Goal: Information Seeking & Learning: Learn about a topic

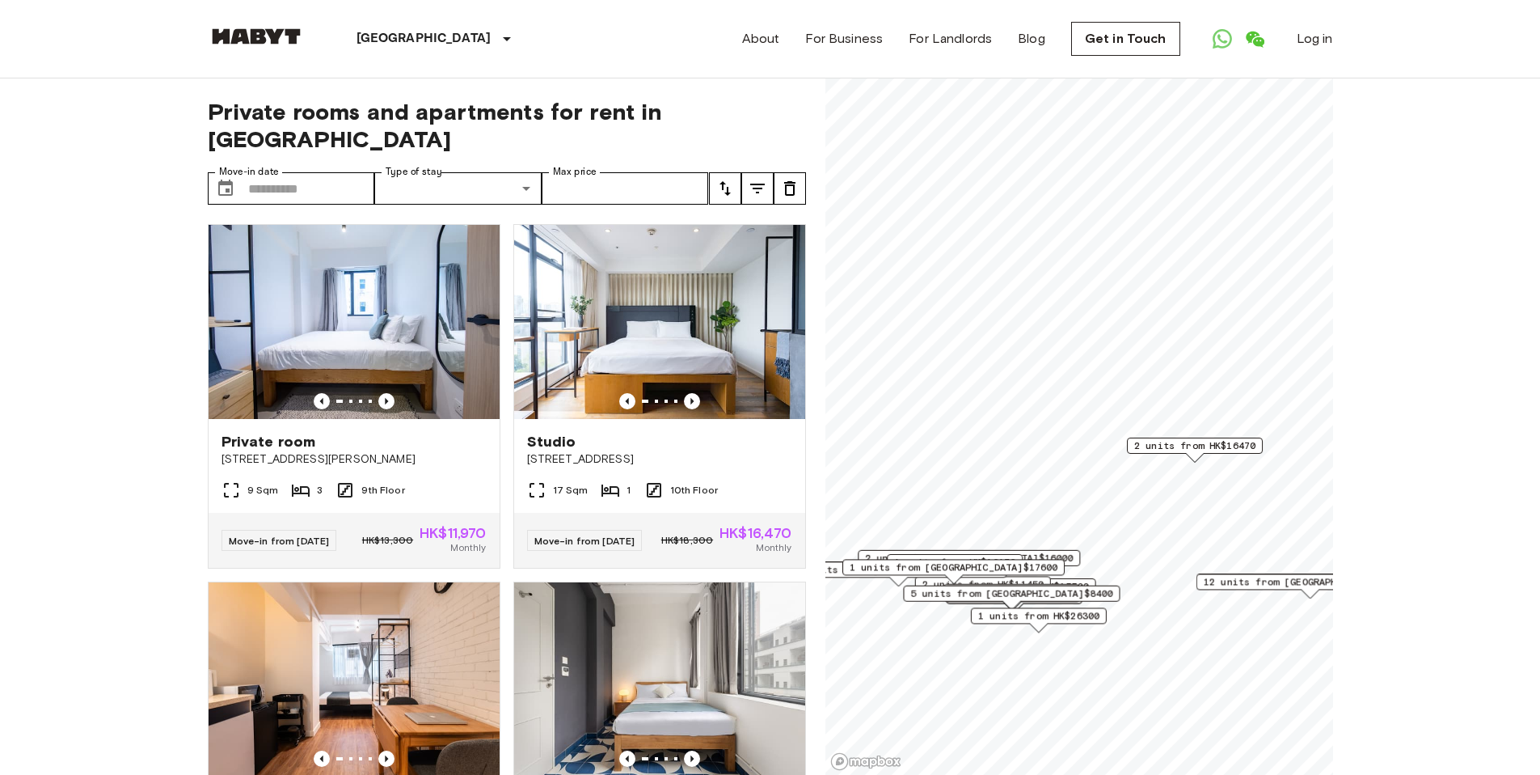
drag, startPoint x: 1154, startPoint y: 457, endPoint x: 1111, endPoint y: 457, distance: 42.9
click at [1127, 457] on div "2 units from HK$16470" at bounding box center [1195, 449] width 136 height 25
click at [1154, 444] on span "2 units from HK$16470" at bounding box center [1147, 445] width 121 height 15
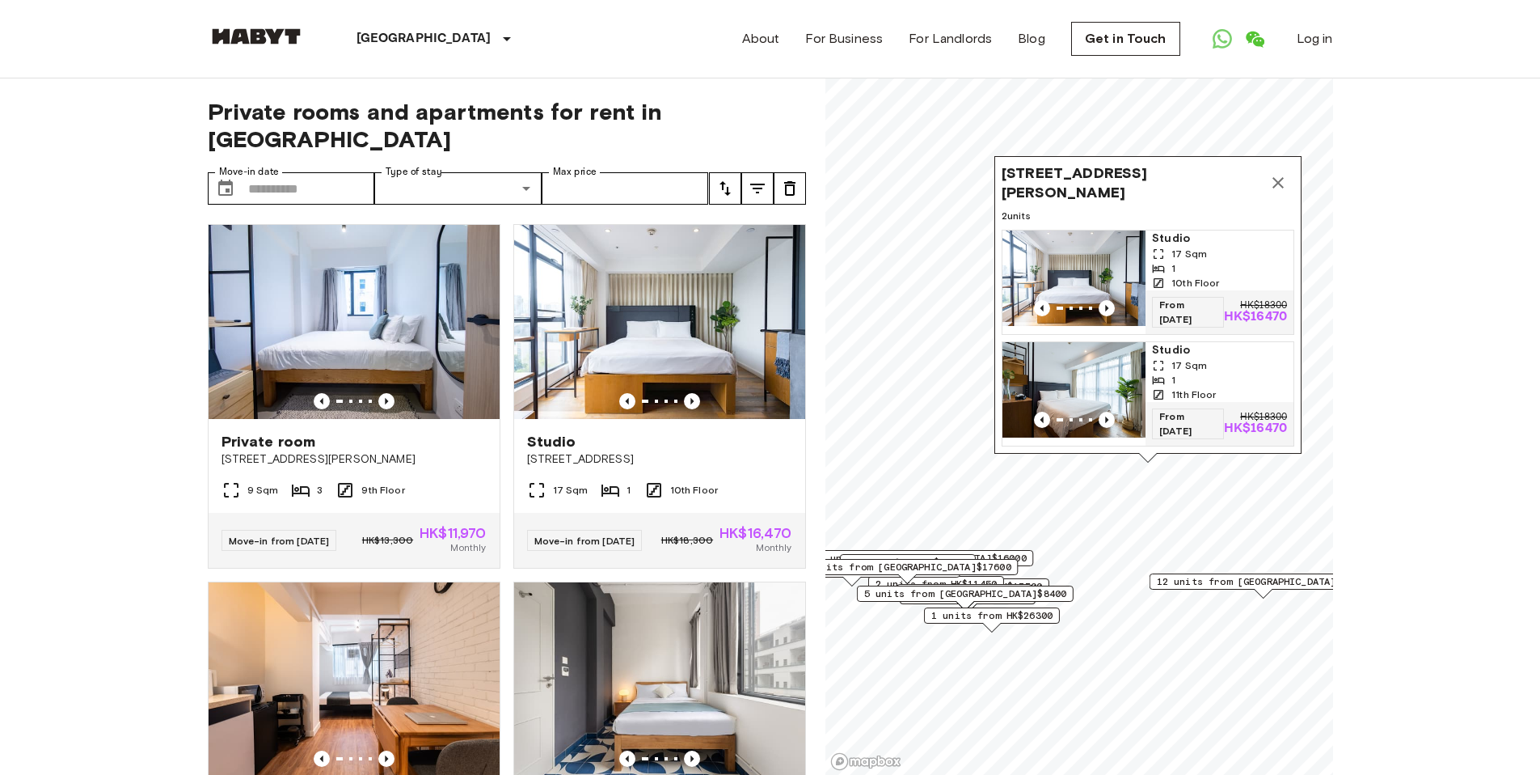
click at [1110, 298] on img "Map marker" at bounding box center [1074, 277] width 143 height 95
click at [1124, 357] on img "Map marker" at bounding box center [1074, 389] width 143 height 95
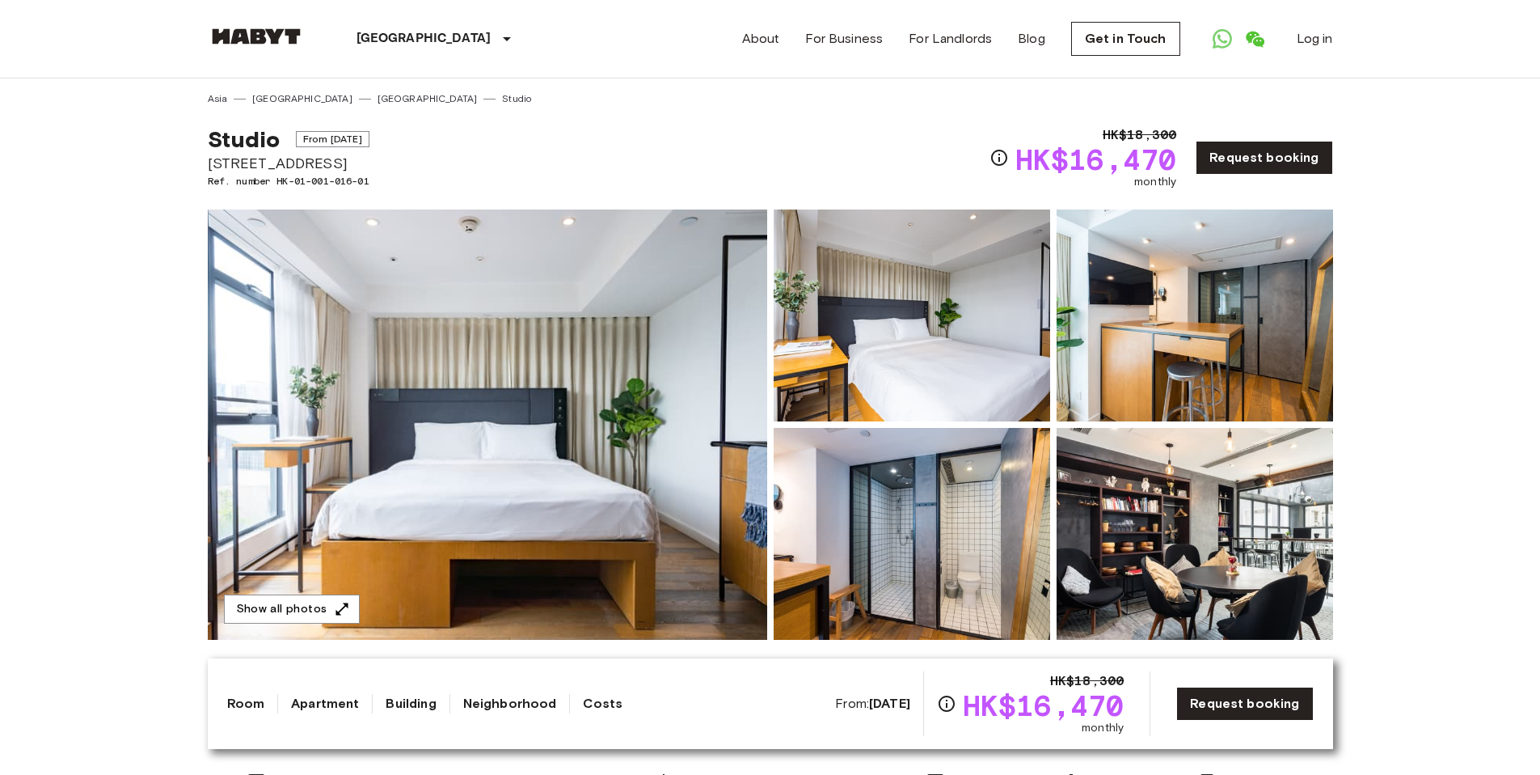
click at [1126, 544] on img at bounding box center [1195, 534] width 277 height 212
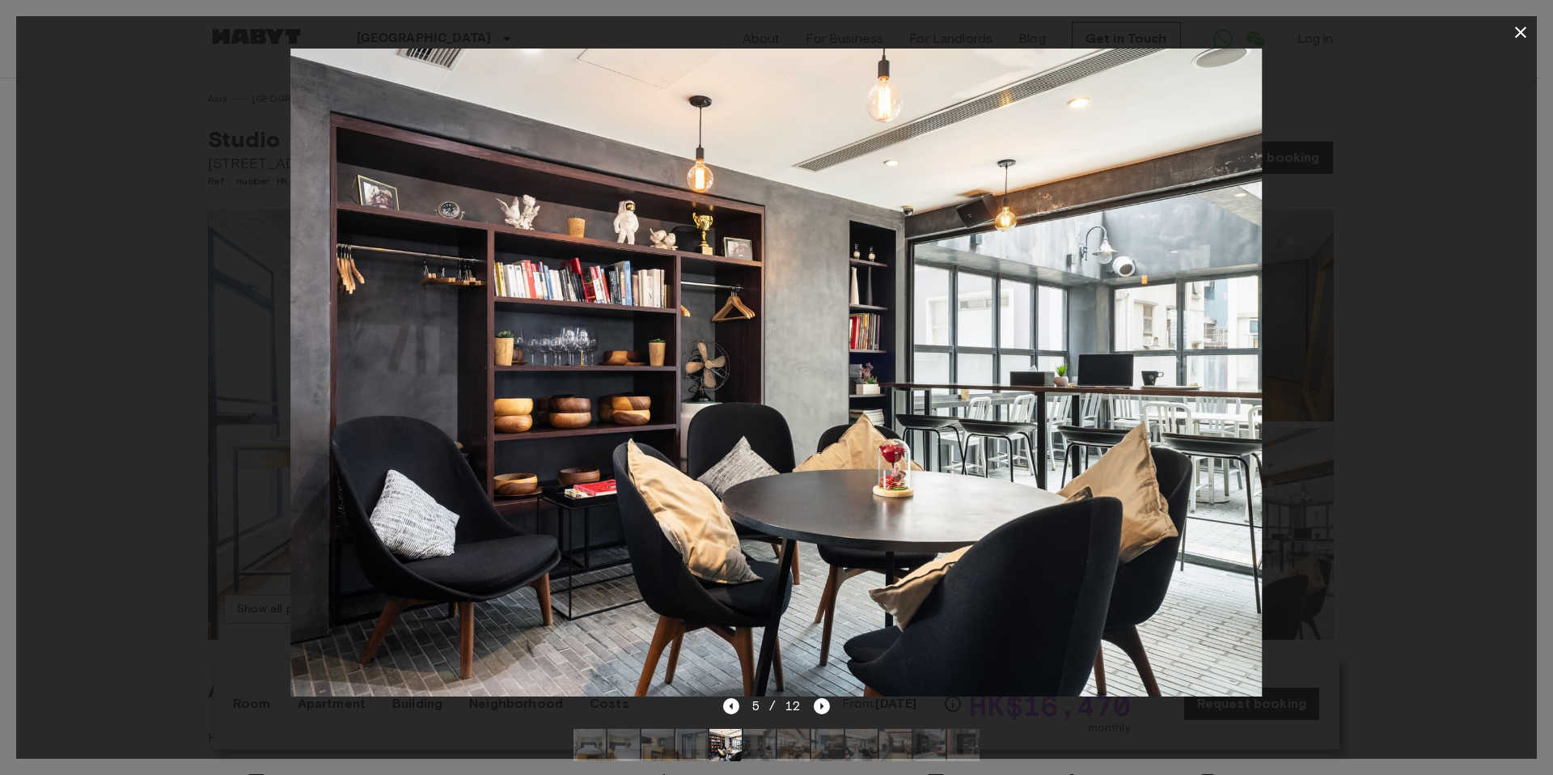
drag, startPoint x: 933, startPoint y: 555, endPoint x: 478, endPoint y: 559, distance: 455.3
click at [533, 559] on img at bounding box center [775, 373] width 971 height 648
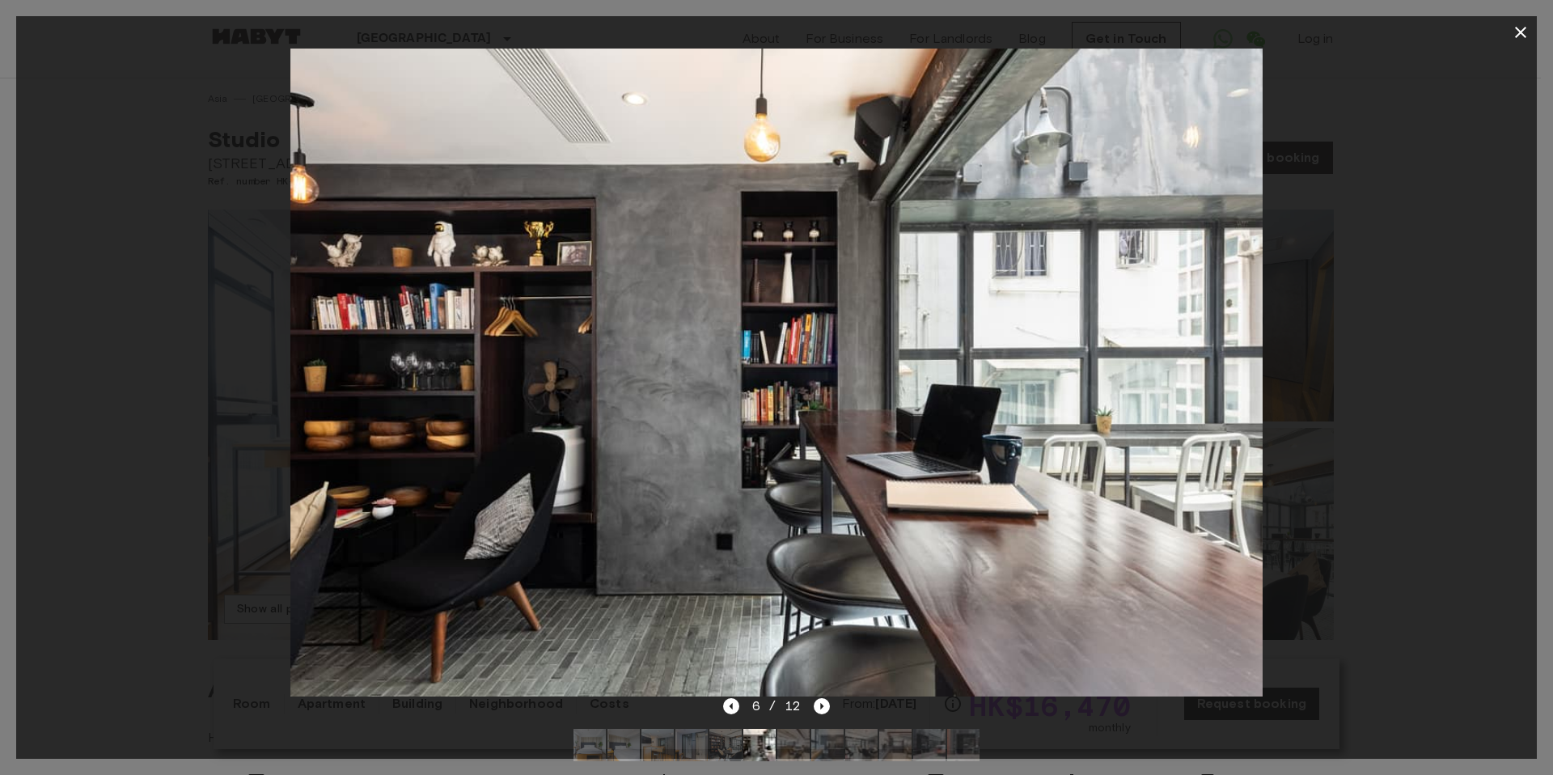
drag, startPoint x: 934, startPoint y: 463, endPoint x: 398, endPoint y: 522, distance: 539.3
click at [447, 513] on img at bounding box center [775, 373] width 971 height 648
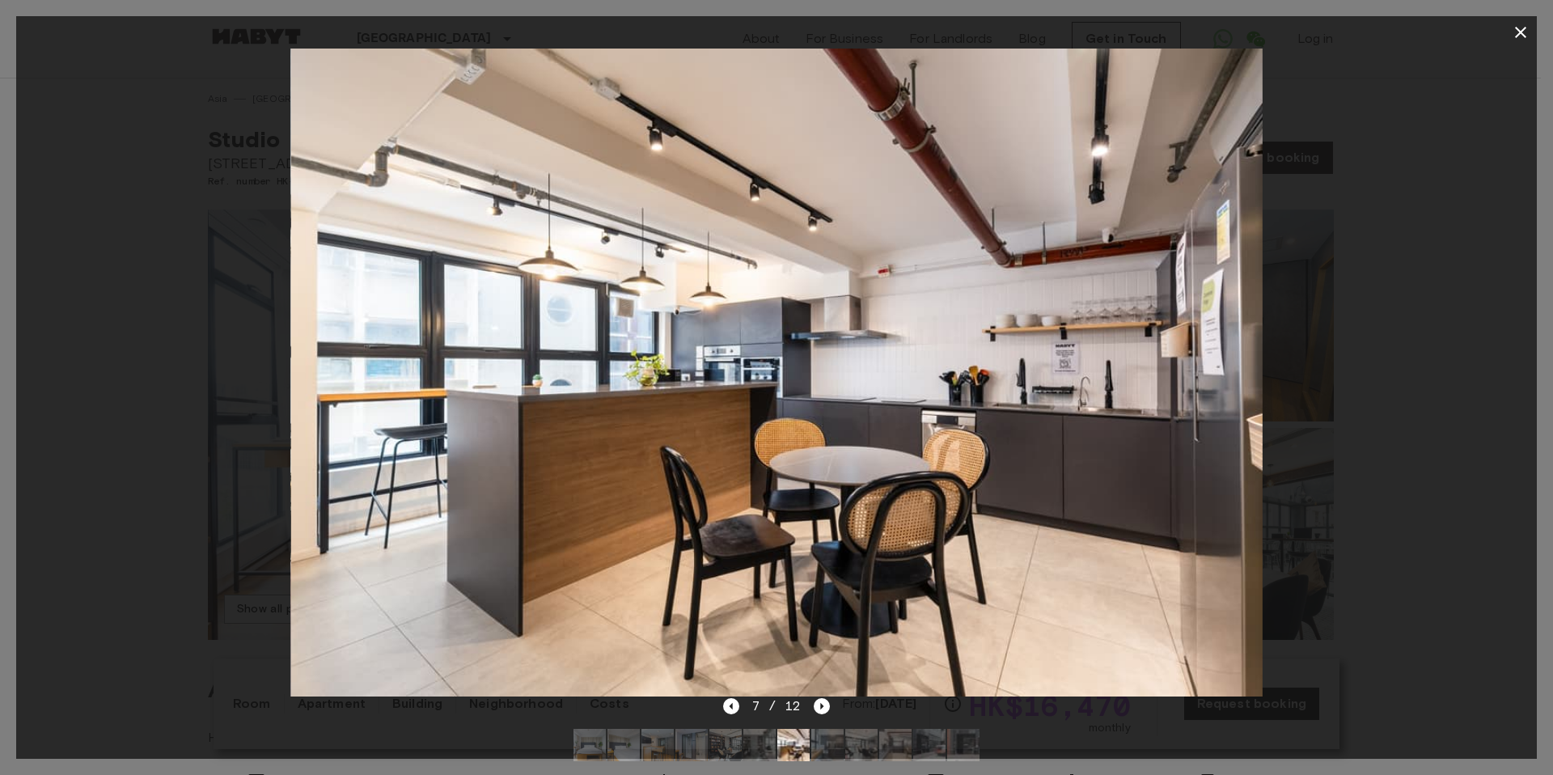
drag, startPoint x: 1004, startPoint y: 454, endPoint x: 276, endPoint y: 468, distance: 728.7
click at [439, 460] on img at bounding box center [775, 373] width 971 height 648
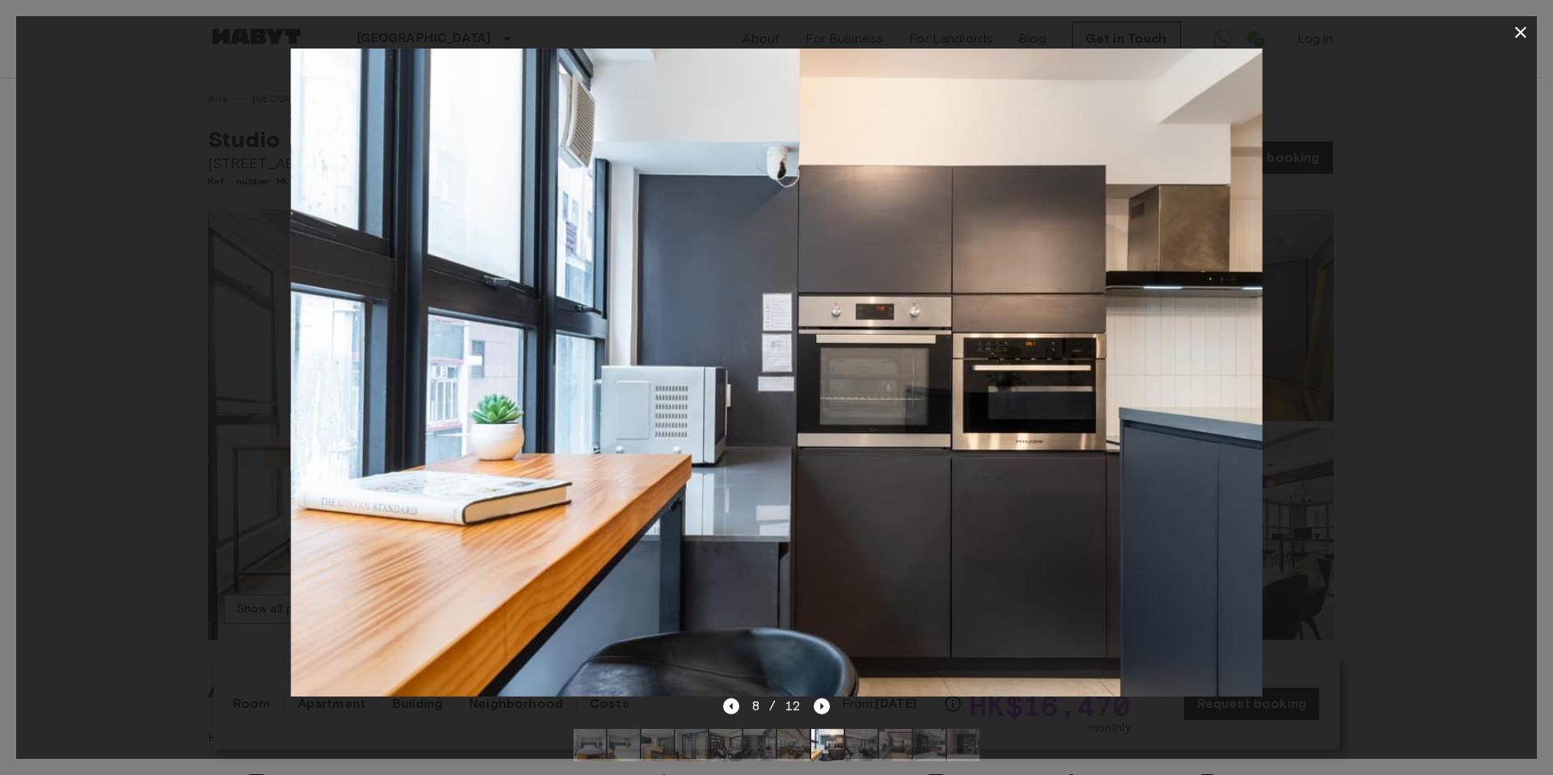
drag, startPoint x: 749, startPoint y: 420, endPoint x: 427, endPoint y: 461, distance: 324.5
click at [517, 454] on img at bounding box center [775, 373] width 971 height 648
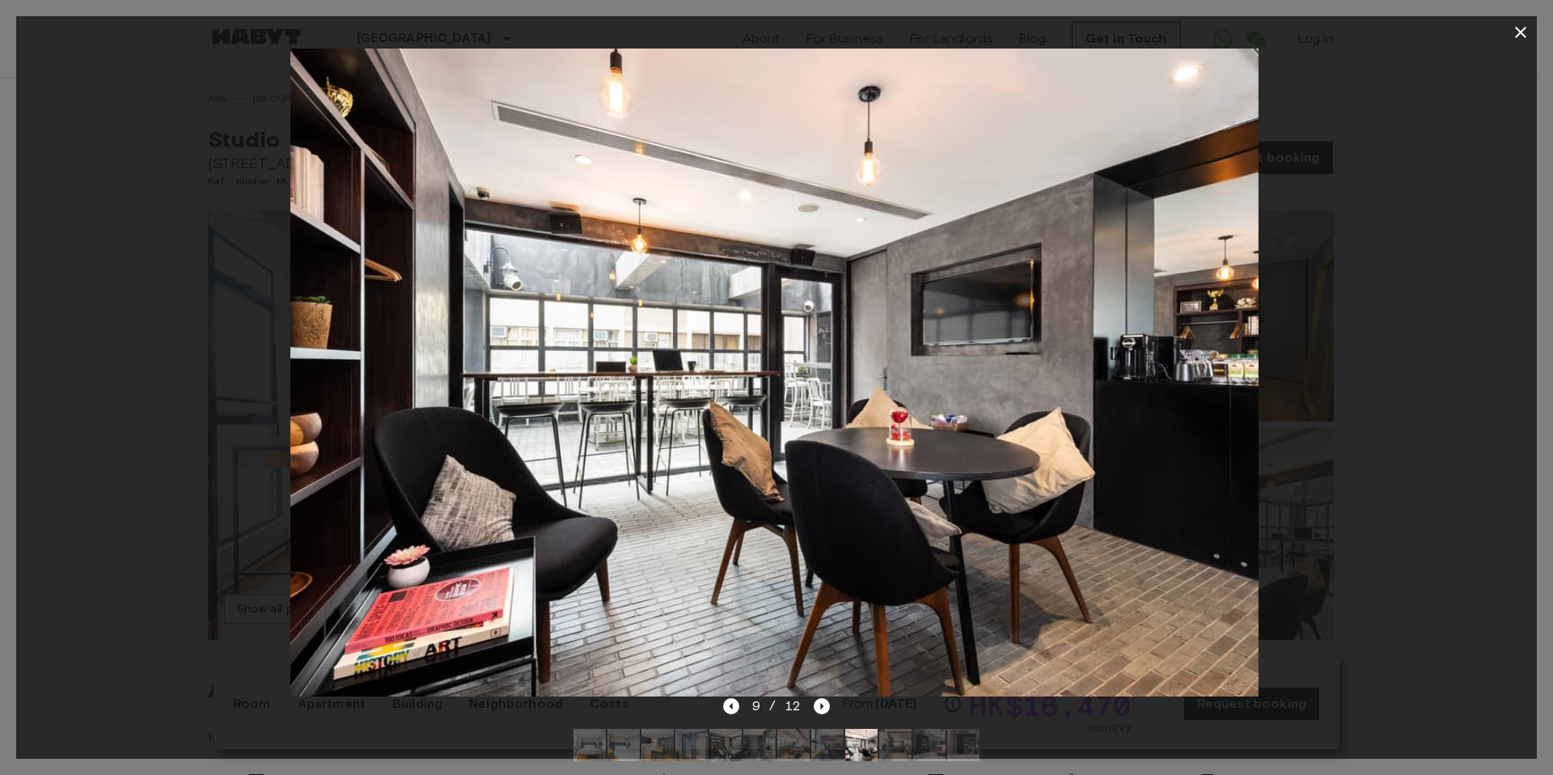
drag, startPoint x: 909, startPoint y: 383, endPoint x: 518, endPoint y: 362, distance: 391.9
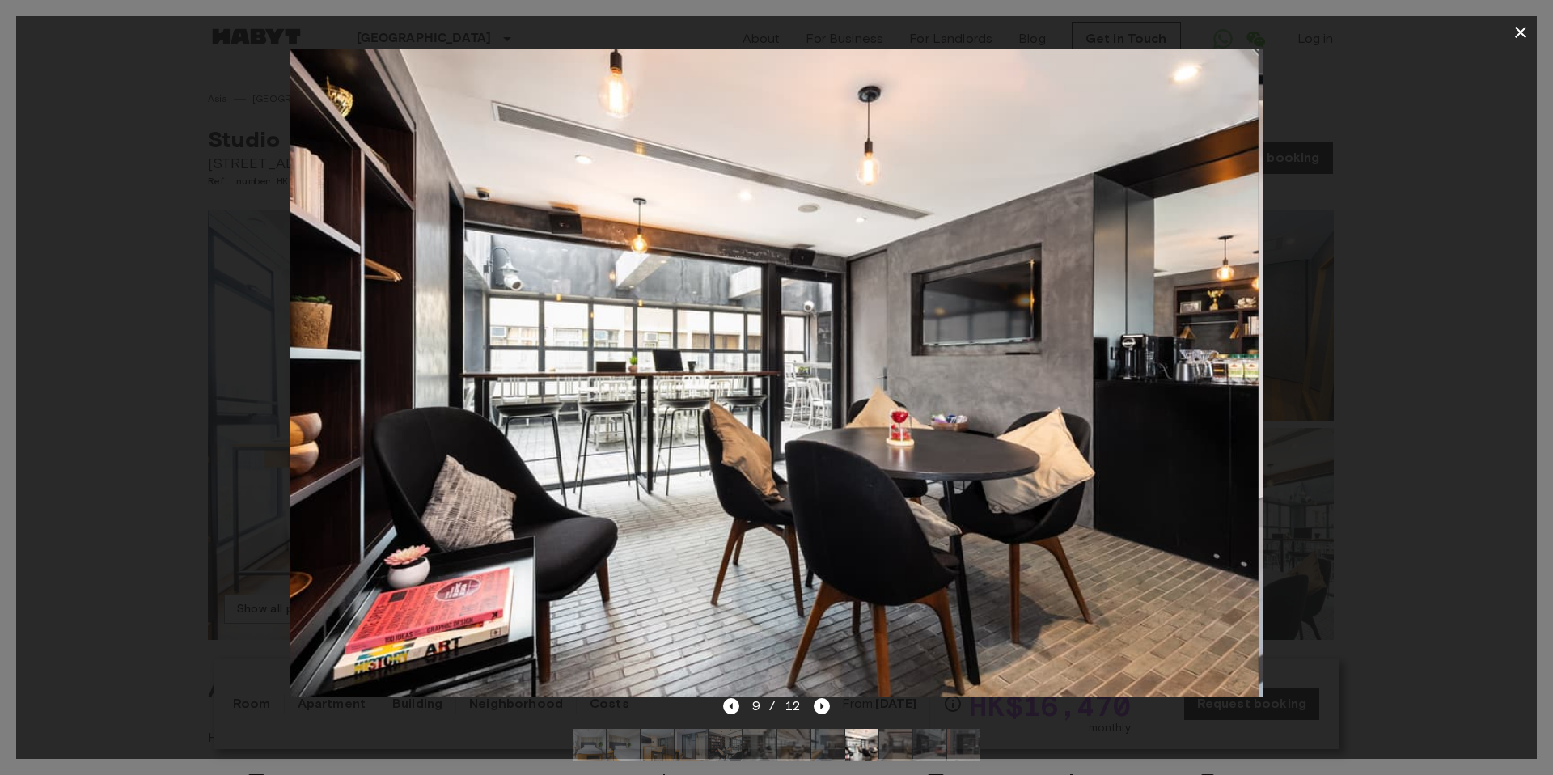
click at [566, 387] on img at bounding box center [772, 373] width 971 height 648
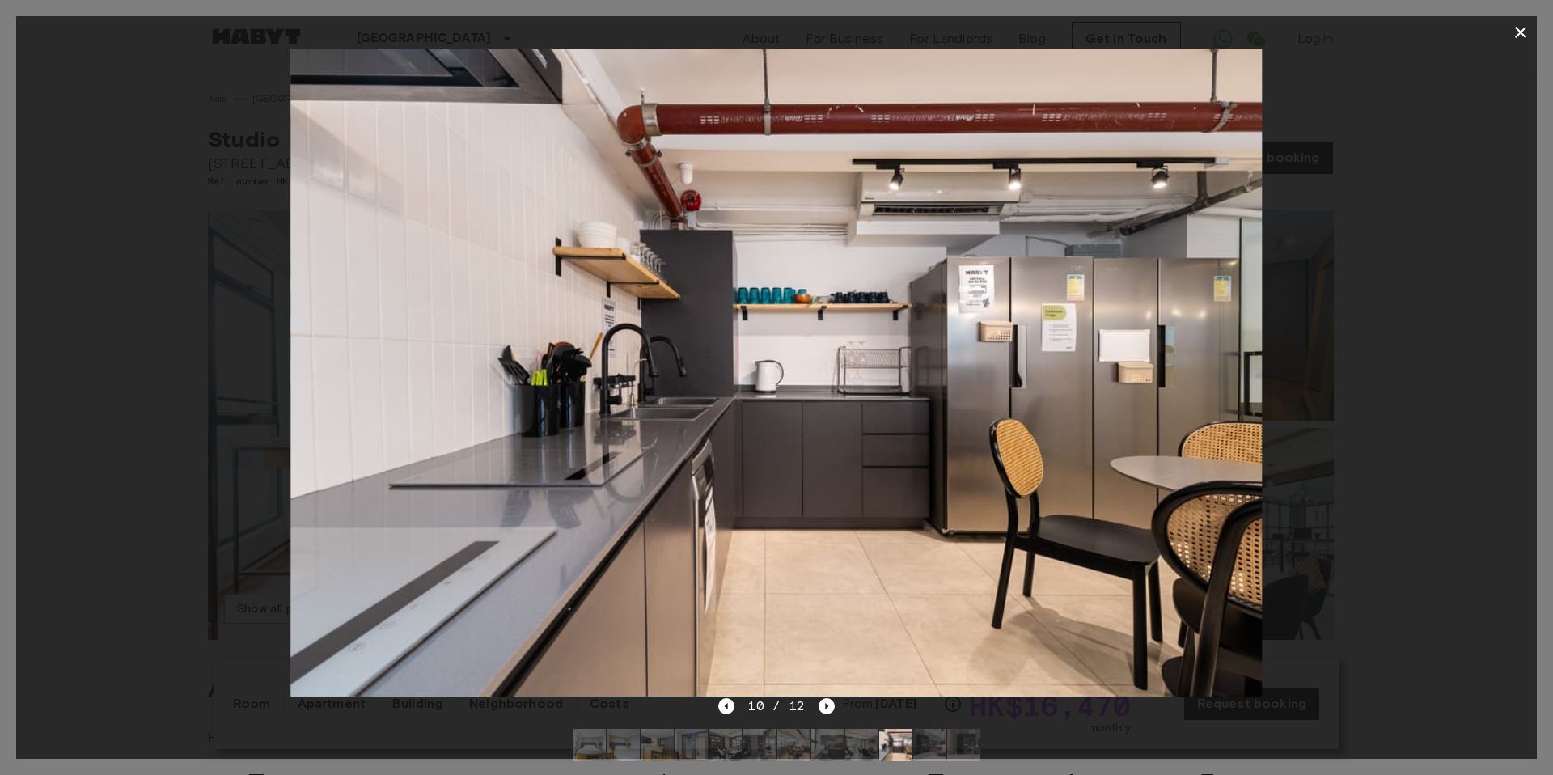
drag, startPoint x: 581, startPoint y: 455, endPoint x: 230, endPoint y: 502, distance: 354.1
click at [366, 486] on img at bounding box center [775, 373] width 971 height 648
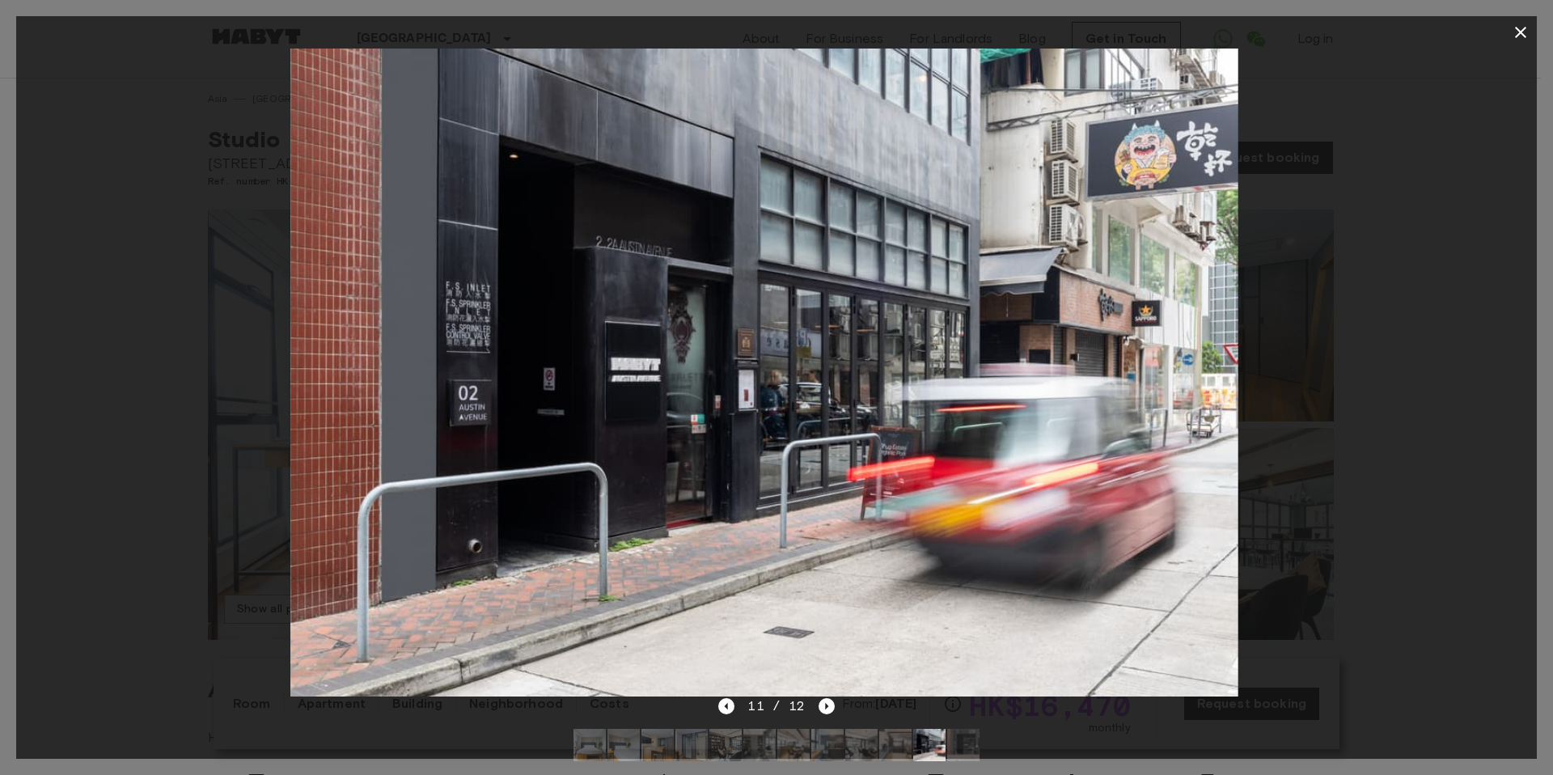
drag, startPoint x: 1037, startPoint y: 442, endPoint x: 458, endPoint y: 462, distance: 579.3
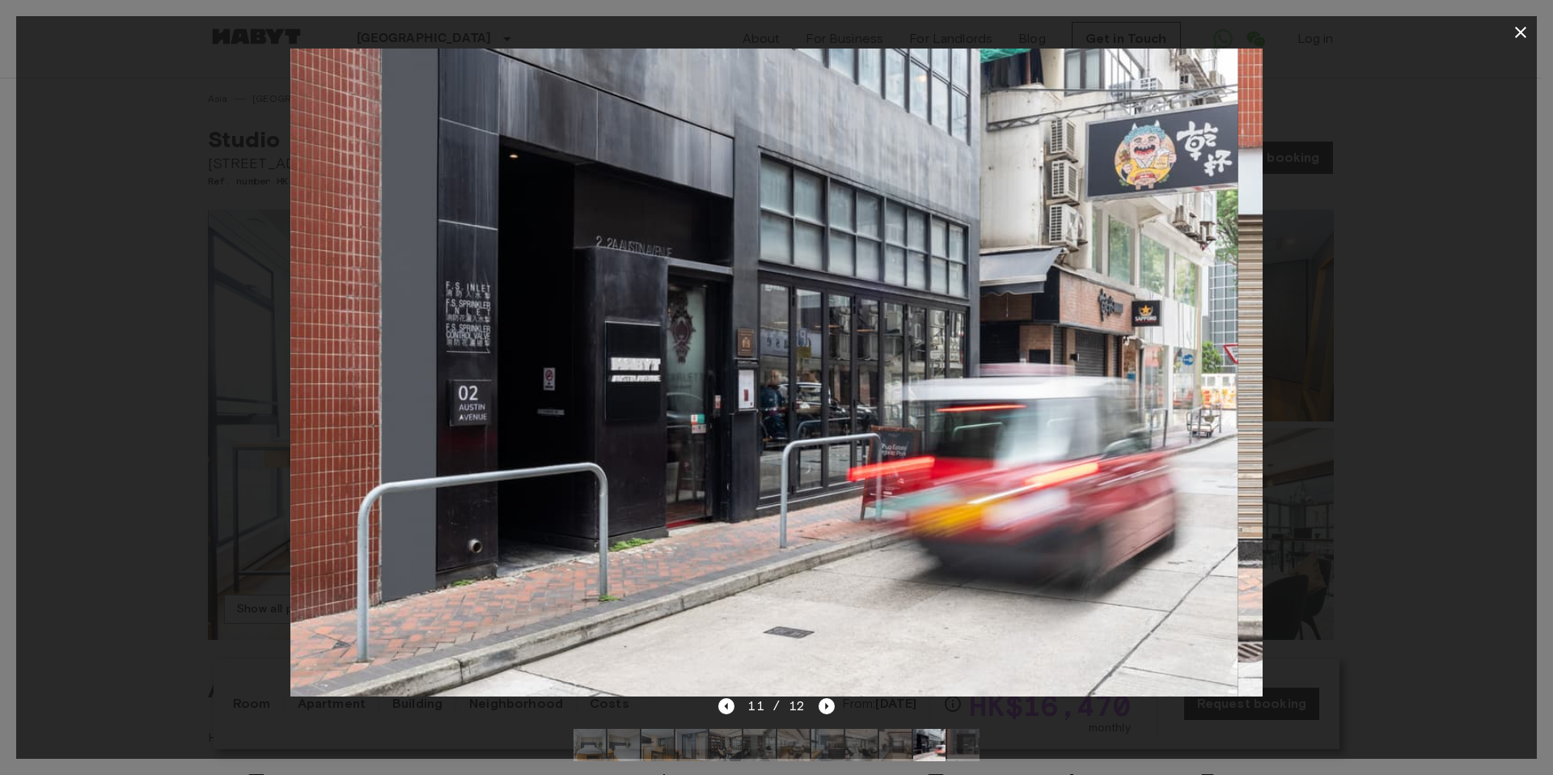
click at [509, 454] on img at bounding box center [752, 373] width 971 height 648
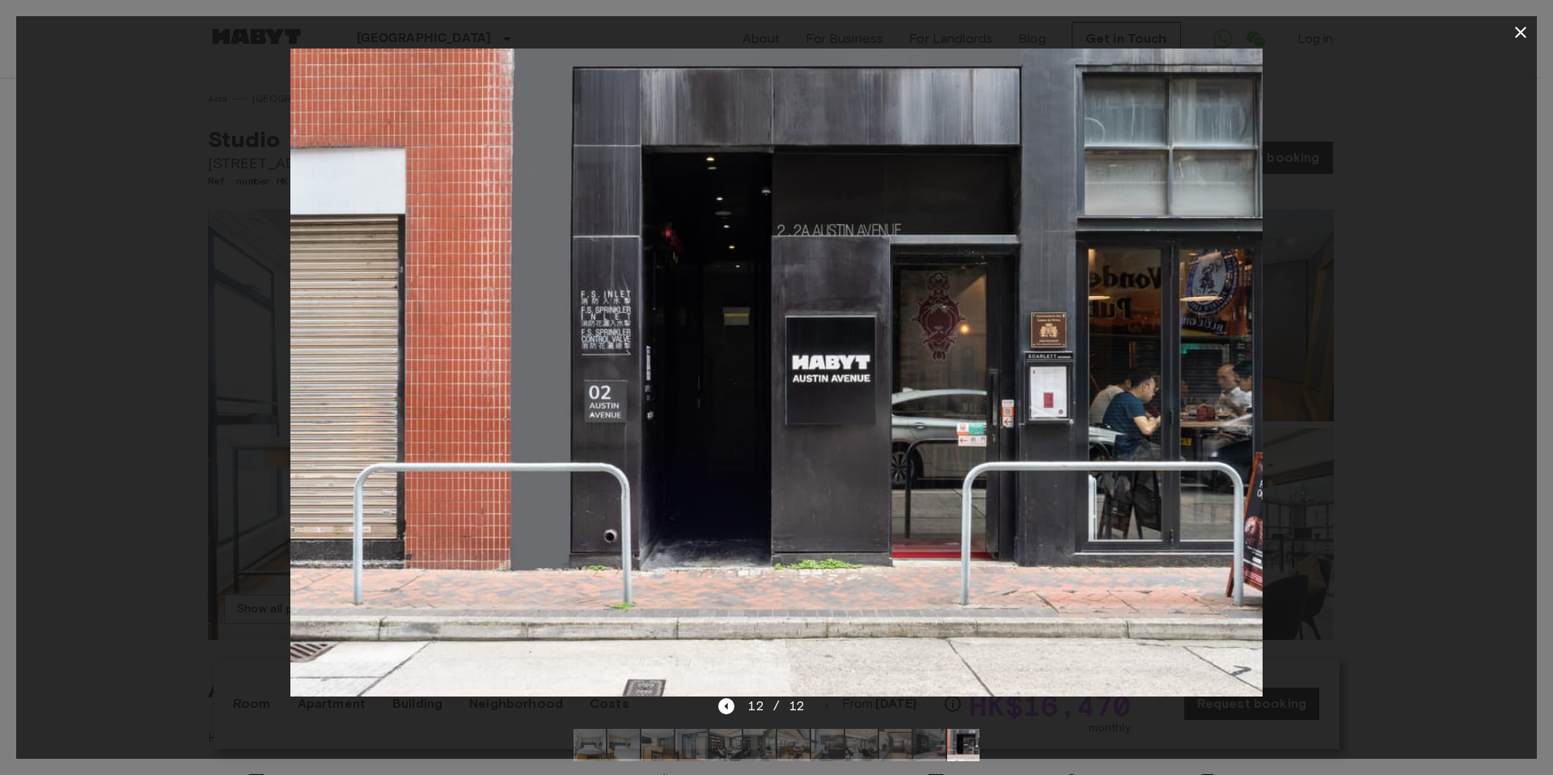
click at [1400, 387] on div at bounding box center [776, 373] width 1520 height 648
click at [1523, 32] on icon "button" at bounding box center [1520, 32] width 19 height 19
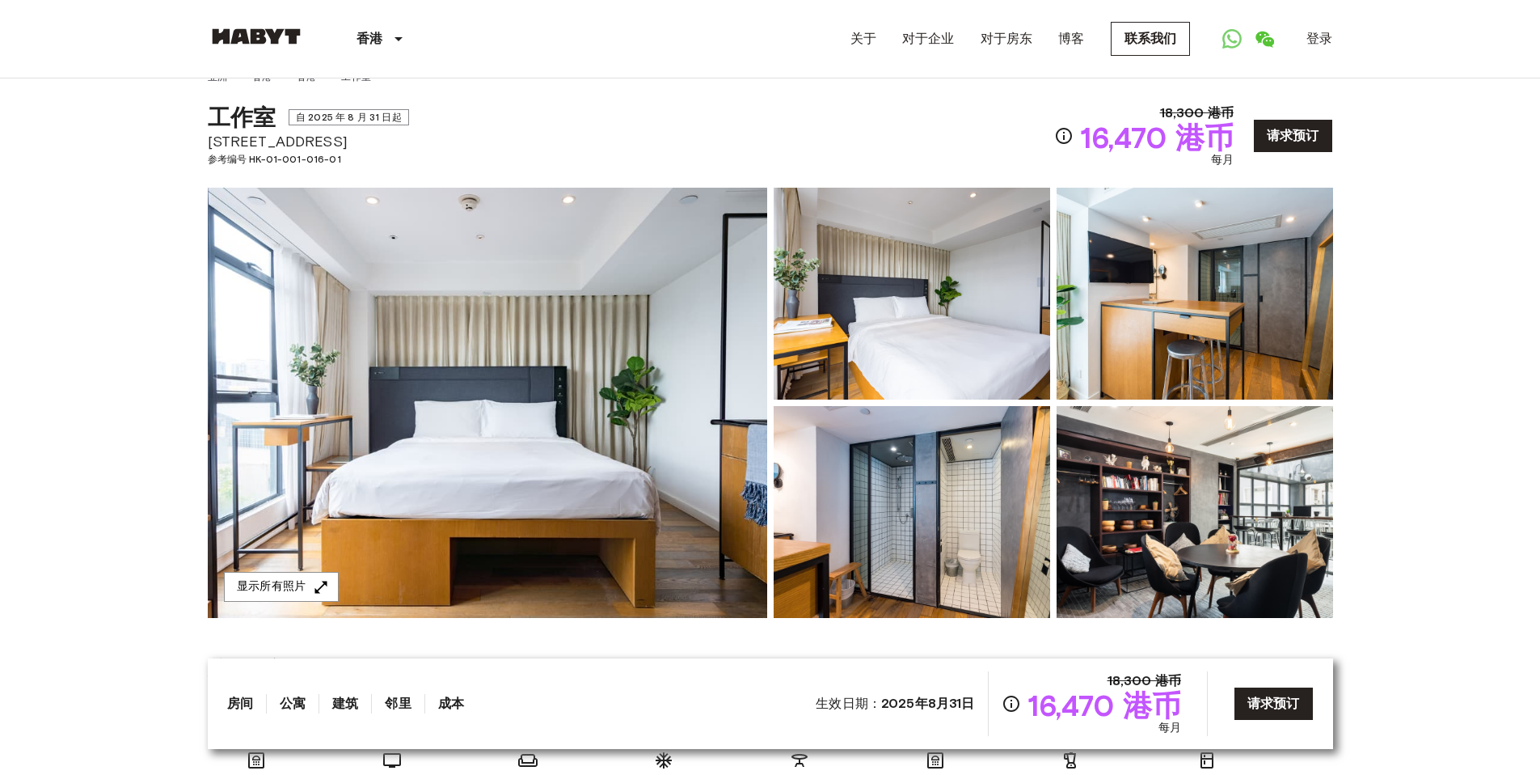
scroll to position [26, 0]
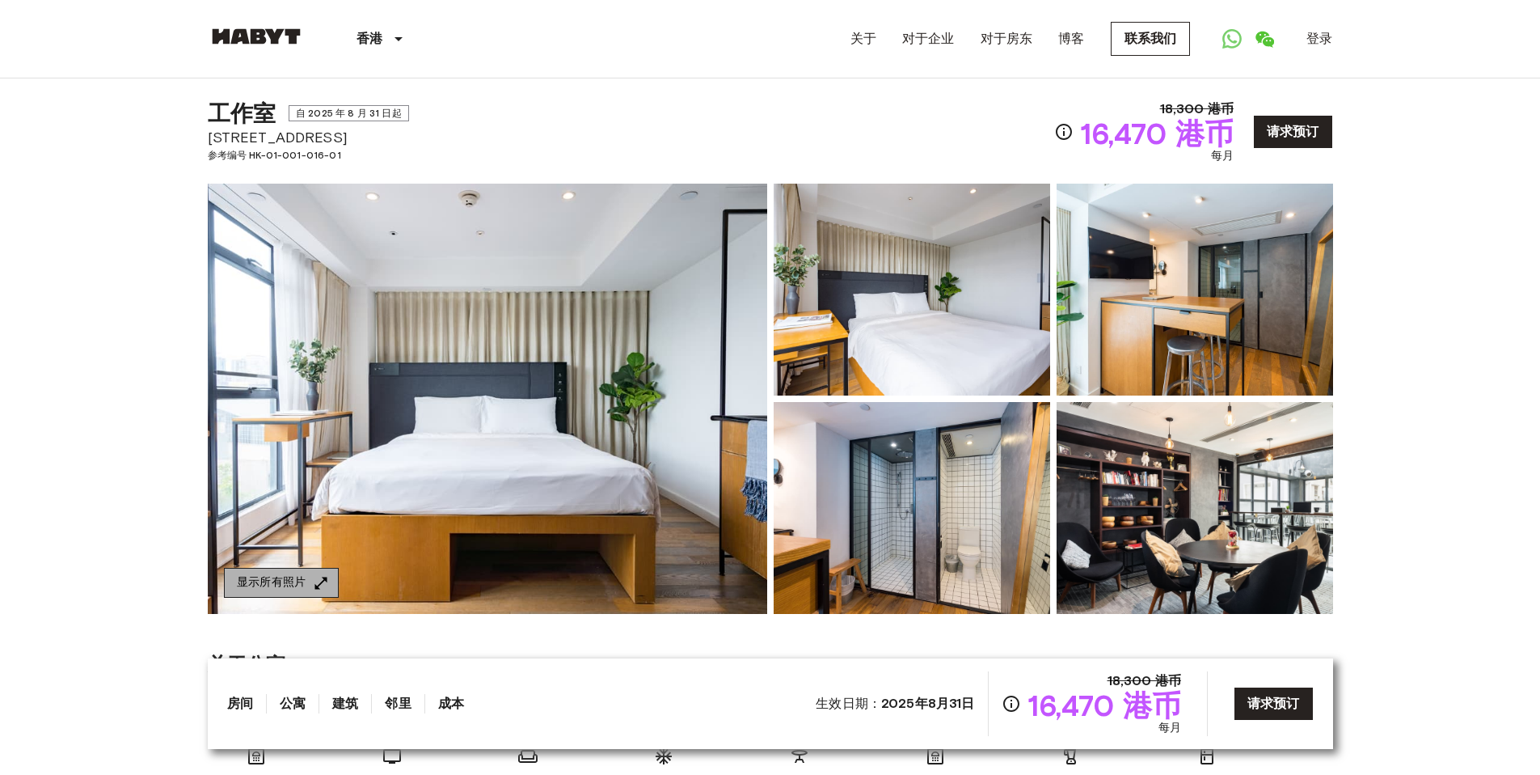
click at [282, 571] on button "显示所有照片" at bounding box center [281, 583] width 115 height 30
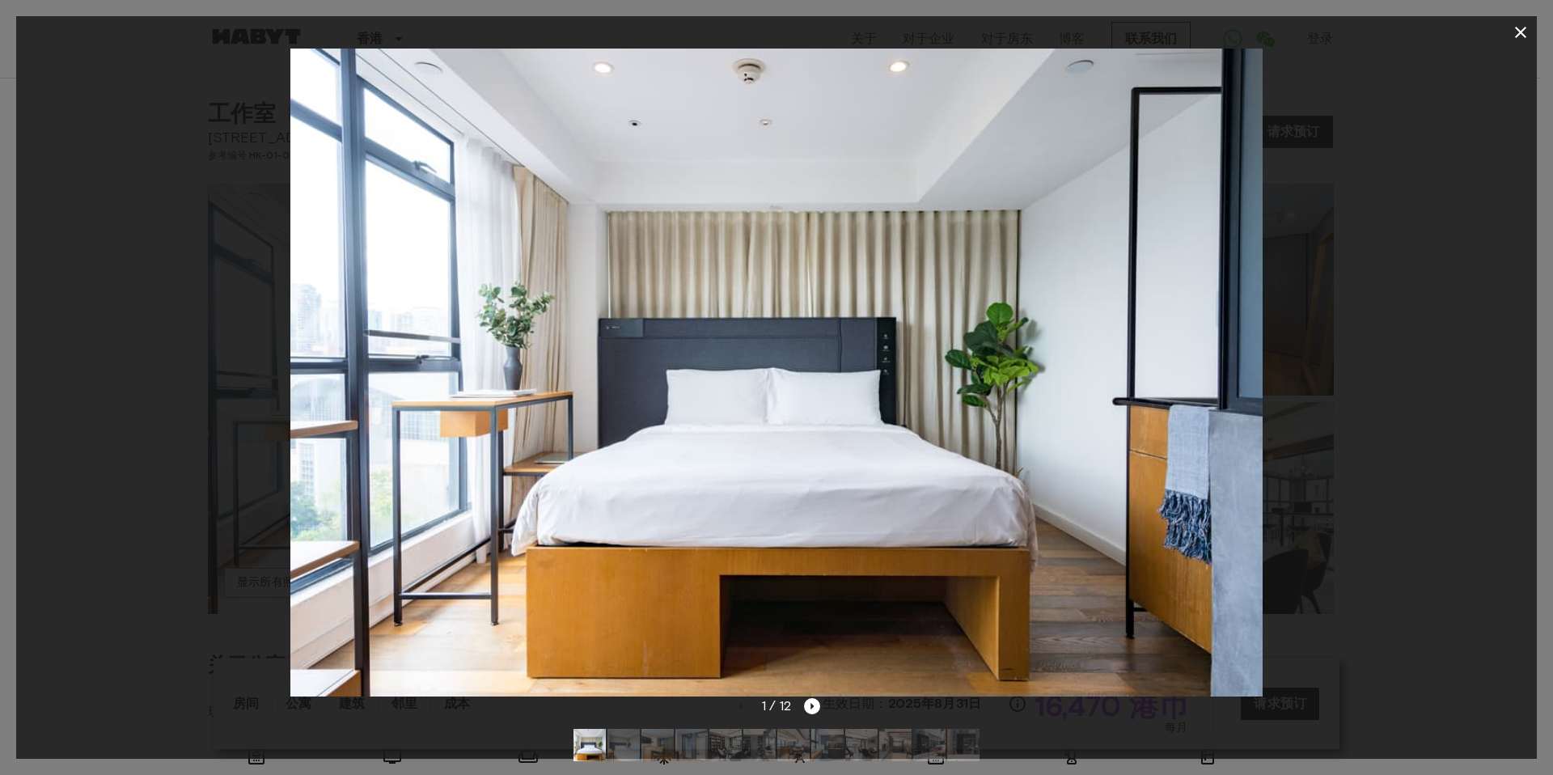
drag, startPoint x: 1267, startPoint y: 382, endPoint x: 601, endPoint y: 414, distance: 667.1
click at [628, 405] on div at bounding box center [776, 373] width 1520 height 648
drag, startPoint x: 1235, startPoint y: 401, endPoint x: 1267, endPoint y: 404, distance: 32.5
click at [1236, 401] on img at bounding box center [775, 373] width 971 height 648
drag, startPoint x: 1421, startPoint y: 390, endPoint x: 1448, endPoint y: 232, distance: 160.1
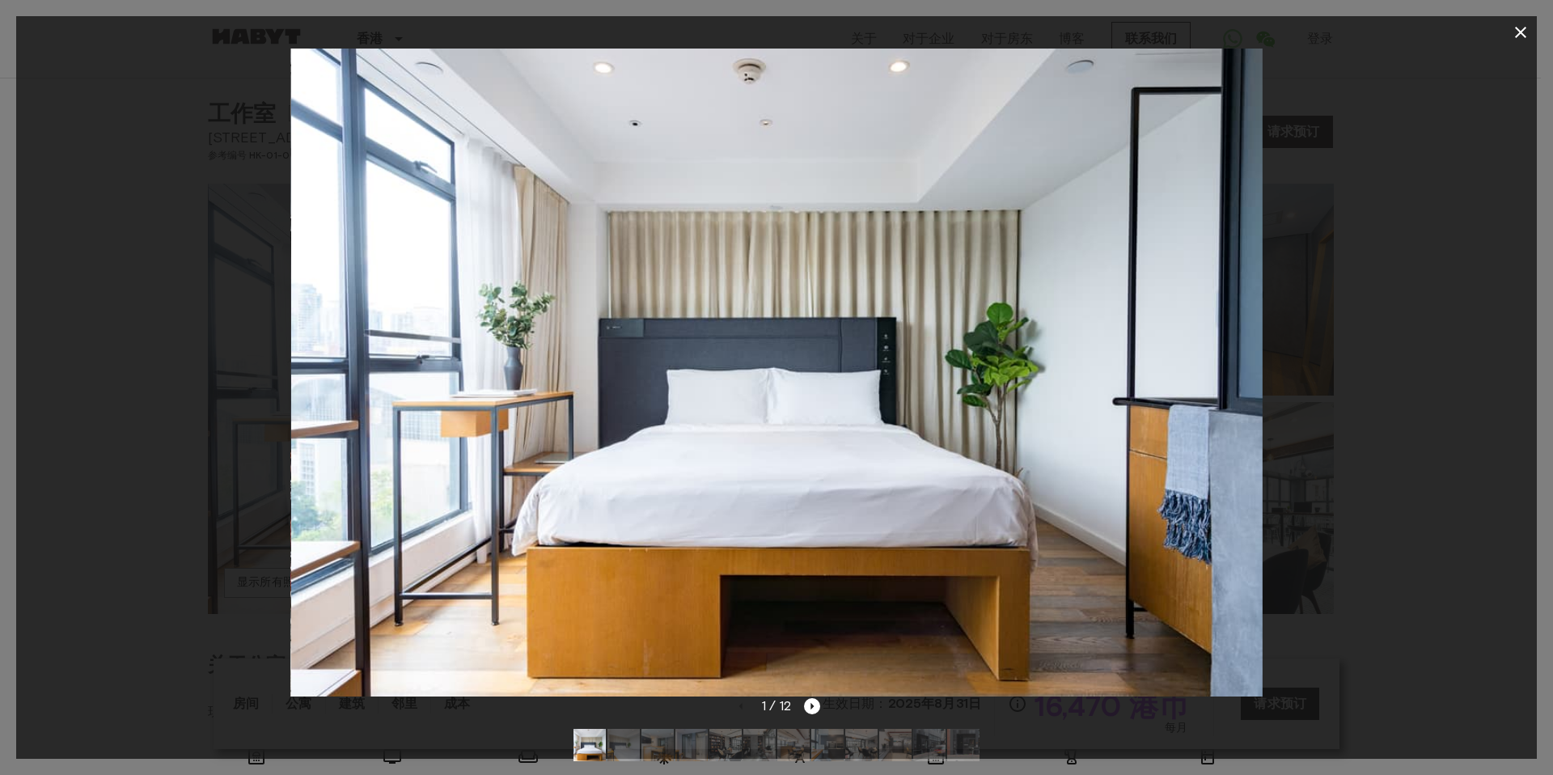
click at [1421, 386] on div at bounding box center [776, 373] width 1520 height 648
click at [1520, 34] on icon "button" at bounding box center [1520, 32] width 19 height 19
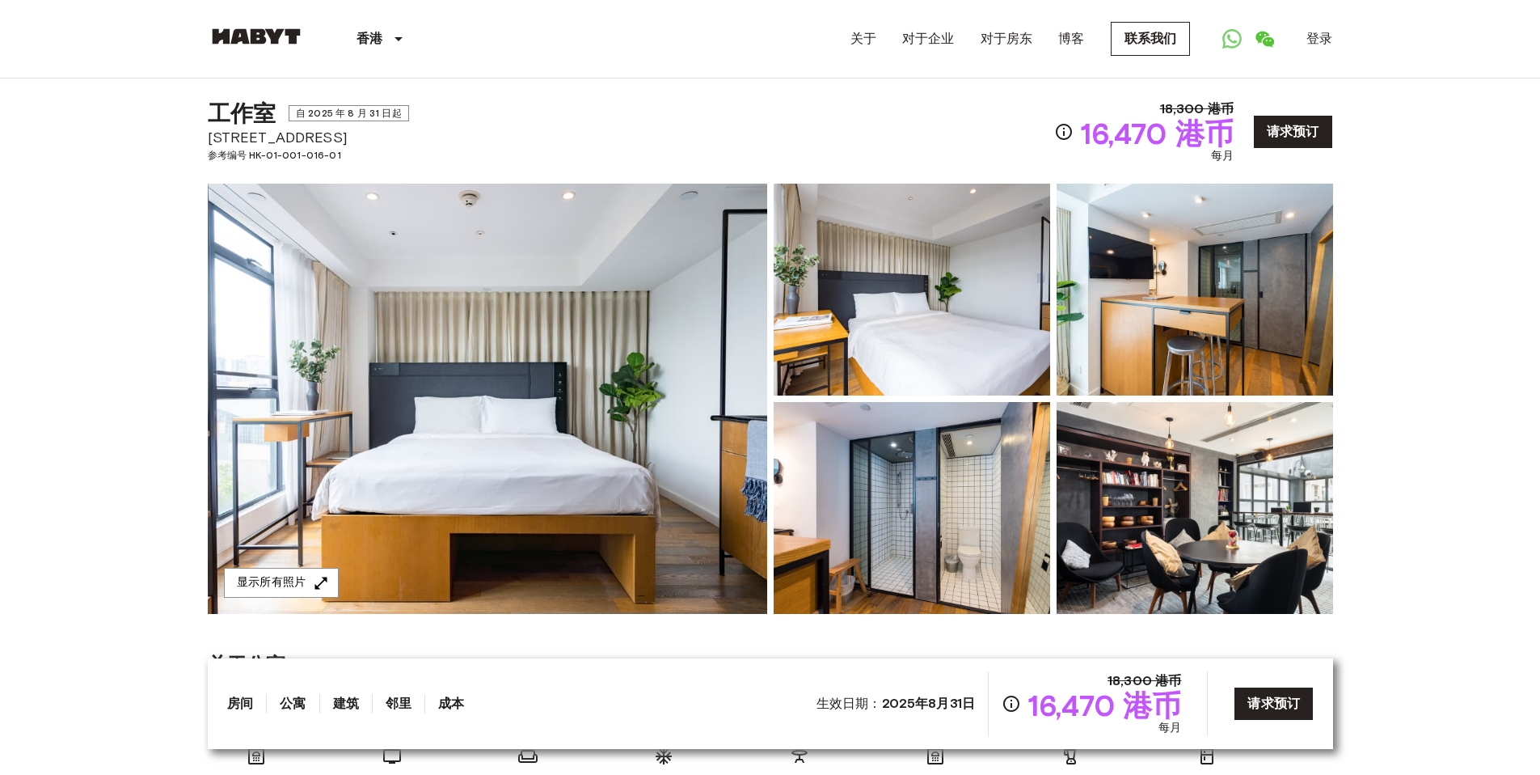
click at [1210, 332] on img at bounding box center [1195, 290] width 277 height 212
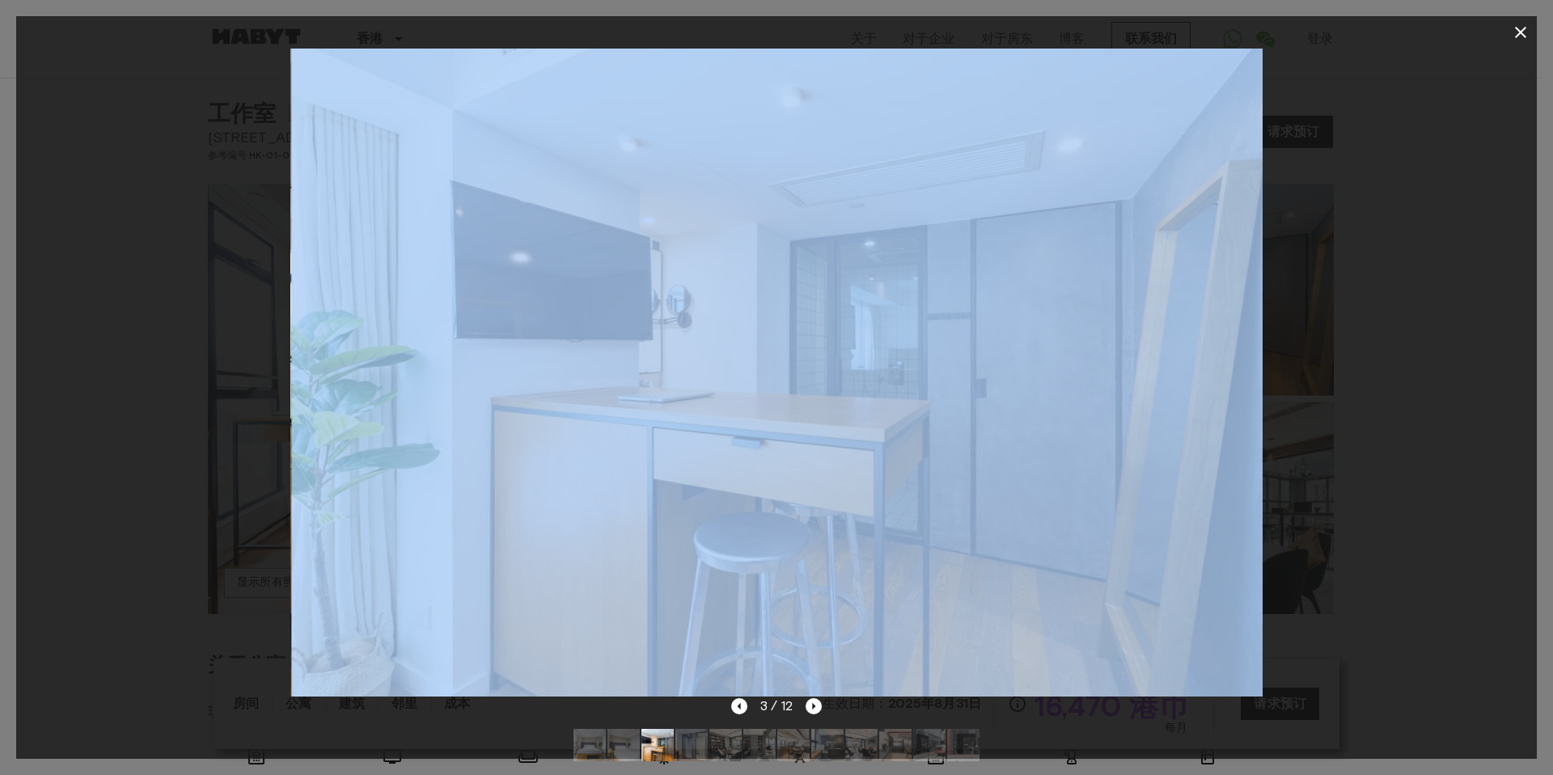
drag, startPoint x: 1390, startPoint y: 320, endPoint x: 801, endPoint y: 323, distance: 588.7
click at [801, 323] on div at bounding box center [776, 373] width 1520 height 648
drag, startPoint x: 1014, startPoint y: 337, endPoint x: 858, endPoint y: 353, distance: 156.9
click at [999, 337] on img at bounding box center [775, 373] width 971 height 648
drag, startPoint x: 1025, startPoint y: 353, endPoint x: 548, endPoint y: 333, distance: 477.5
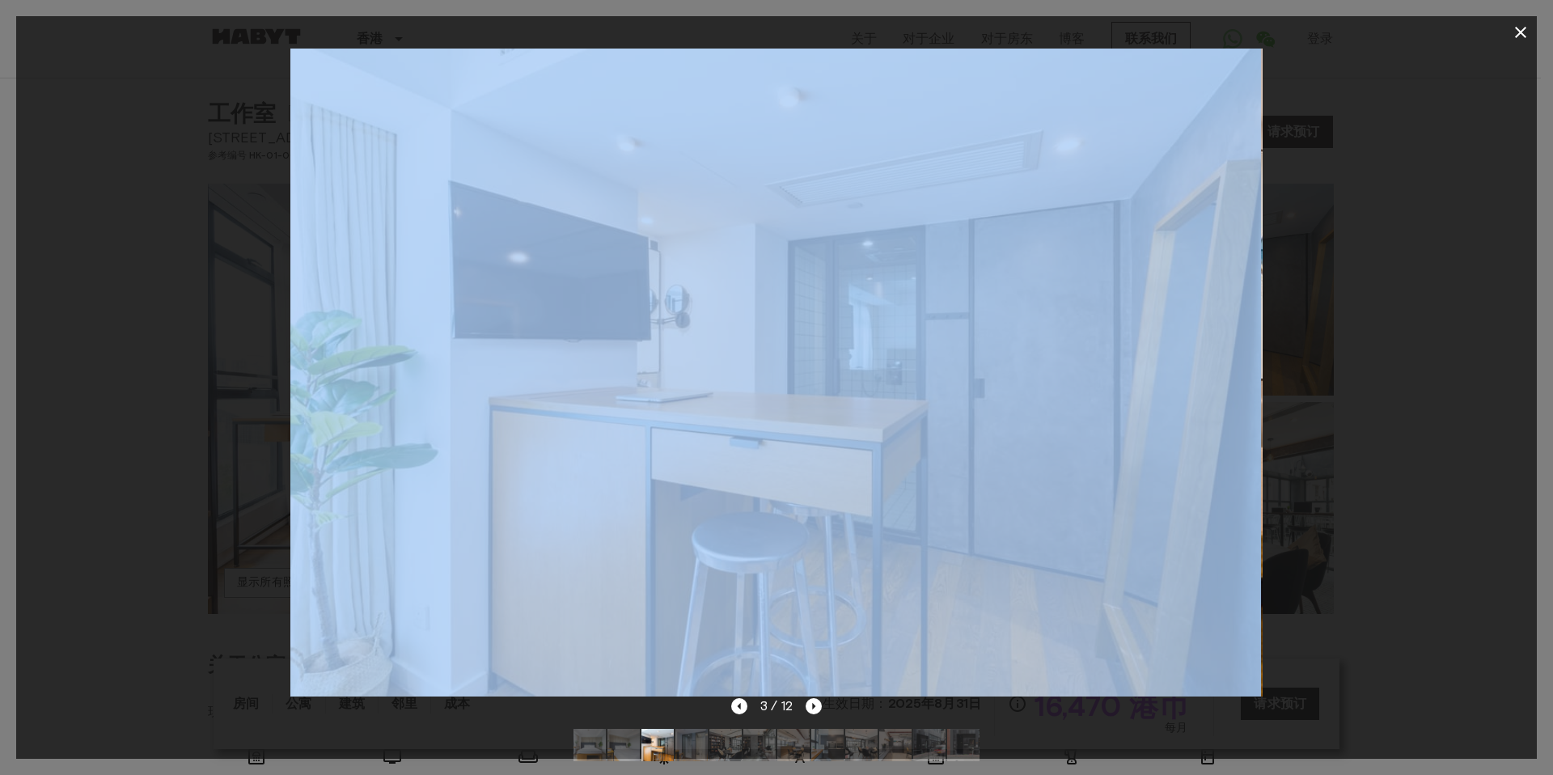
click at [378, 351] on img at bounding box center [774, 373] width 971 height 648
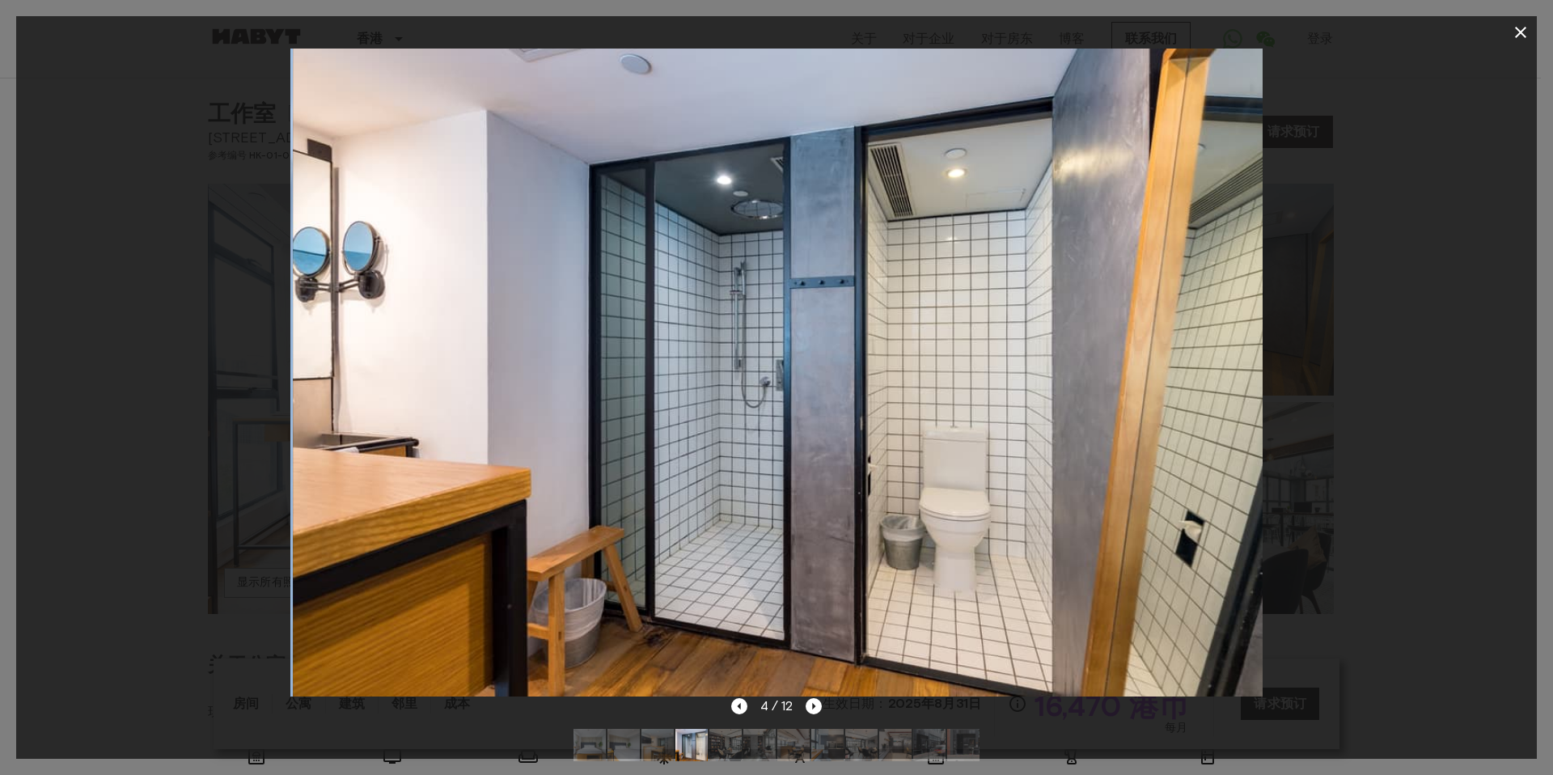
drag, startPoint x: 1028, startPoint y: 327, endPoint x: 647, endPoint y: 339, distance: 381.0
click at [647, 339] on img at bounding box center [778, 373] width 971 height 648
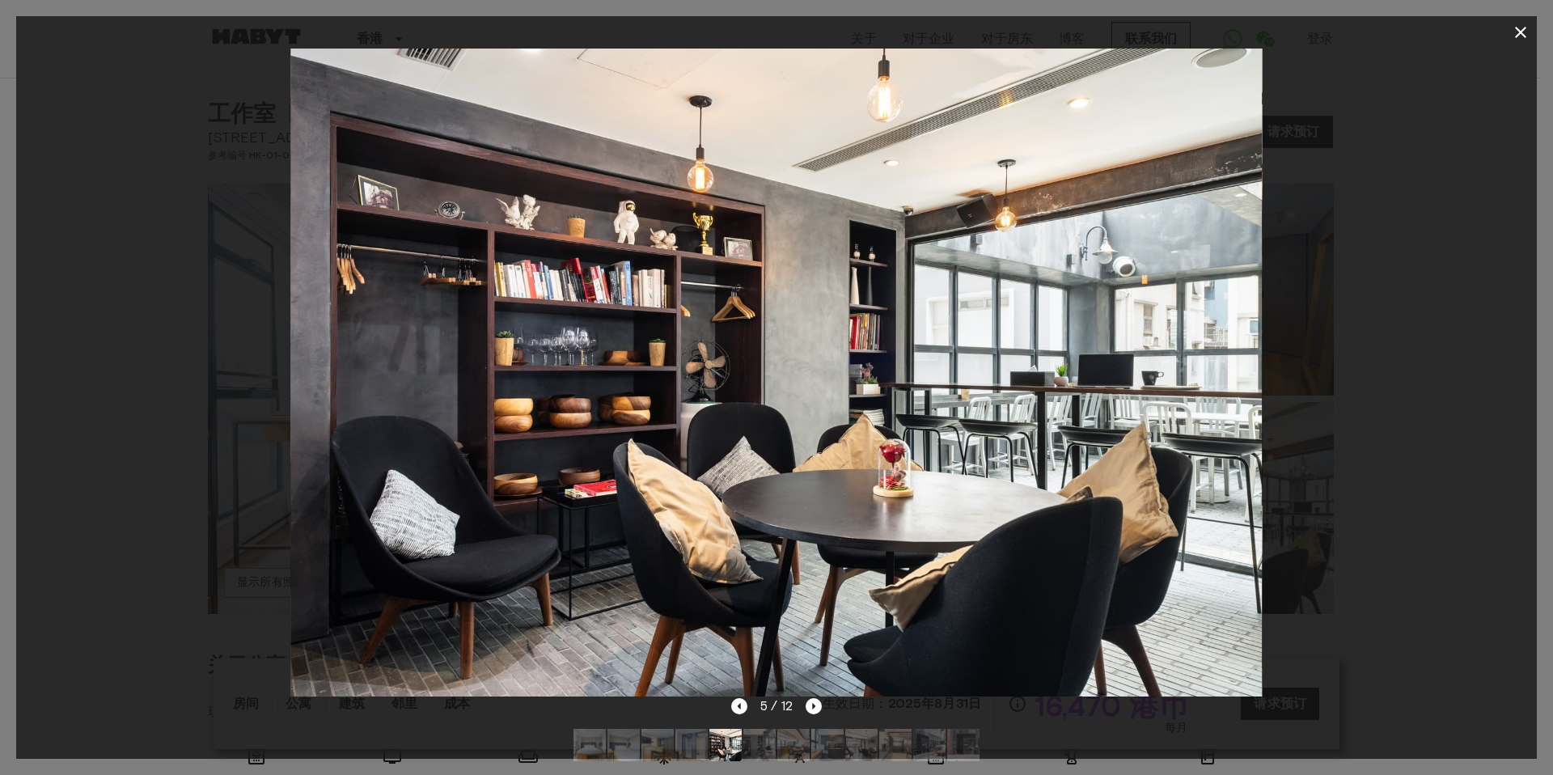
drag, startPoint x: 1008, startPoint y: 327, endPoint x: 619, endPoint y: 326, distance: 389.0
click at [619, 326] on img at bounding box center [776, 373] width 971 height 648
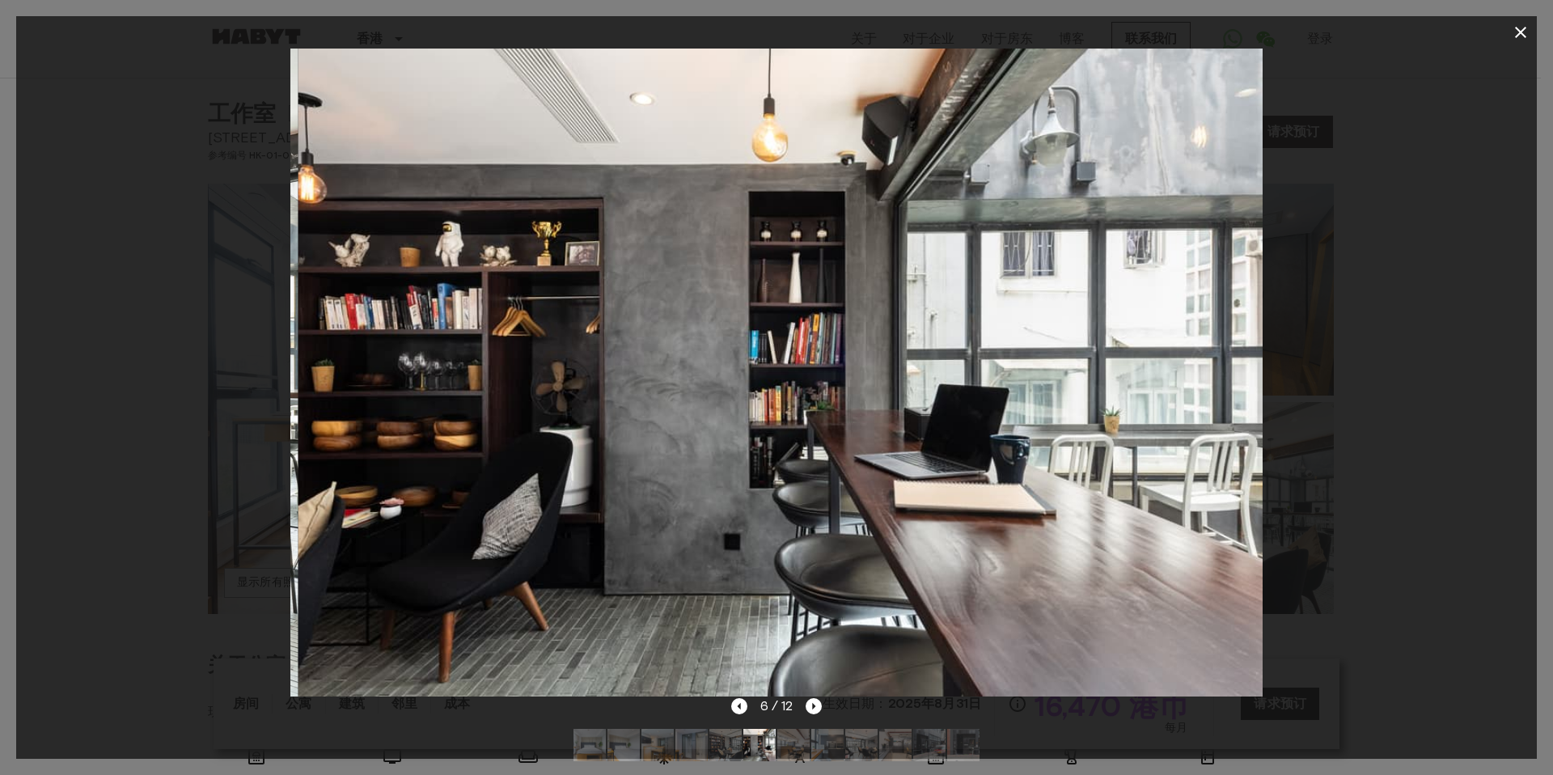
drag, startPoint x: 987, startPoint y: 316, endPoint x: 533, endPoint y: 318, distance: 453.6
click at [510, 315] on img at bounding box center [783, 373] width 971 height 648
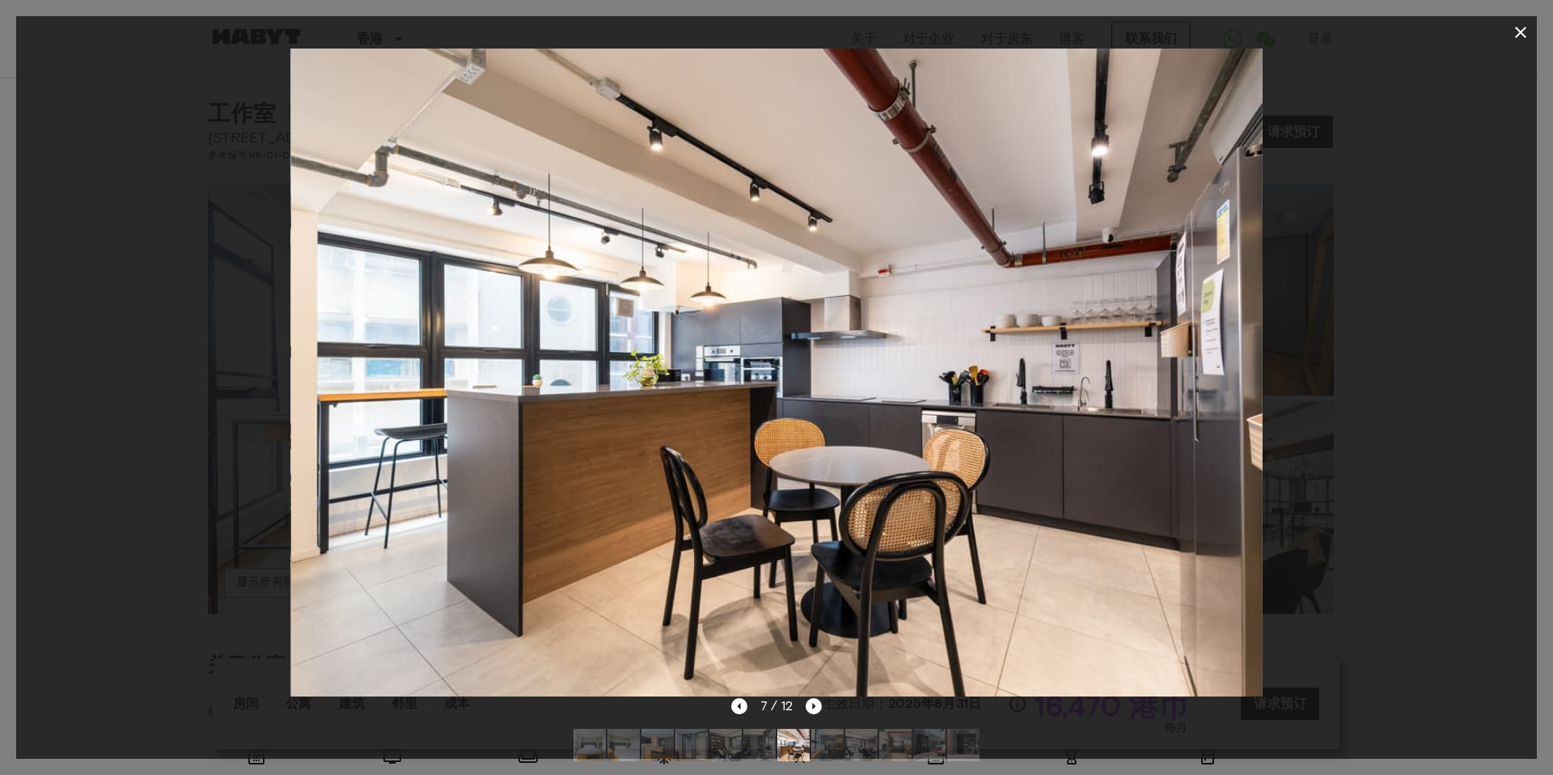
drag, startPoint x: 897, startPoint y: 316, endPoint x: 643, endPoint y: 316, distance: 253.9
click at [648, 316] on img at bounding box center [775, 373] width 971 height 648
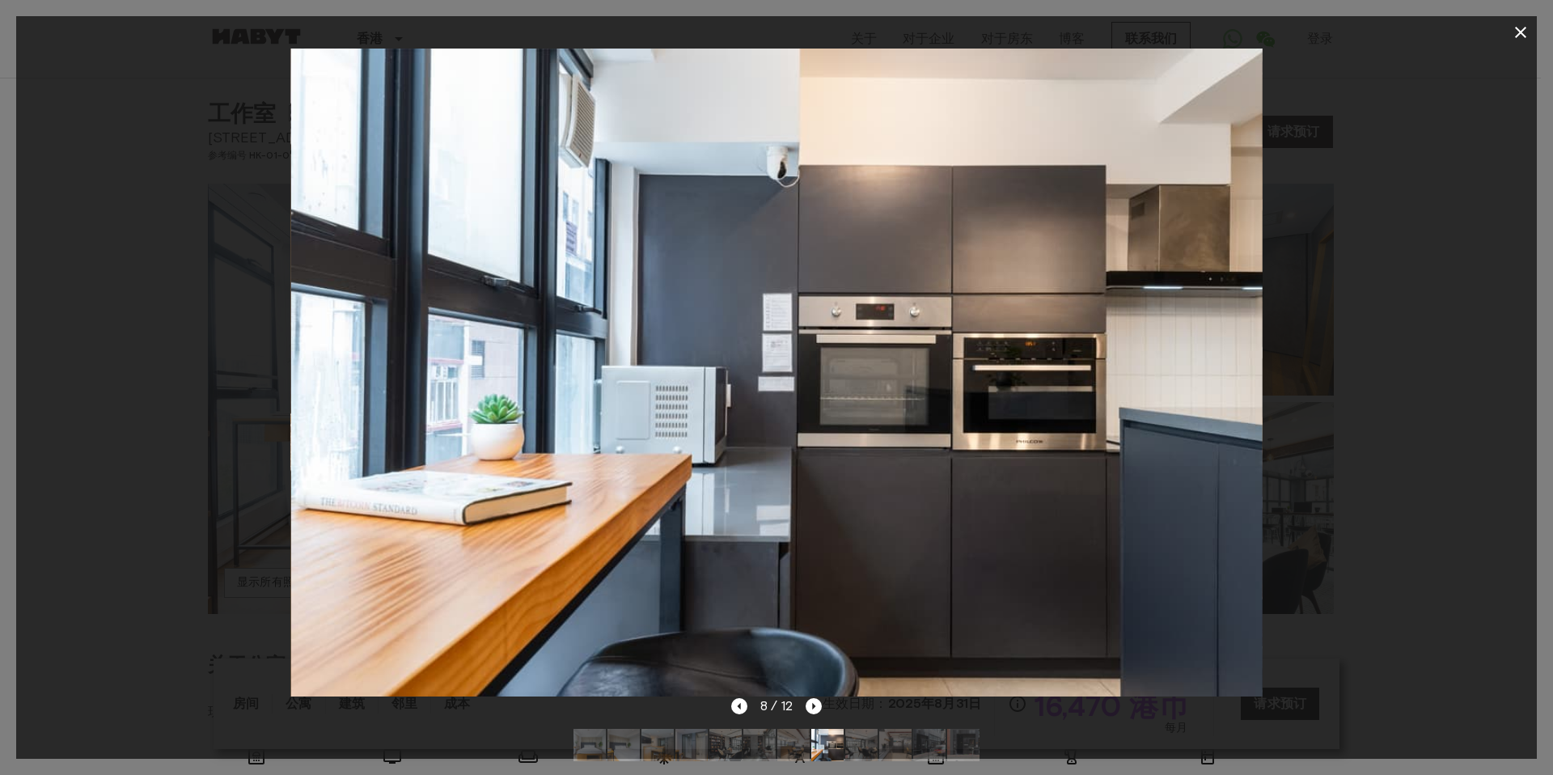
drag, startPoint x: 974, startPoint y: 308, endPoint x: 721, endPoint y: 308, distance: 252.3
click at [714, 308] on img at bounding box center [776, 373] width 971 height 648
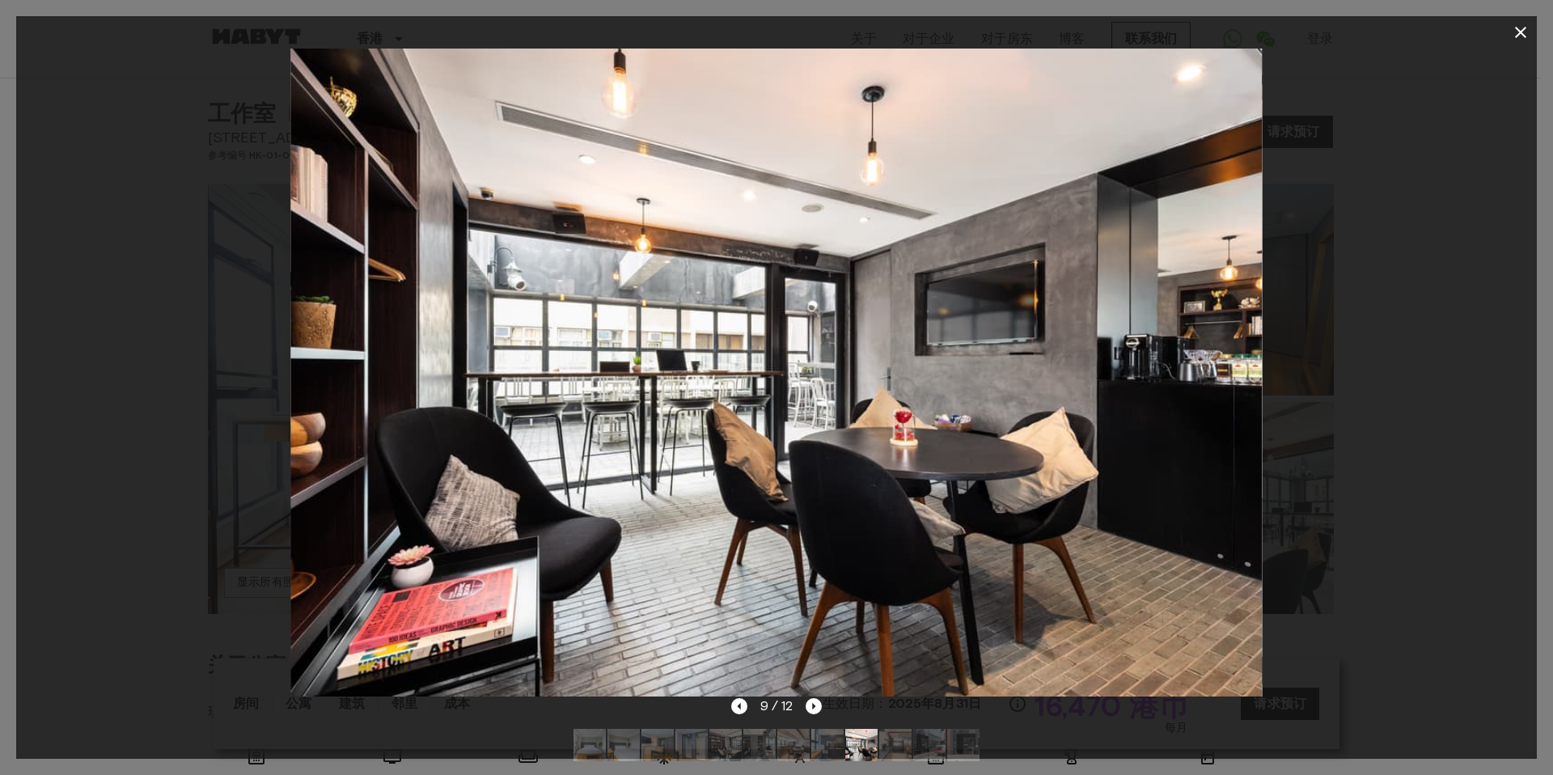
drag, startPoint x: 944, startPoint y: 305, endPoint x: 644, endPoint y: 308, distance: 300.0
click at [725, 305] on img at bounding box center [775, 373] width 971 height 648
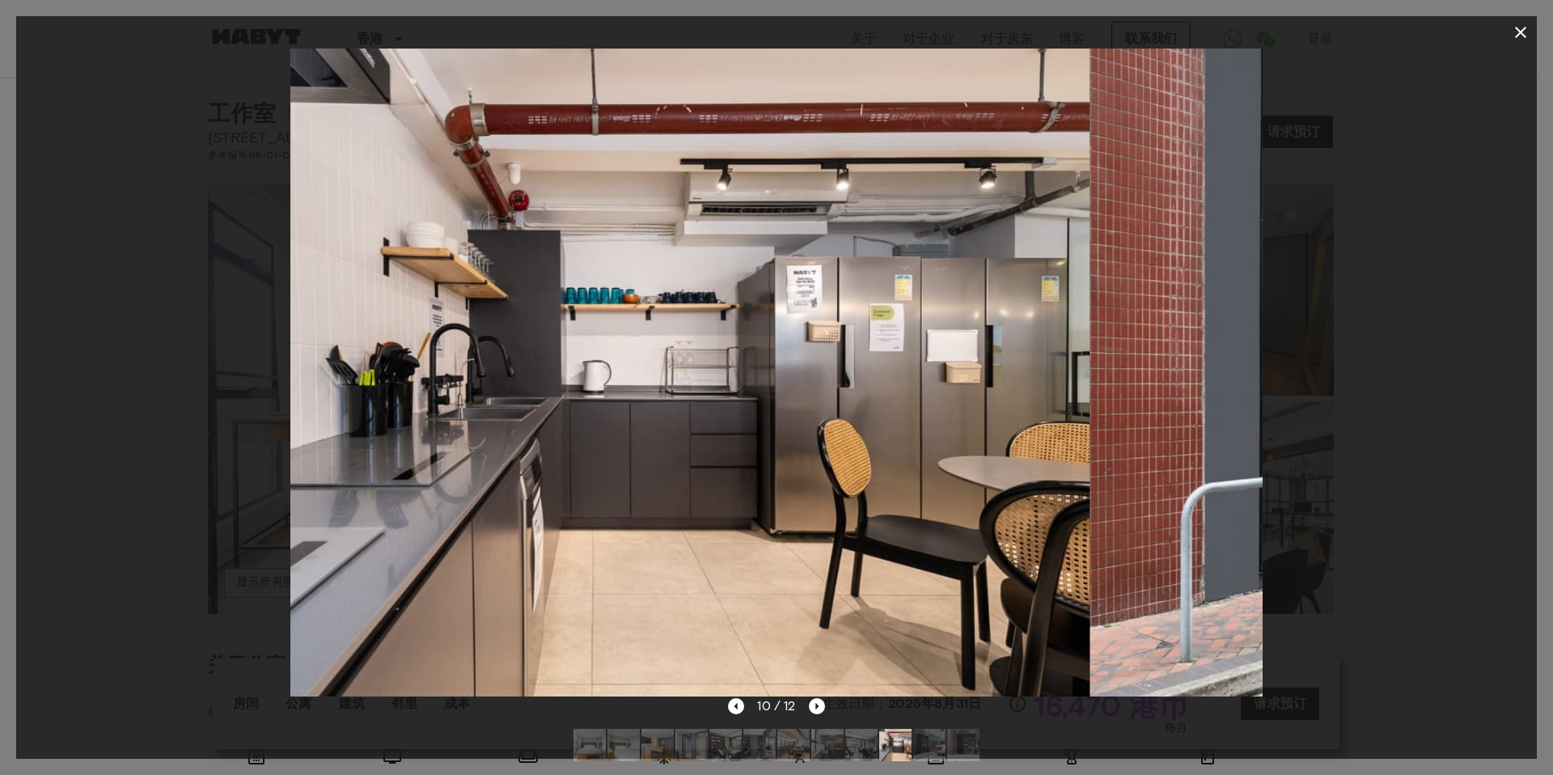
drag, startPoint x: 945, startPoint y: 371, endPoint x: 760, endPoint y: 375, distance: 185.2
click at [762, 375] on img at bounding box center [604, 373] width 971 height 648
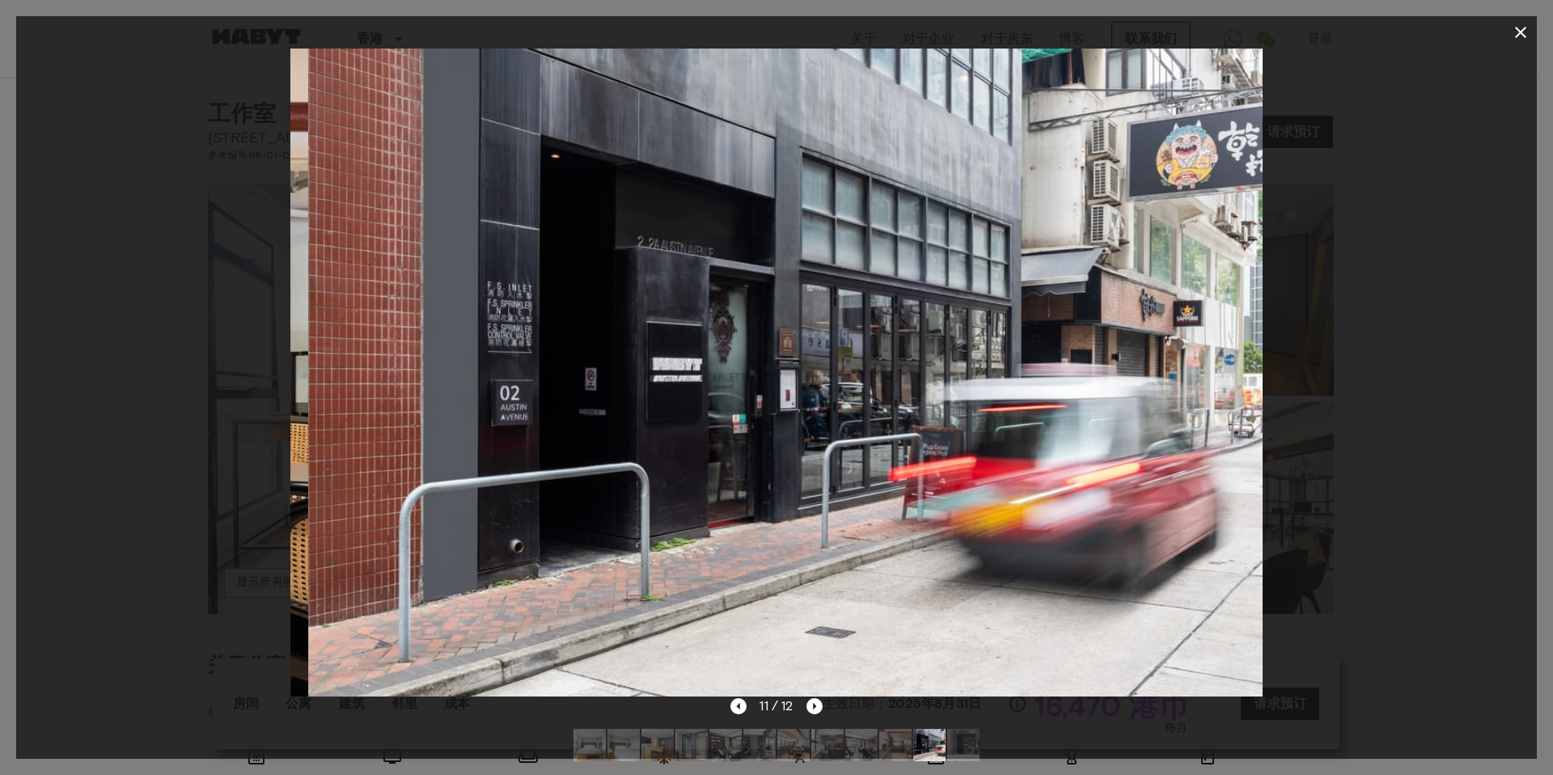
drag, startPoint x: 832, startPoint y: 355, endPoint x: 609, endPoint y: 355, distance: 223.2
click at [612, 355] on img at bounding box center [793, 373] width 971 height 648
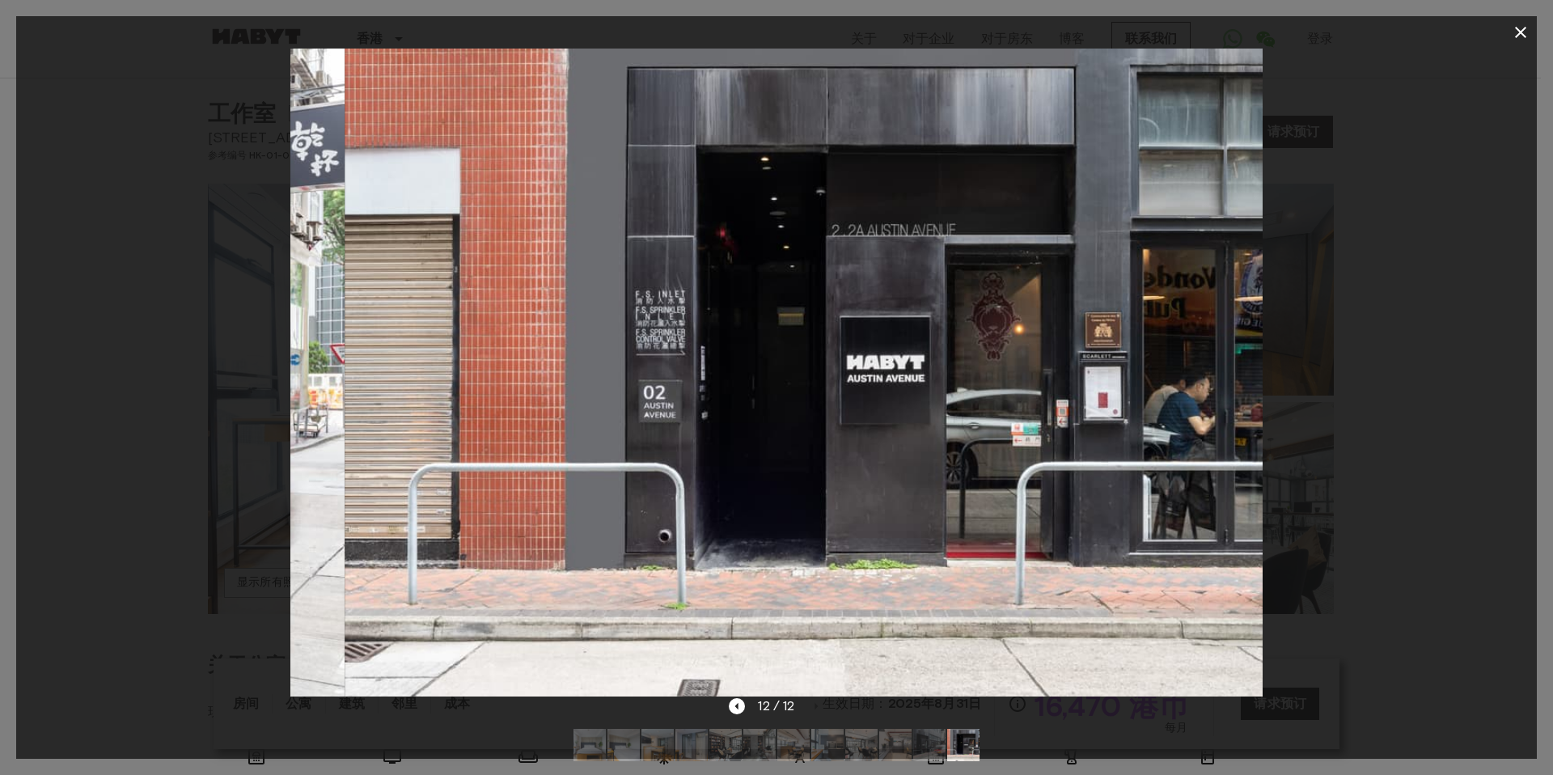
drag, startPoint x: 807, startPoint y: 338, endPoint x: 346, endPoint y: 335, distance: 460.9
click at [251, 336] on div at bounding box center [776, 373] width 1520 height 648
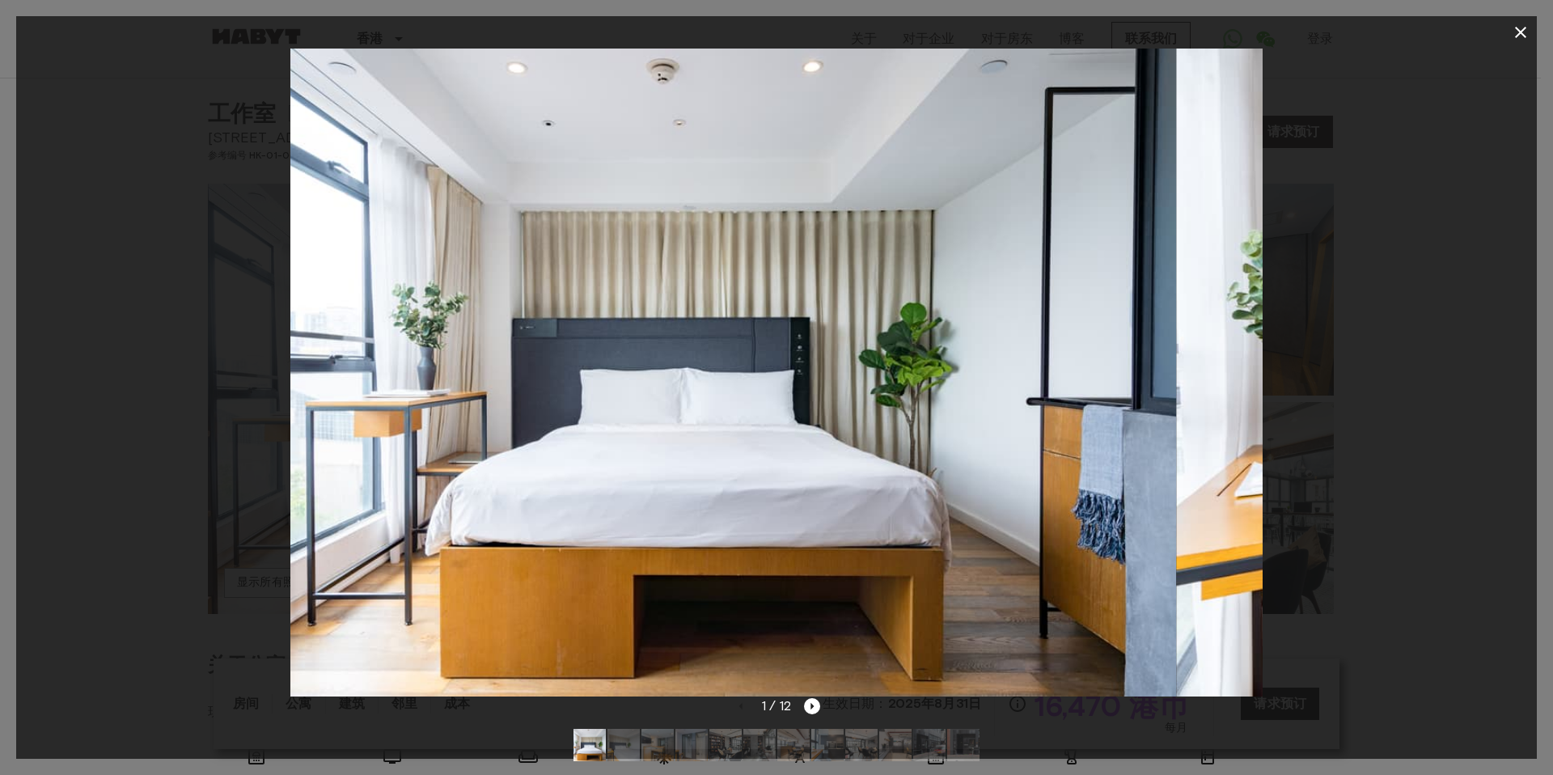
drag, startPoint x: 709, startPoint y: 334, endPoint x: 46, endPoint y: 309, distance: 663.5
click at [52, 310] on div at bounding box center [776, 373] width 1520 height 648
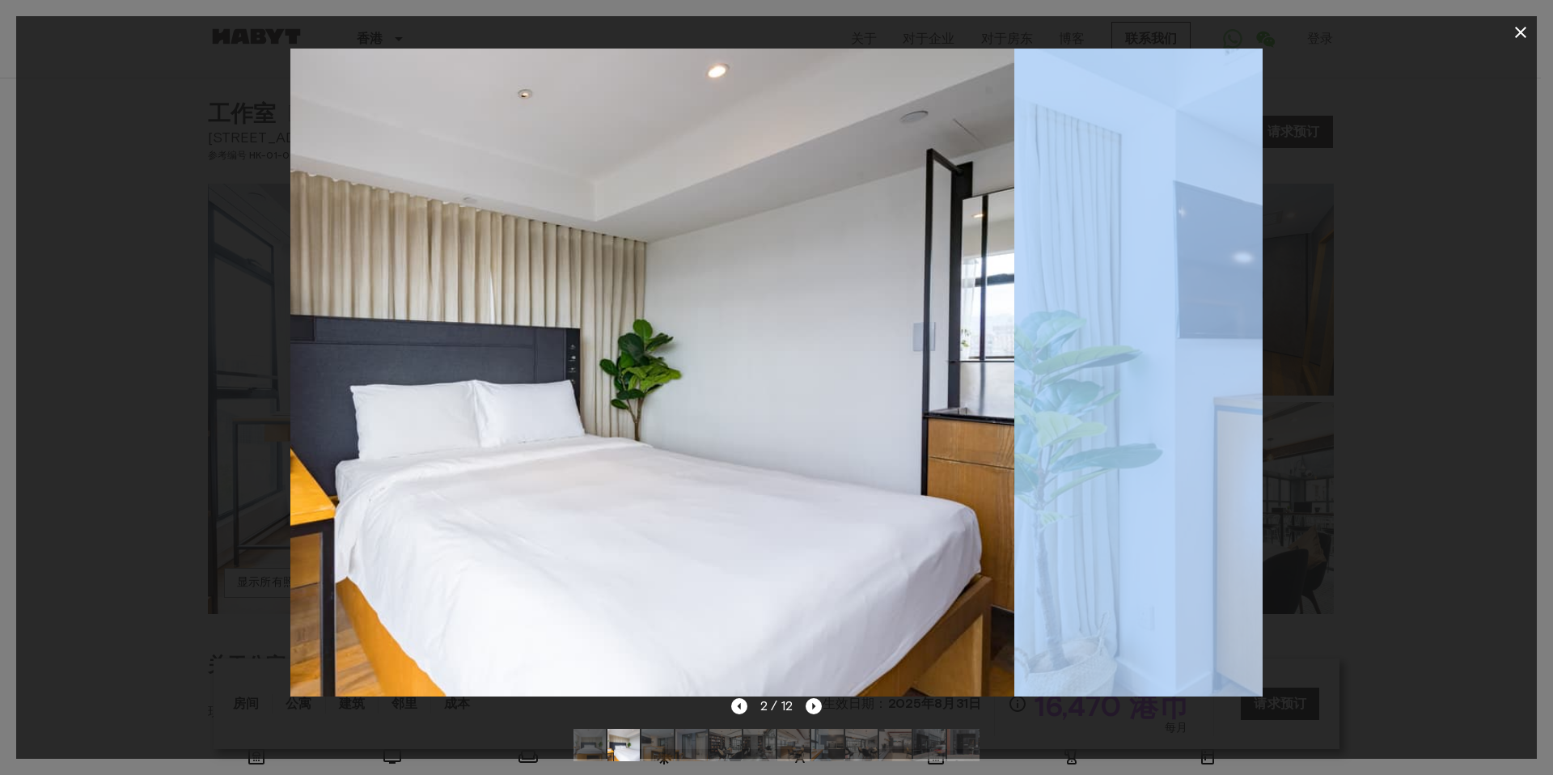
drag, startPoint x: 687, startPoint y: 309, endPoint x: 110, endPoint y: 315, distance: 576.6
click at [114, 313] on div at bounding box center [776, 373] width 1520 height 648
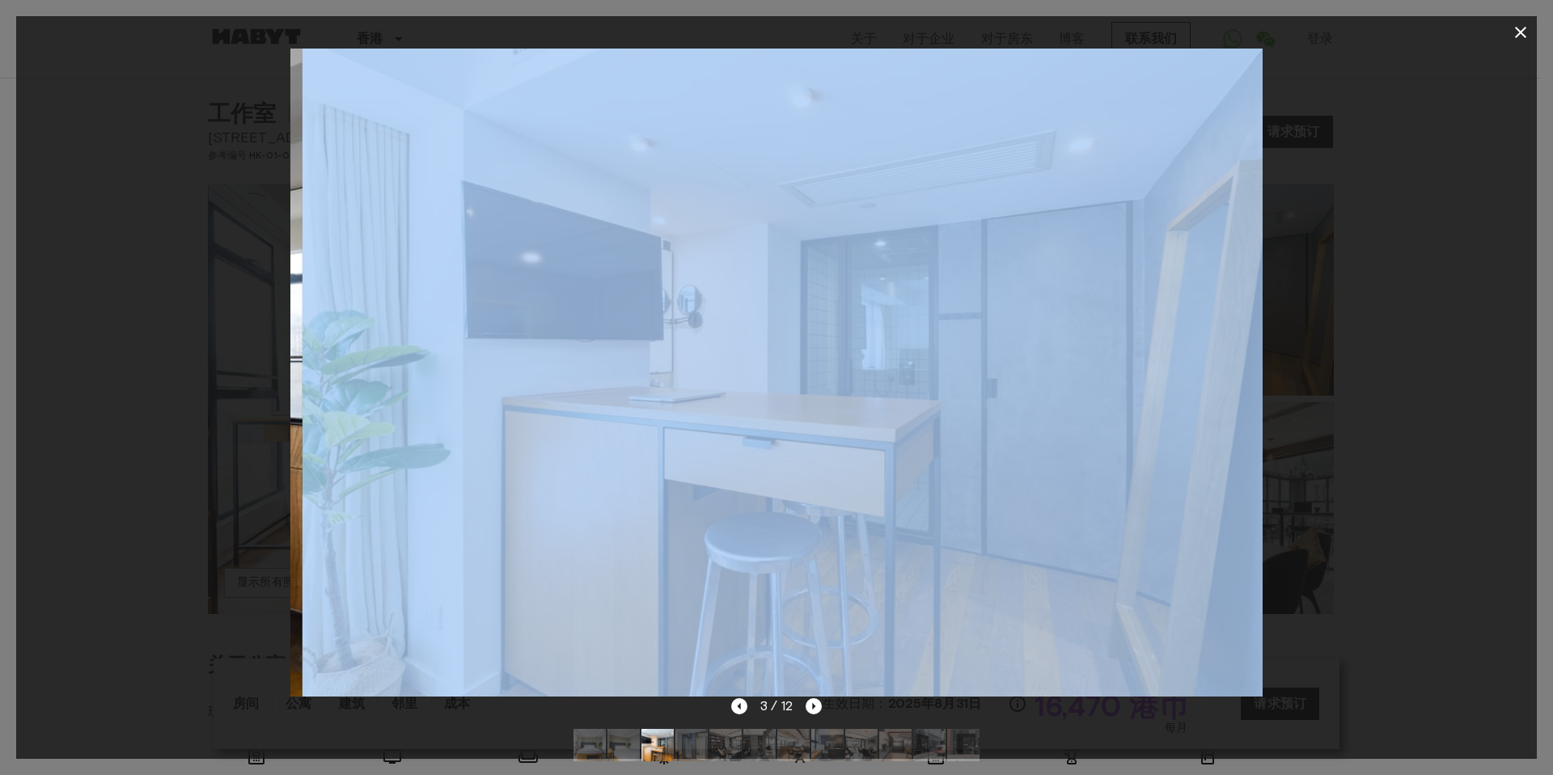
drag, startPoint x: 818, startPoint y: 328, endPoint x: 533, endPoint y: 338, distance: 285.6
click at [284, 327] on div at bounding box center [776, 373] width 1520 height 648
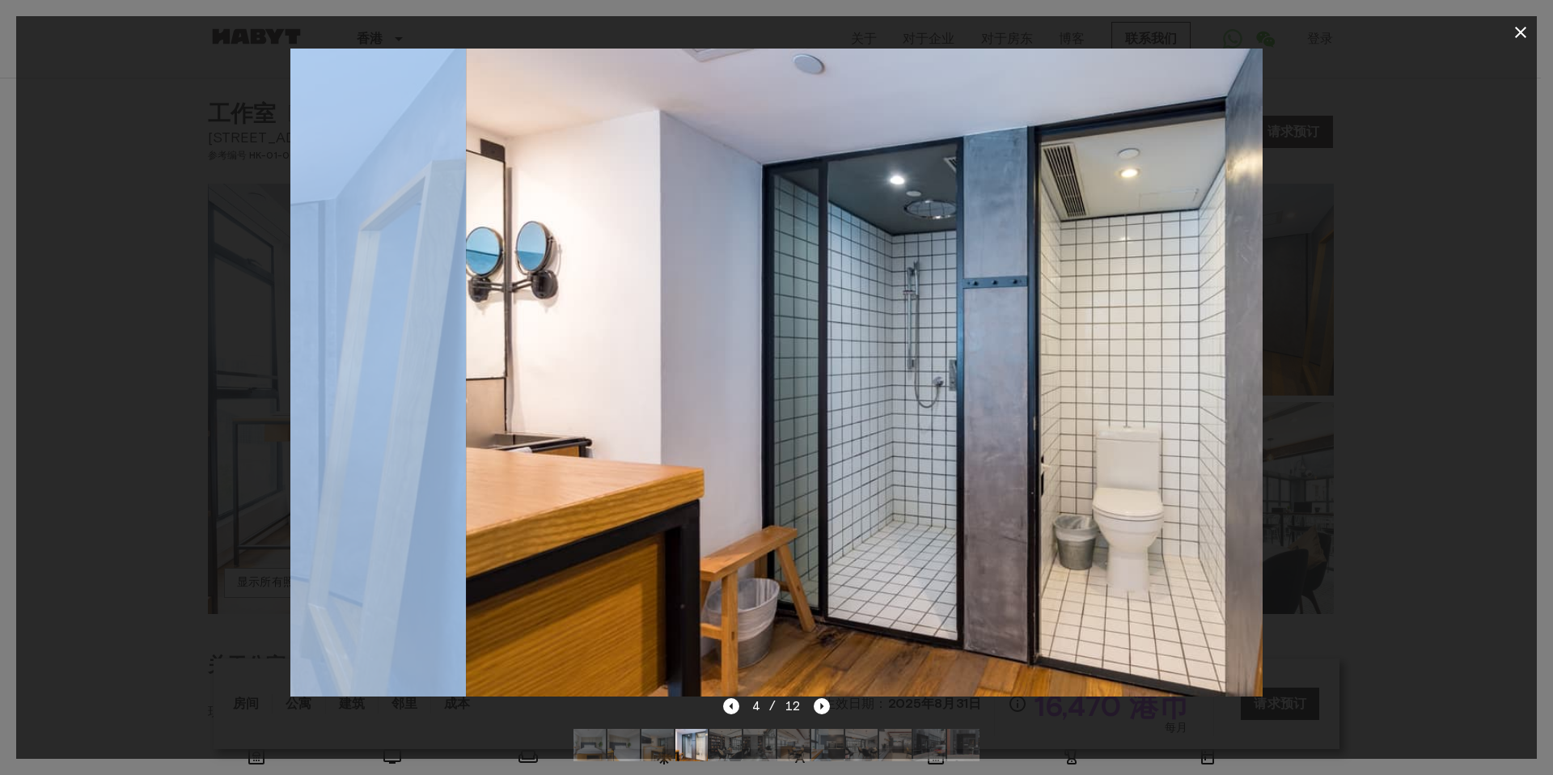
drag, startPoint x: 770, startPoint y: 344, endPoint x: 120, endPoint y: 304, distance: 651.3
click at [0, 304] on div "4 / 12" at bounding box center [776, 387] width 1553 height 775
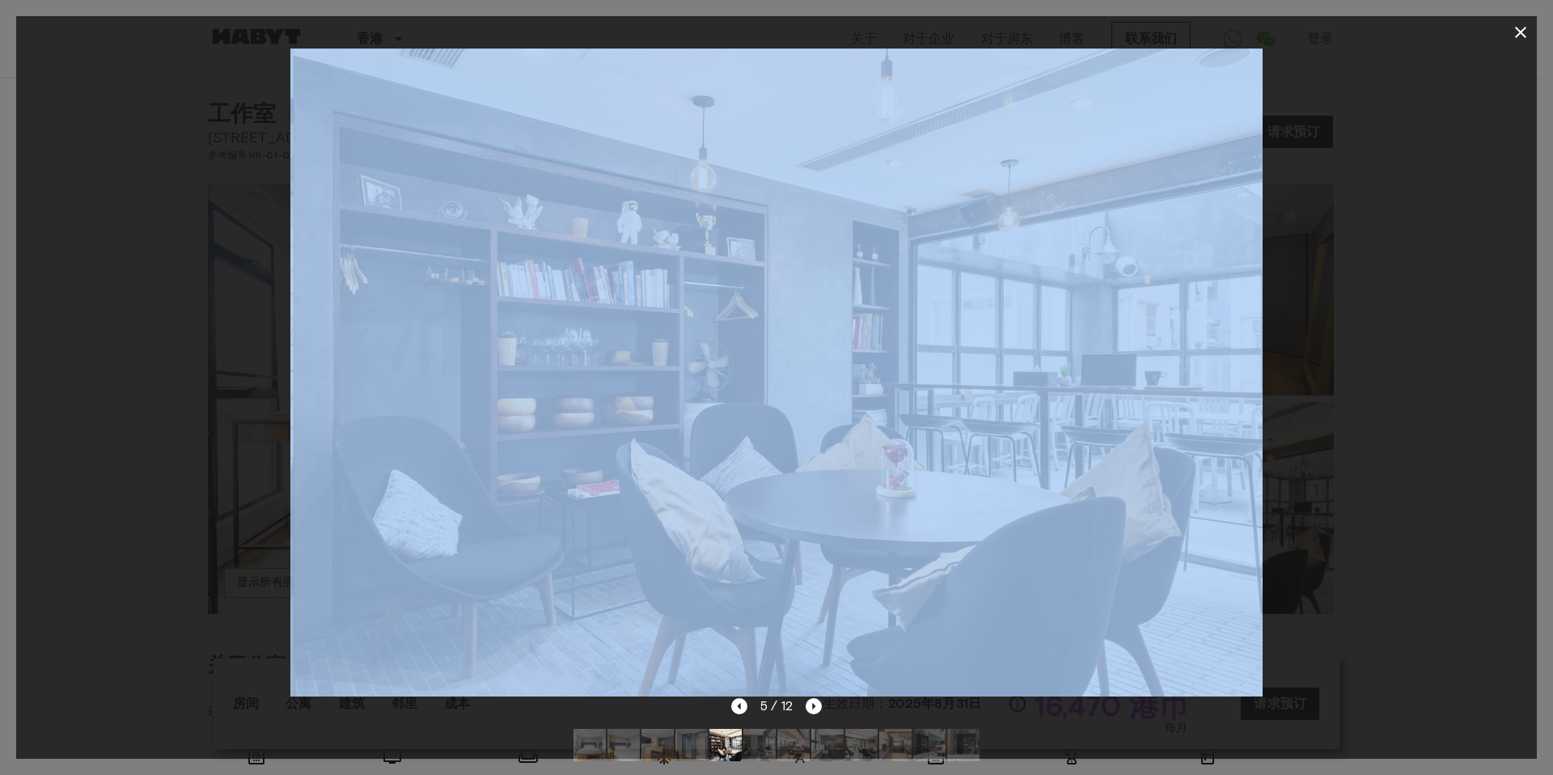
drag, startPoint x: 1431, startPoint y: 284, endPoint x: 424, endPoint y: 305, distance: 1007.8
click at [431, 304] on div at bounding box center [776, 373] width 1520 height 648
drag, startPoint x: 921, startPoint y: 341, endPoint x: 259, endPoint y: 330, distance: 662.4
click at [209, 330] on div at bounding box center [776, 373] width 1520 height 648
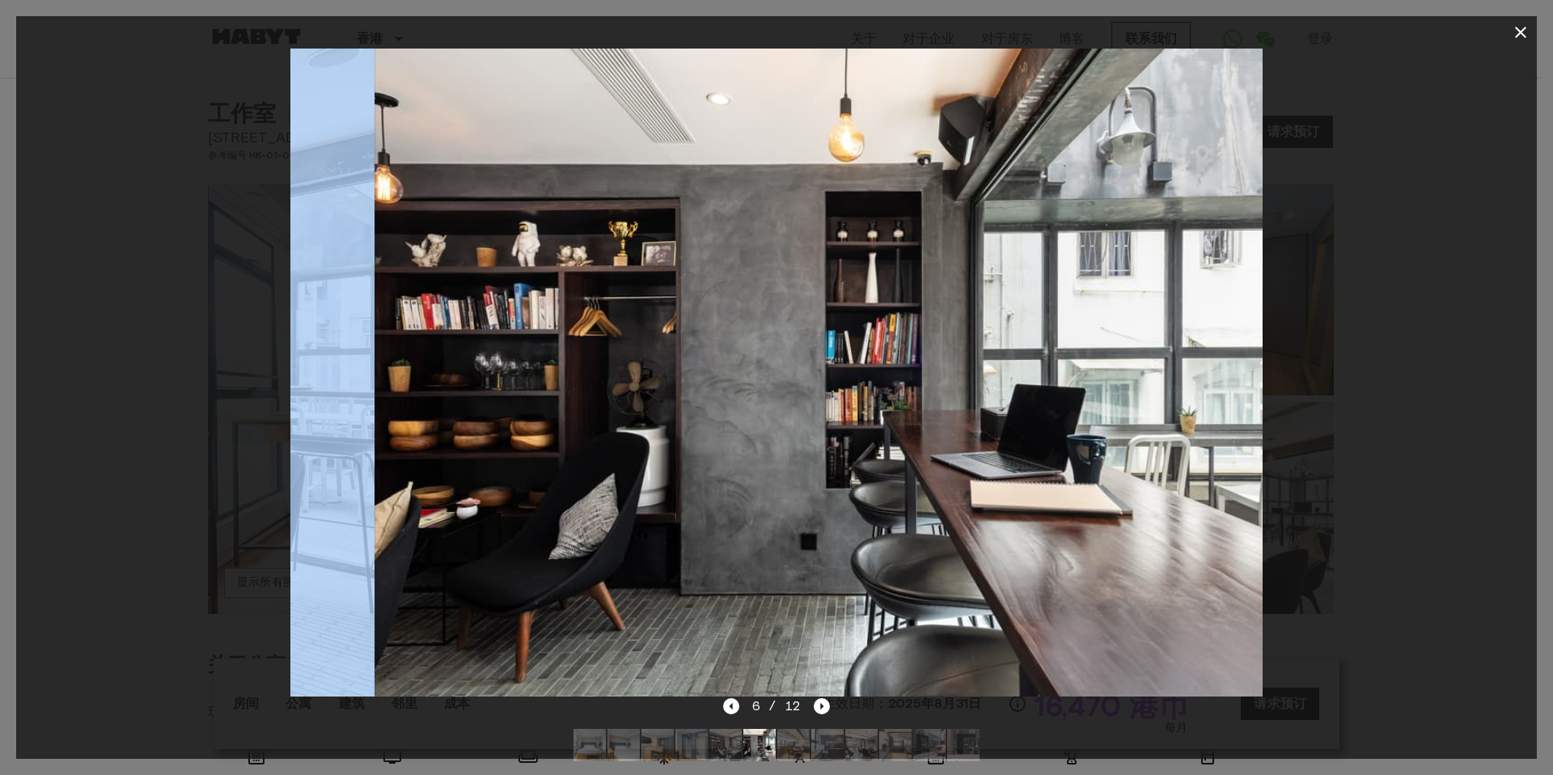
drag, startPoint x: 869, startPoint y: 330, endPoint x: 61, endPoint y: 262, distance: 810.7
click at [51, 262] on div at bounding box center [776, 373] width 1520 height 648
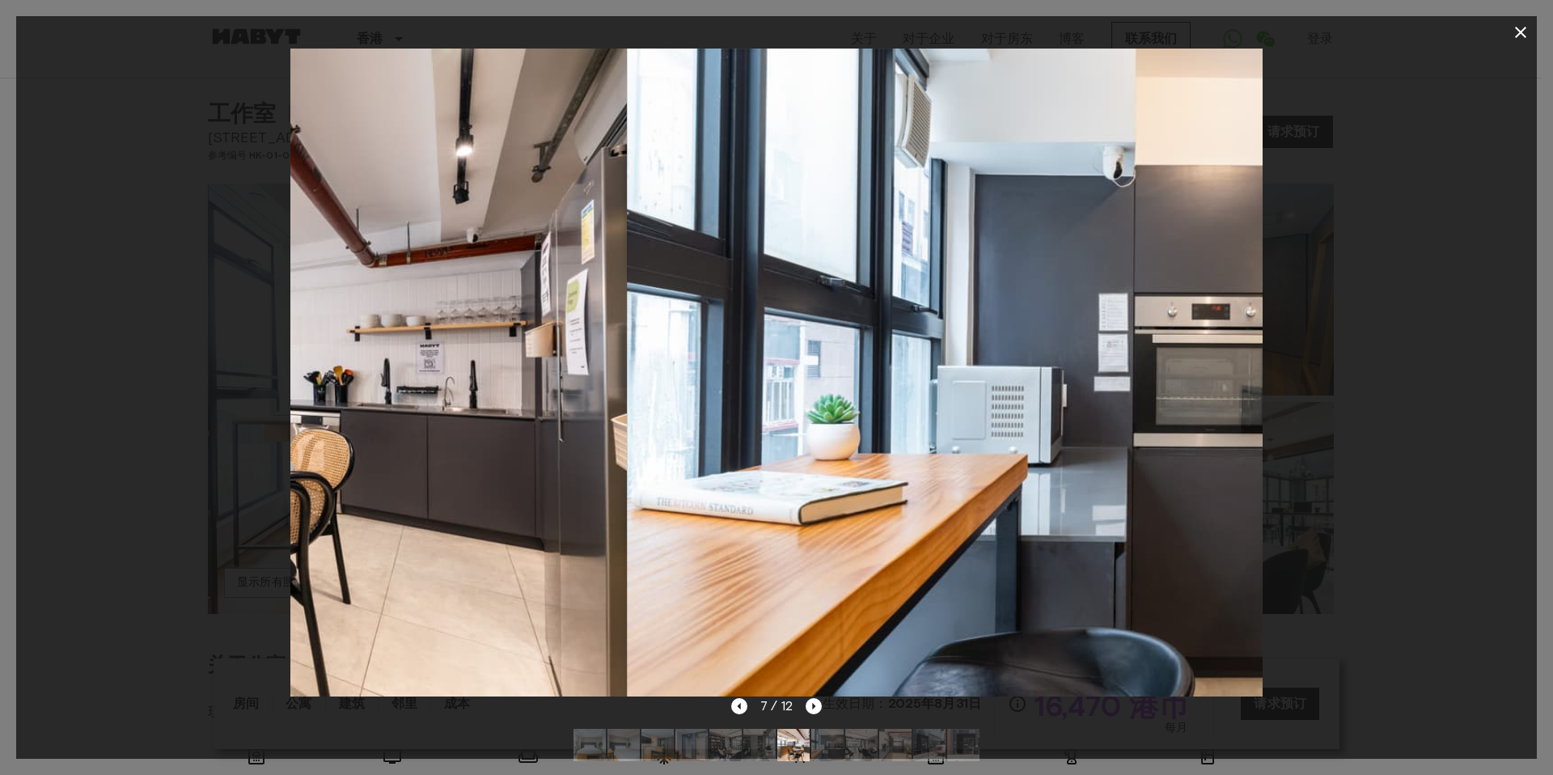
drag, startPoint x: 823, startPoint y: 260, endPoint x: 38, endPoint y: 225, distance: 786.0
click at [38, 225] on div at bounding box center [776, 373] width 1520 height 648
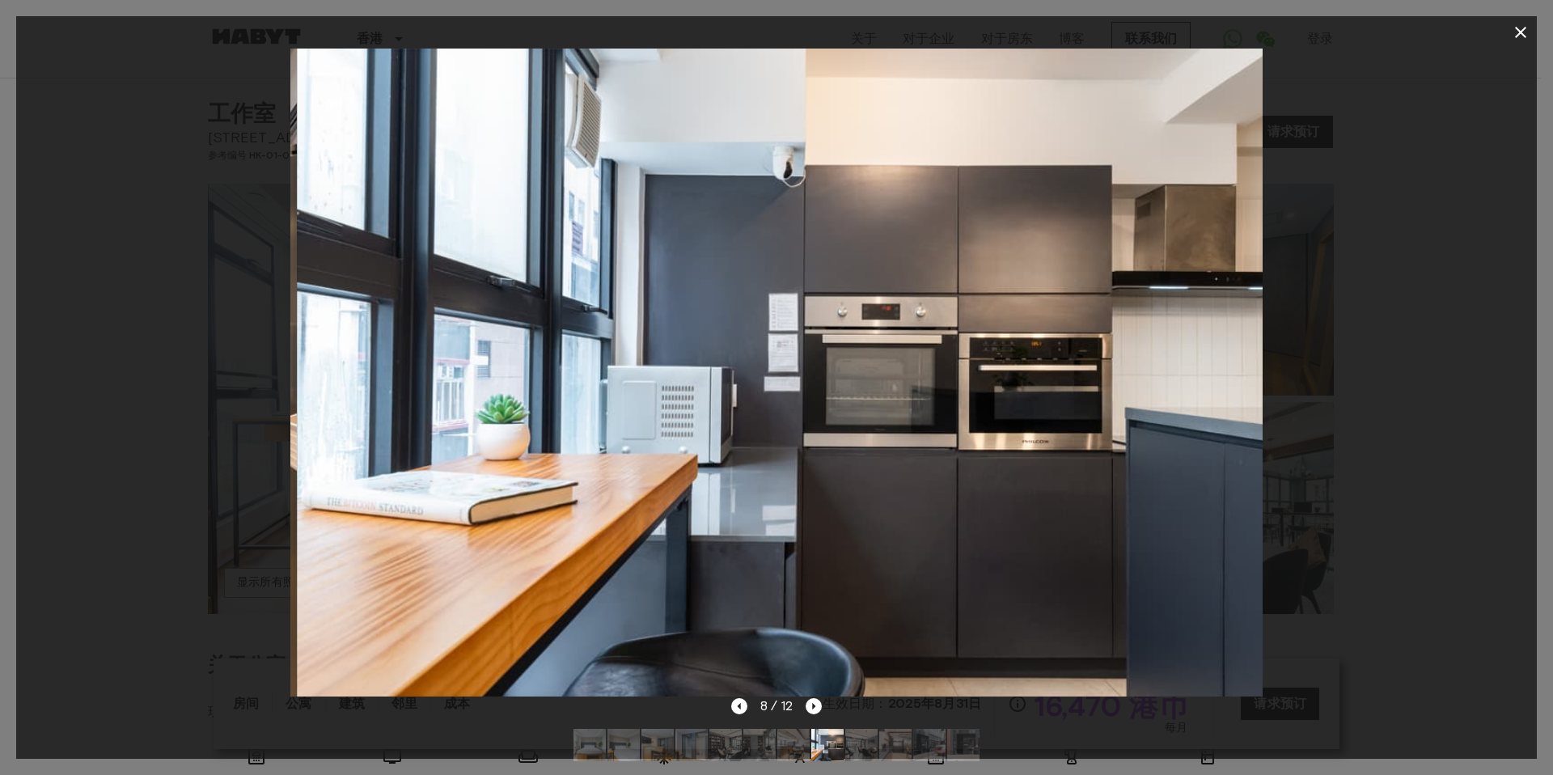
click at [1495, 130] on div at bounding box center [776, 373] width 1520 height 648
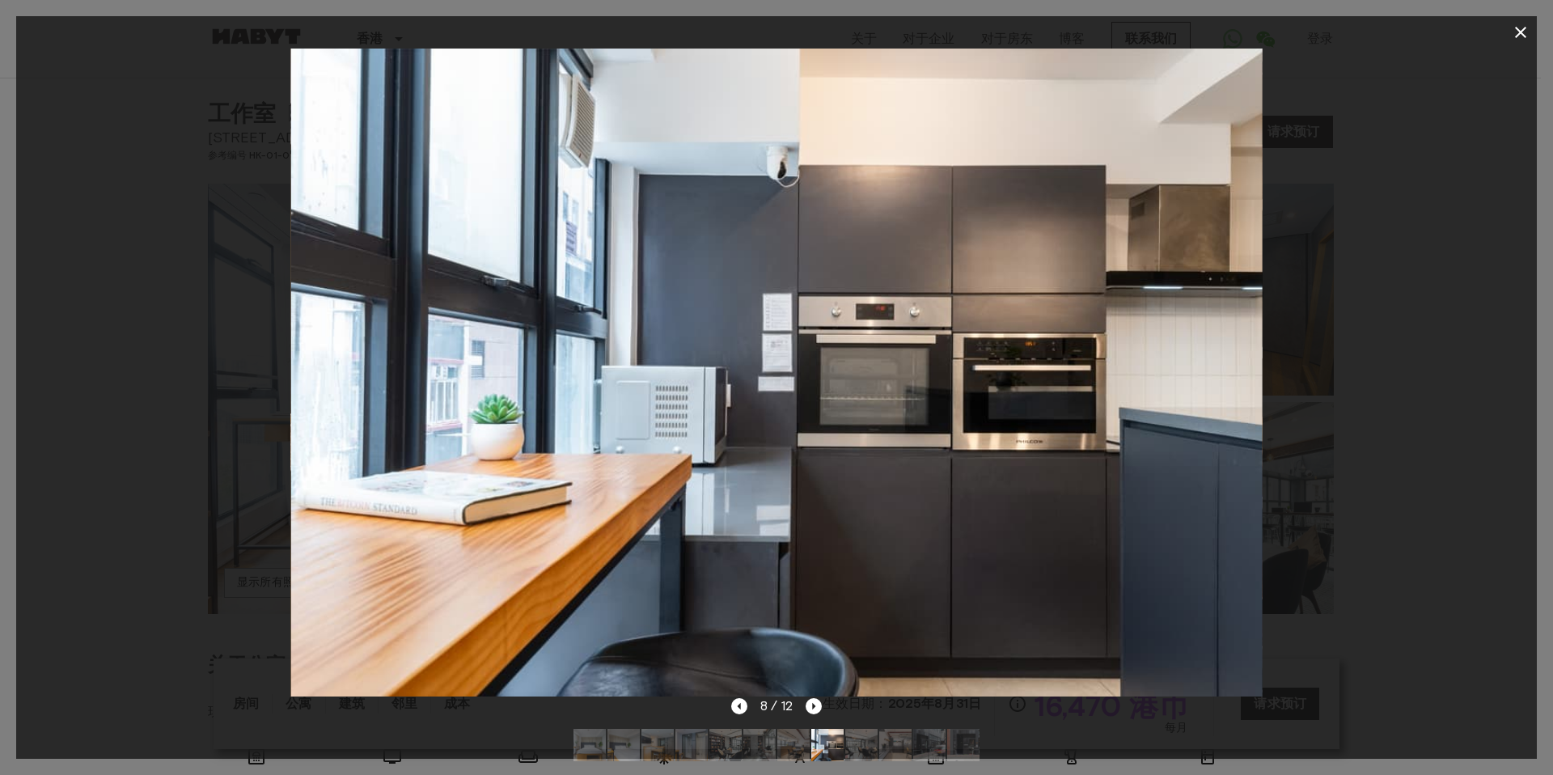
click at [1515, 42] on button "button" at bounding box center [1520, 32] width 32 height 32
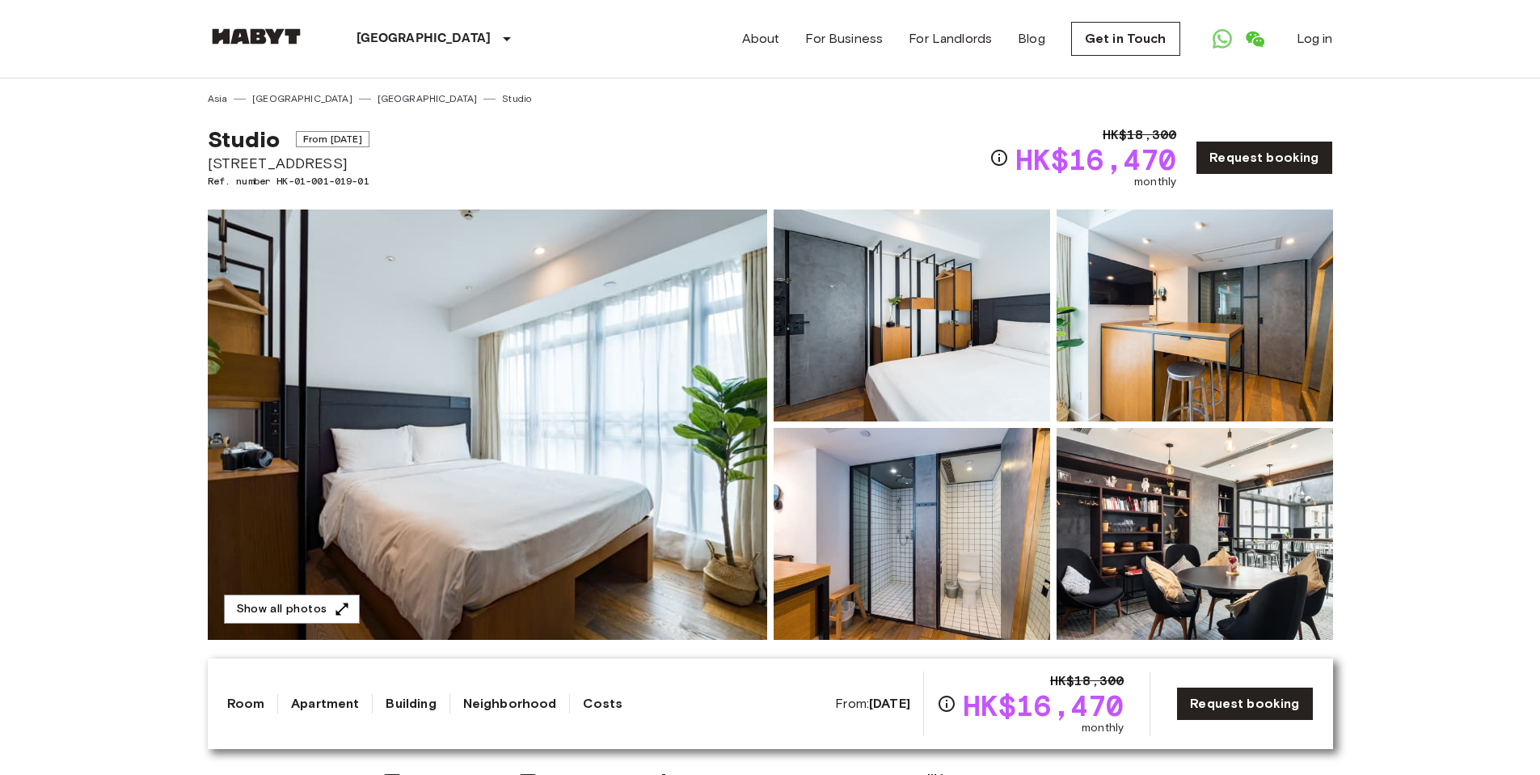
click at [990, 319] on img at bounding box center [912, 315] width 277 height 212
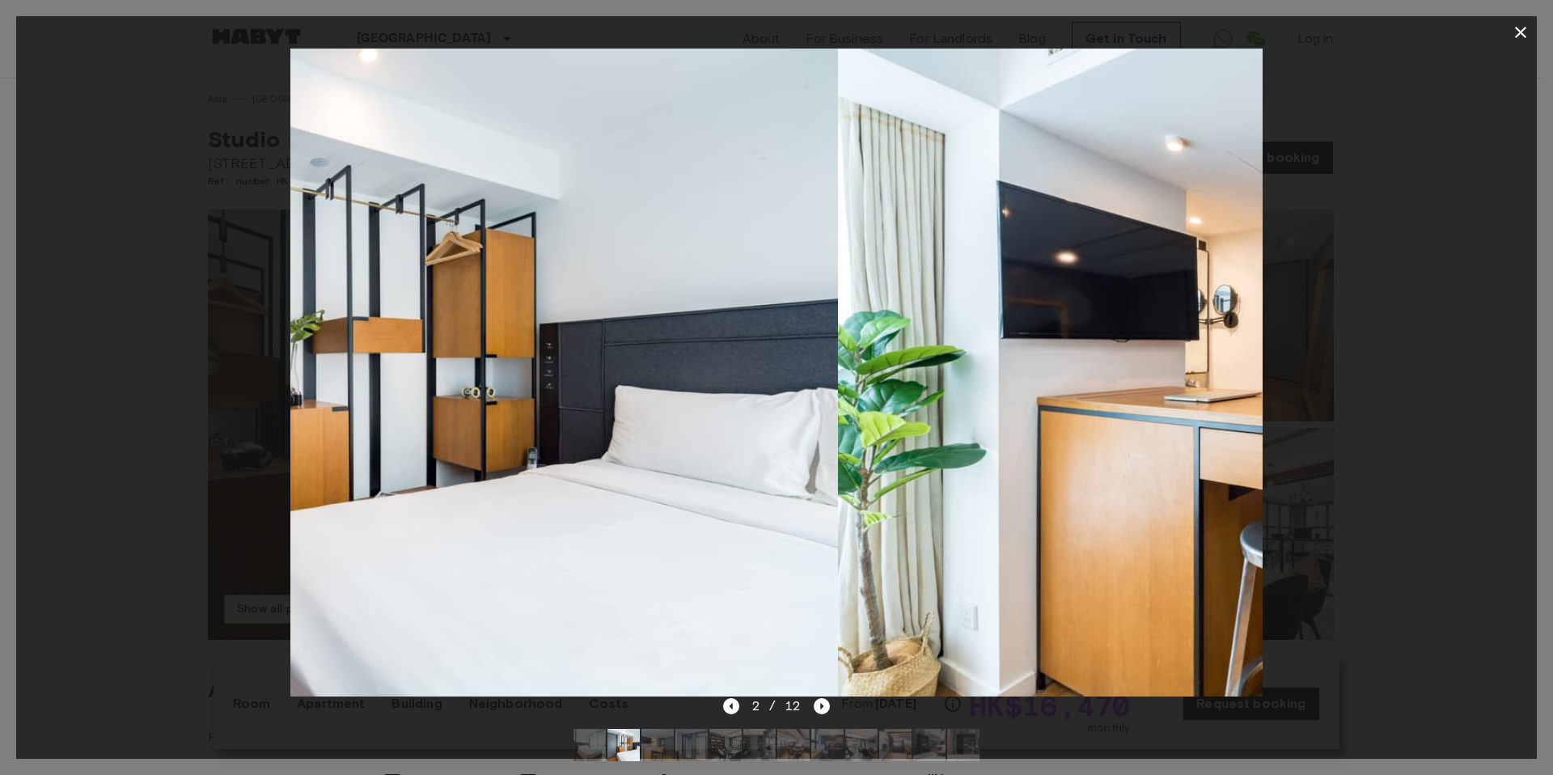
drag, startPoint x: 726, startPoint y: 412, endPoint x: 703, endPoint y: 413, distance: 23.5
click at [704, 413] on img at bounding box center [352, 373] width 971 height 648
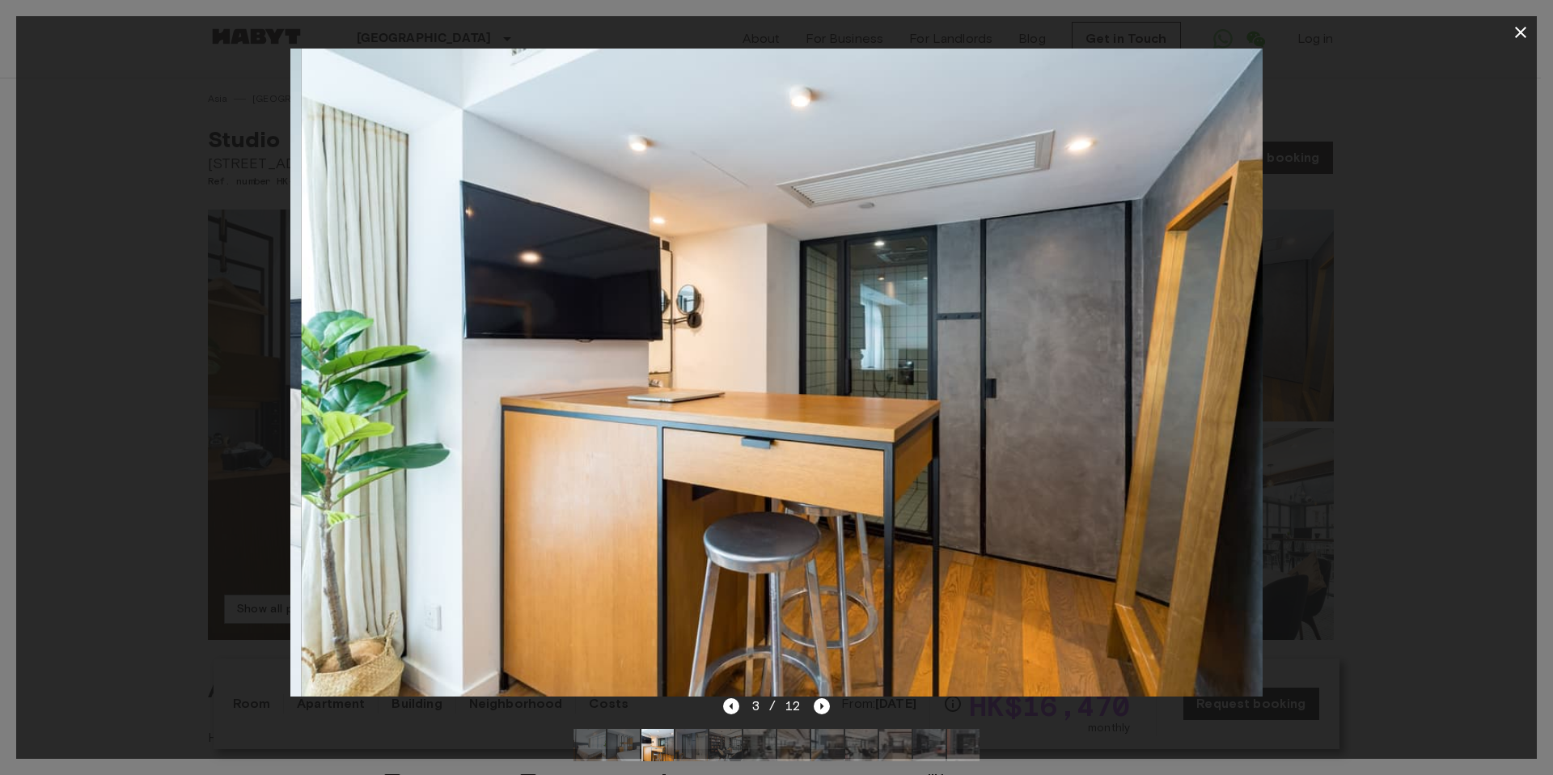
drag, startPoint x: 1045, startPoint y: 388, endPoint x: 609, endPoint y: 387, distance: 435.9
click at [609, 388] on img at bounding box center [786, 373] width 971 height 648
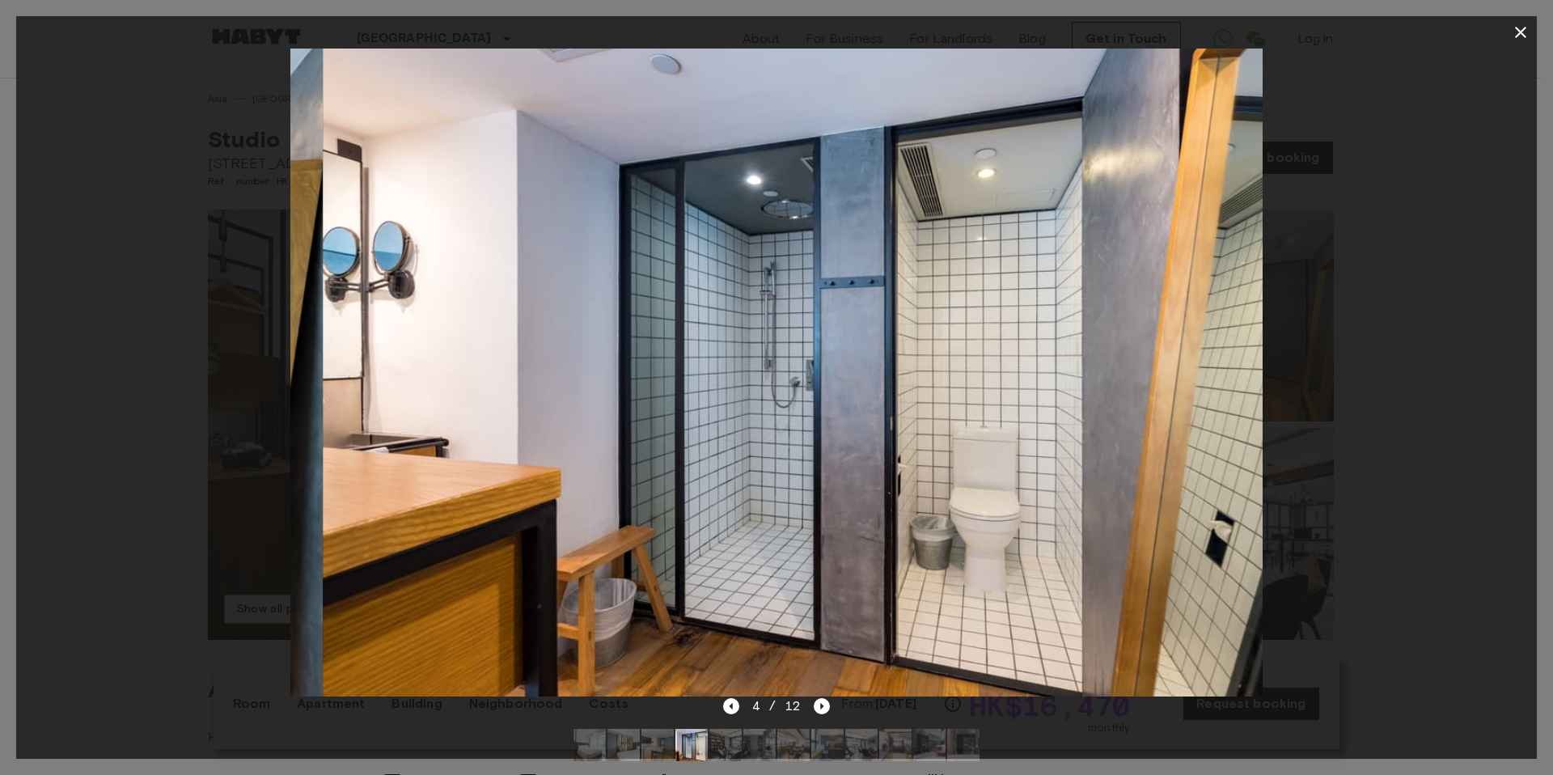
drag, startPoint x: 968, startPoint y: 378, endPoint x: 420, endPoint y: 377, distance: 548.3
click at [420, 377] on img at bounding box center [808, 373] width 971 height 648
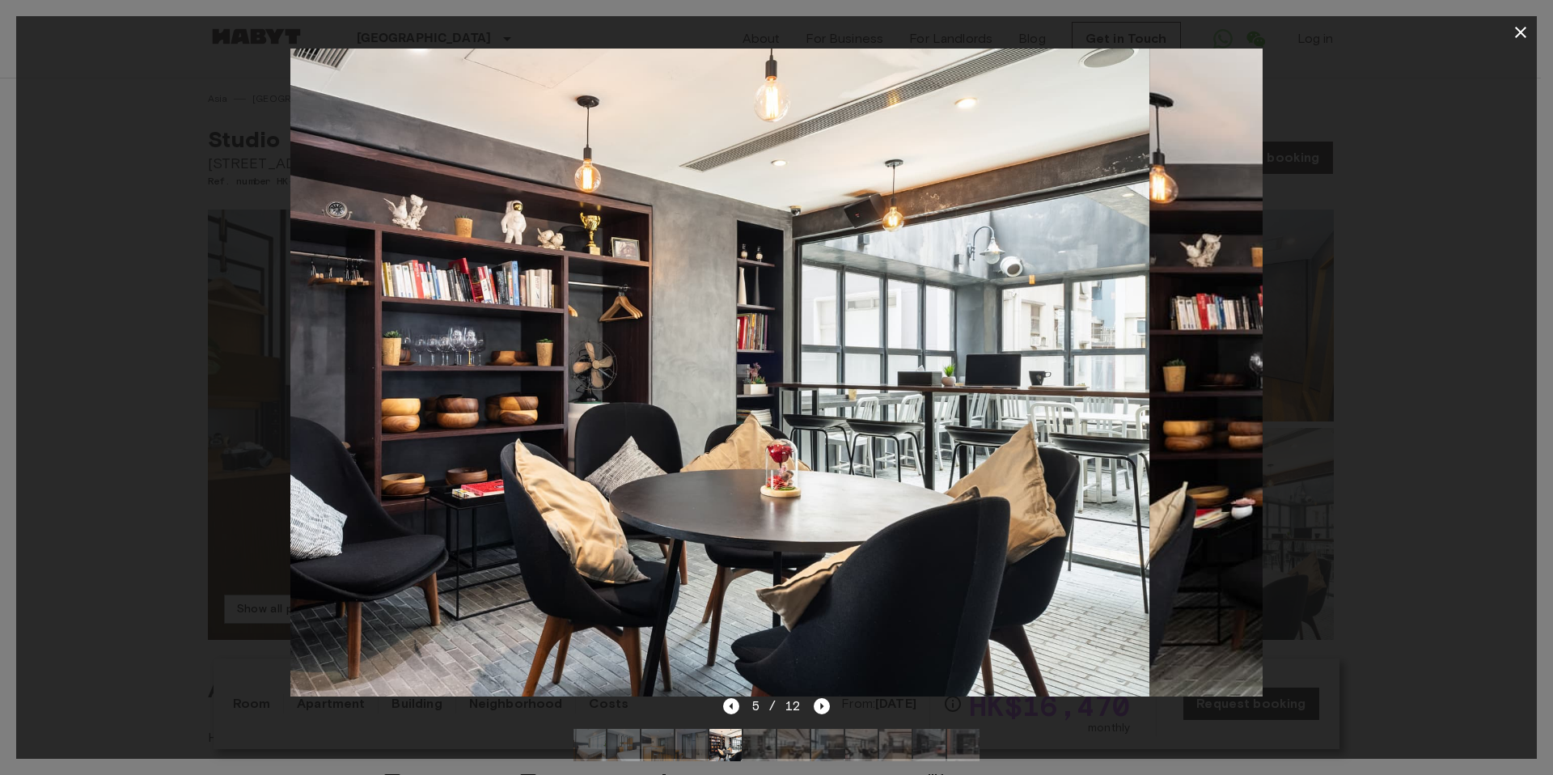
drag, startPoint x: 759, startPoint y: 379, endPoint x: 286, endPoint y: 357, distance: 473.6
click at [213, 362] on div at bounding box center [776, 373] width 1520 height 648
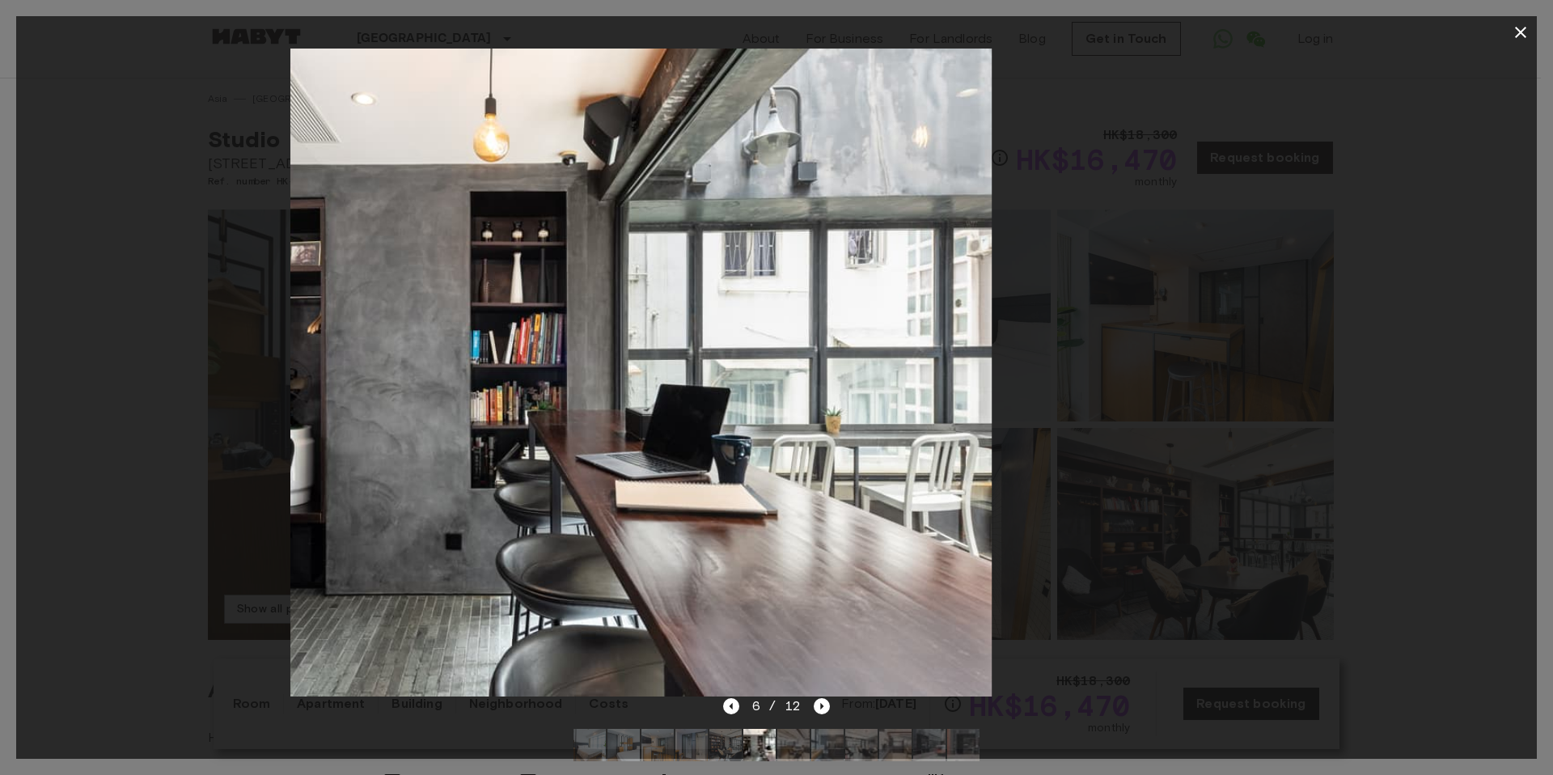
drag, startPoint x: 631, startPoint y: 341, endPoint x: 281, endPoint y: 346, distance: 349.4
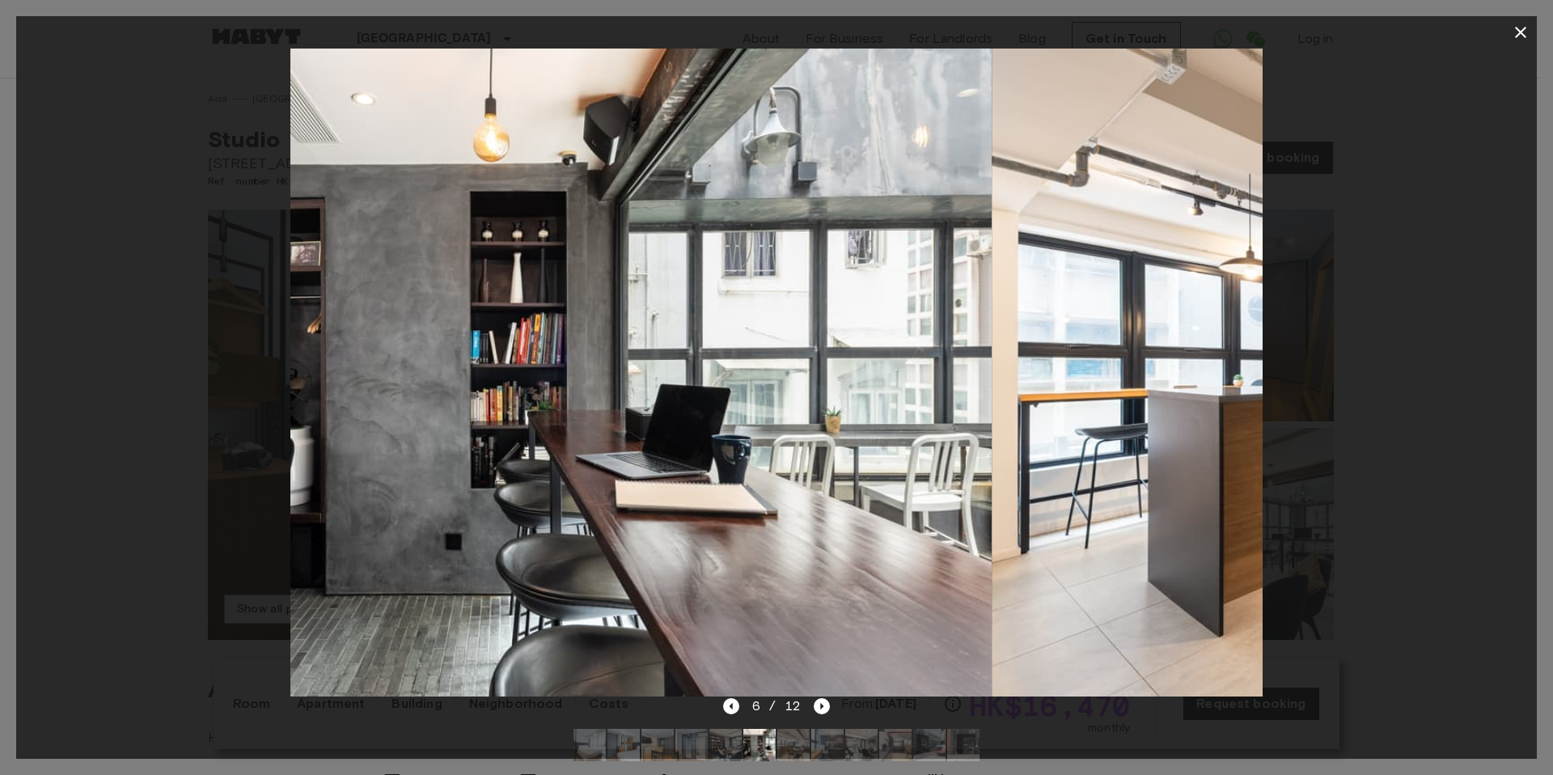
click at [173, 342] on div at bounding box center [776, 373] width 1520 height 648
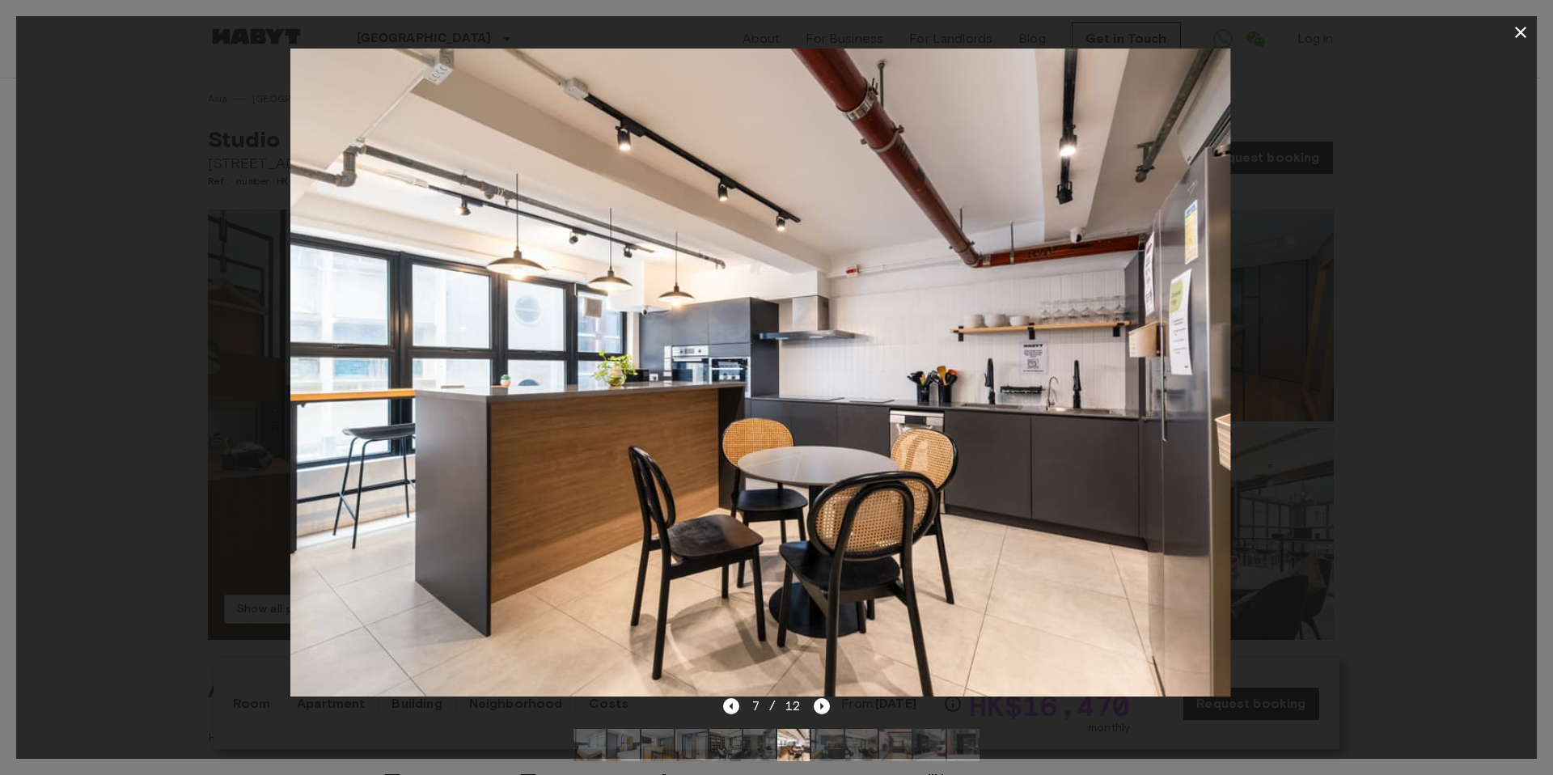
drag, startPoint x: 623, startPoint y: 348, endPoint x: 433, endPoint y: 350, distance: 189.2
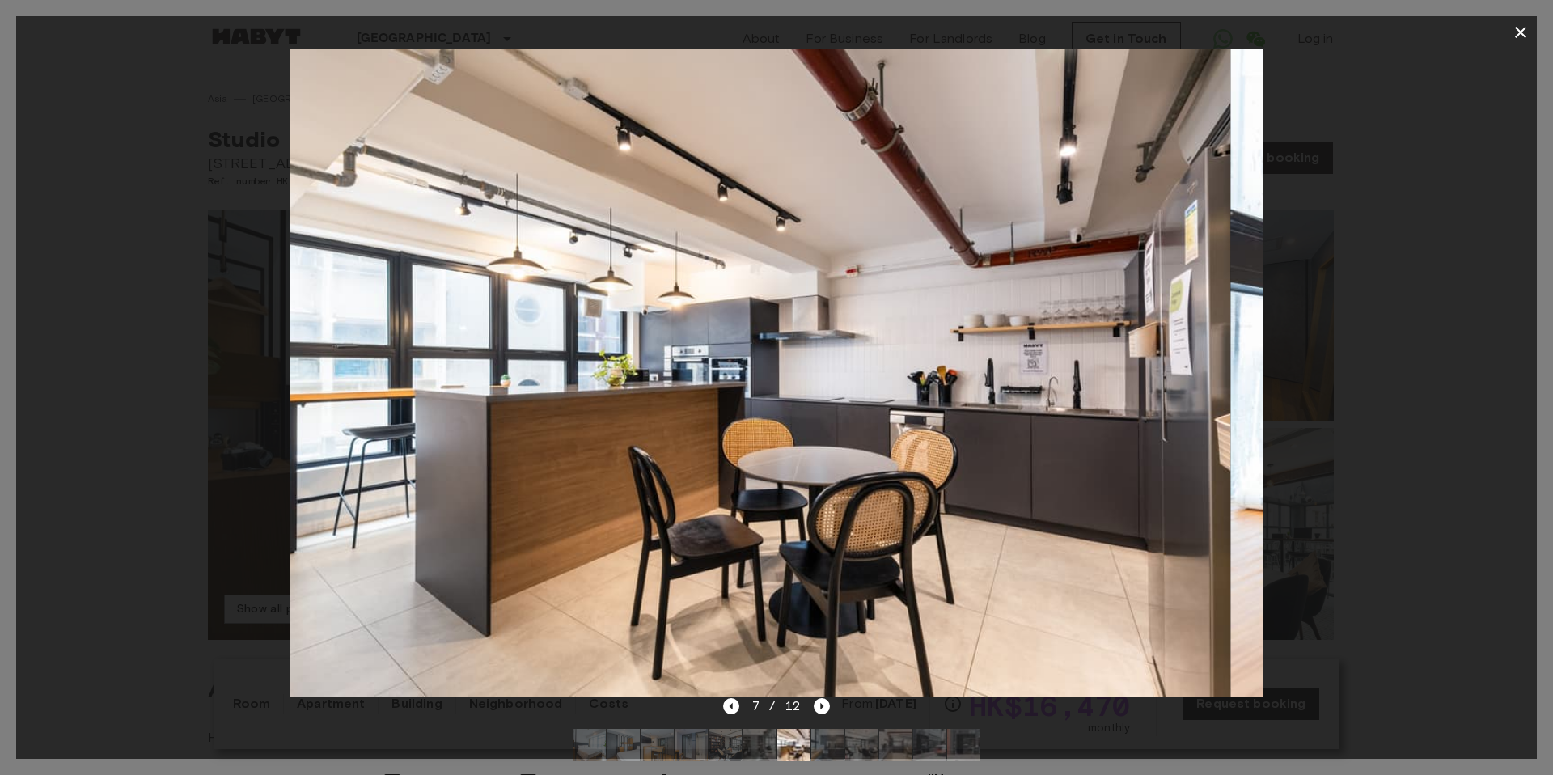
click at [224, 350] on div at bounding box center [776, 373] width 1520 height 648
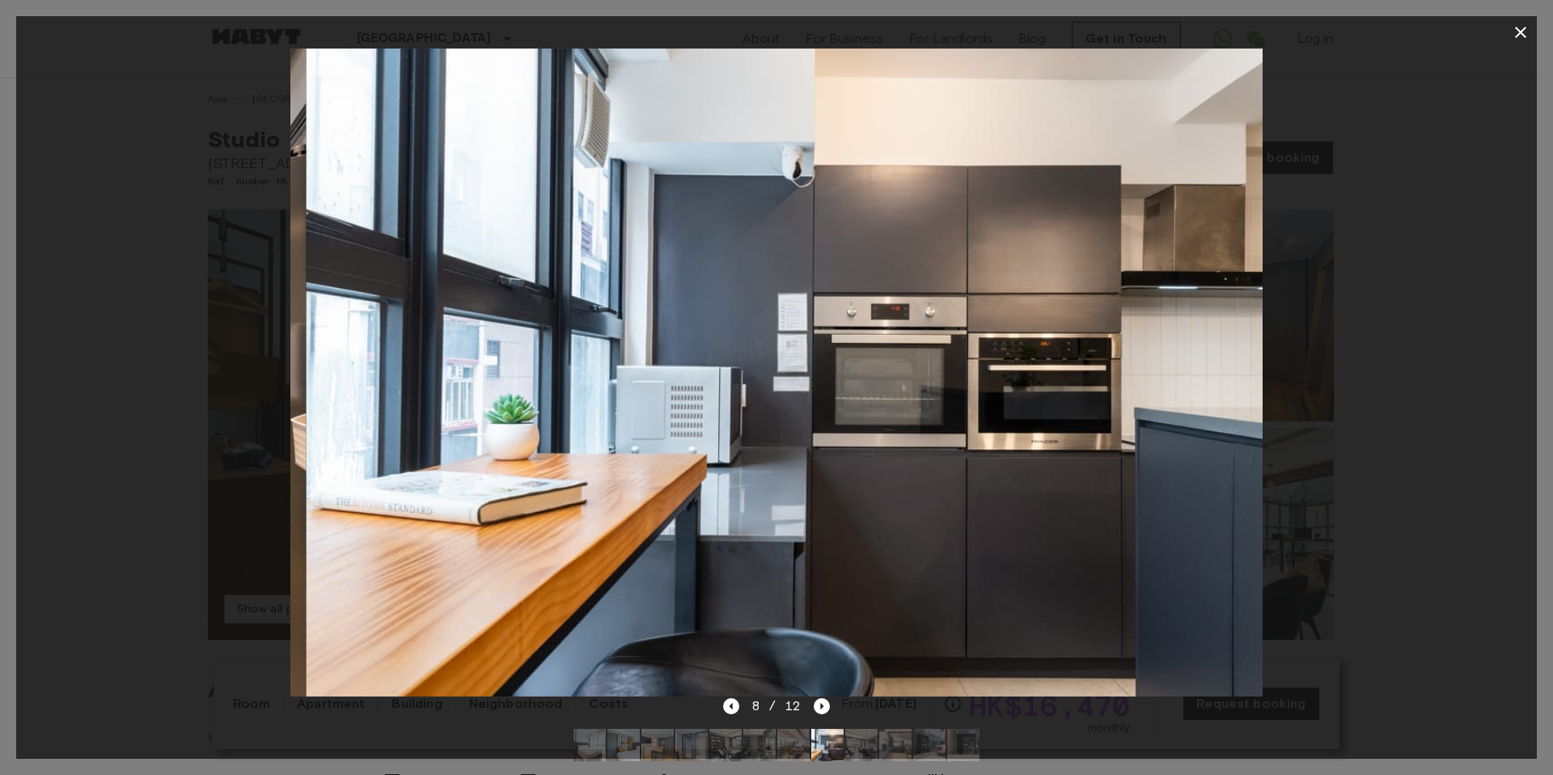
click at [1052, 356] on img at bounding box center [791, 373] width 971 height 648
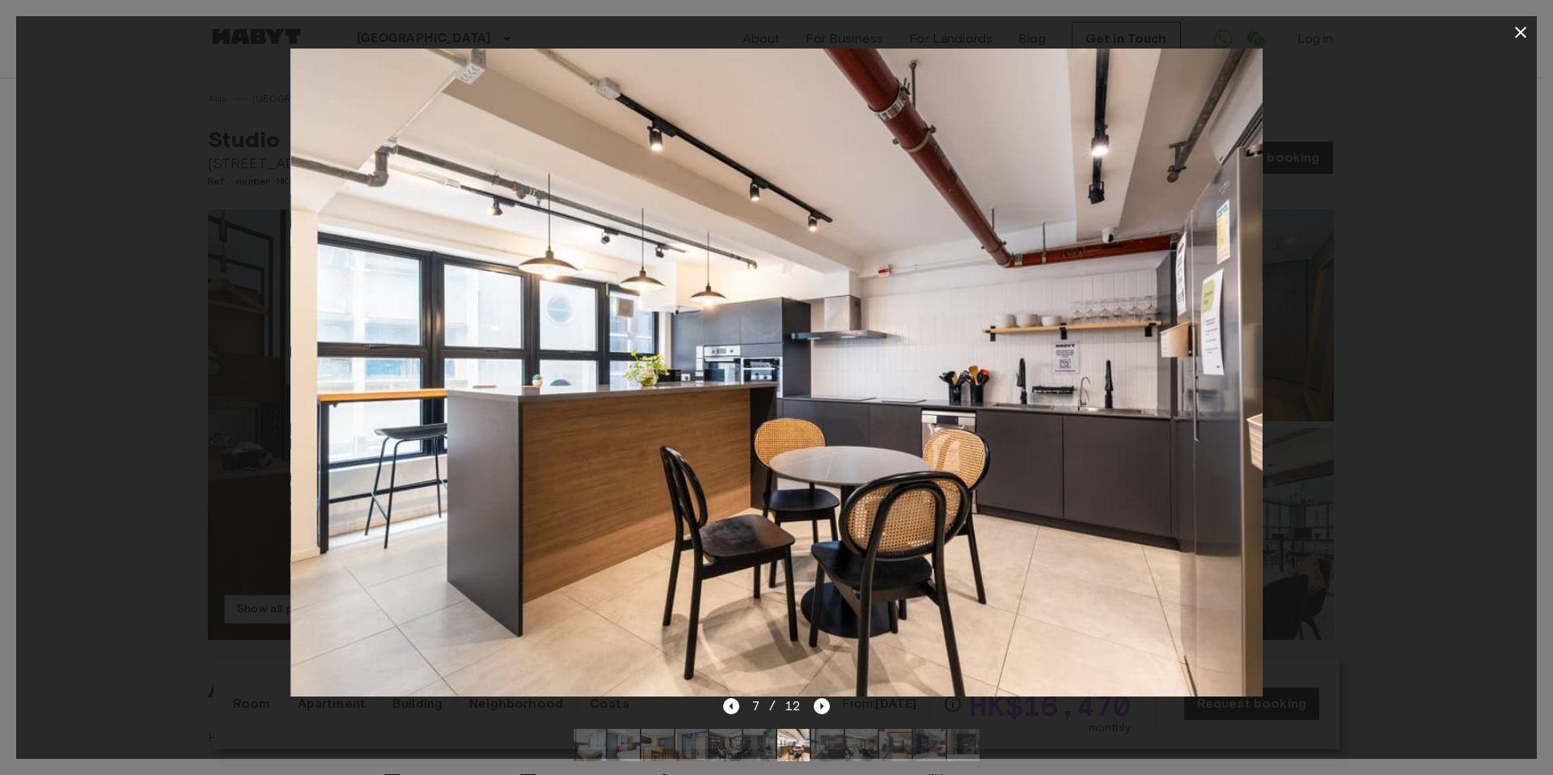
drag, startPoint x: 1047, startPoint y: 385, endPoint x: 908, endPoint y: 404, distance: 140.3
click at [894, 404] on img at bounding box center [775, 373] width 971 height 648
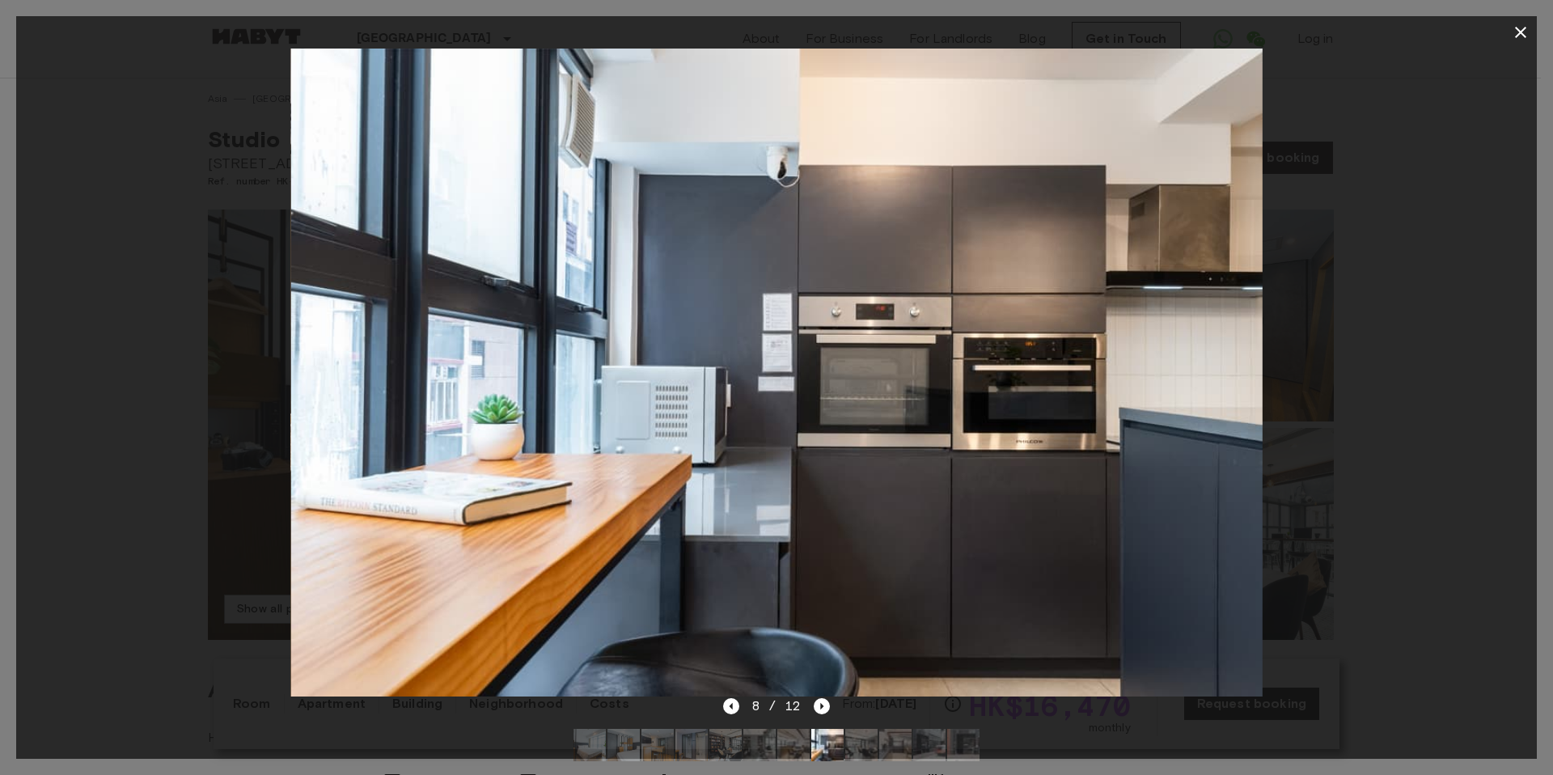
drag, startPoint x: 1025, startPoint y: 383, endPoint x: 725, endPoint y: 399, distance: 300.4
click at [704, 399] on img at bounding box center [776, 373] width 971 height 648
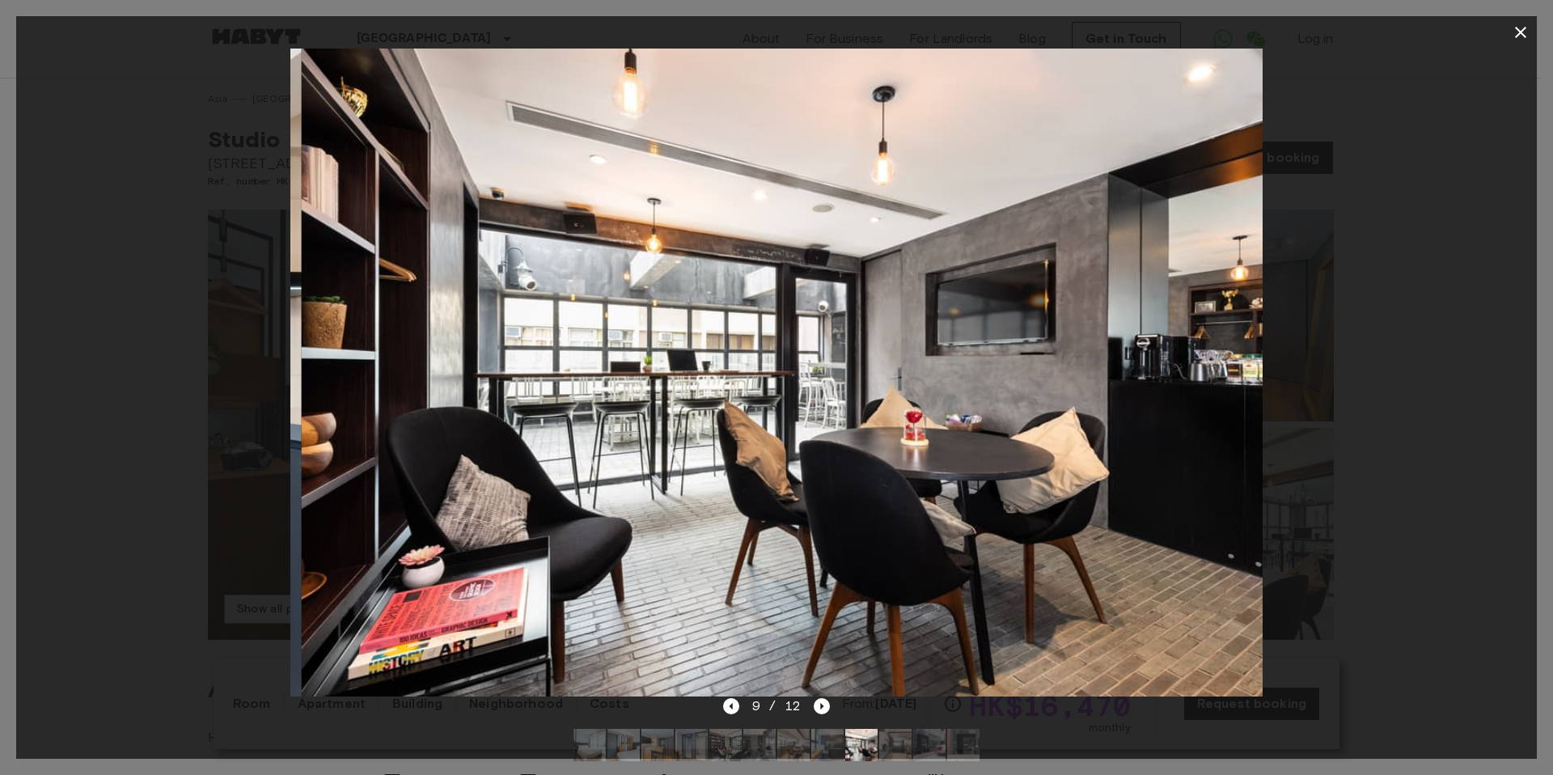
drag, startPoint x: 911, startPoint y: 387, endPoint x: 683, endPoint y: 389, distance: 228.0
click at [632, 390] on img at bounding box center [787, 373] width 971 height 648
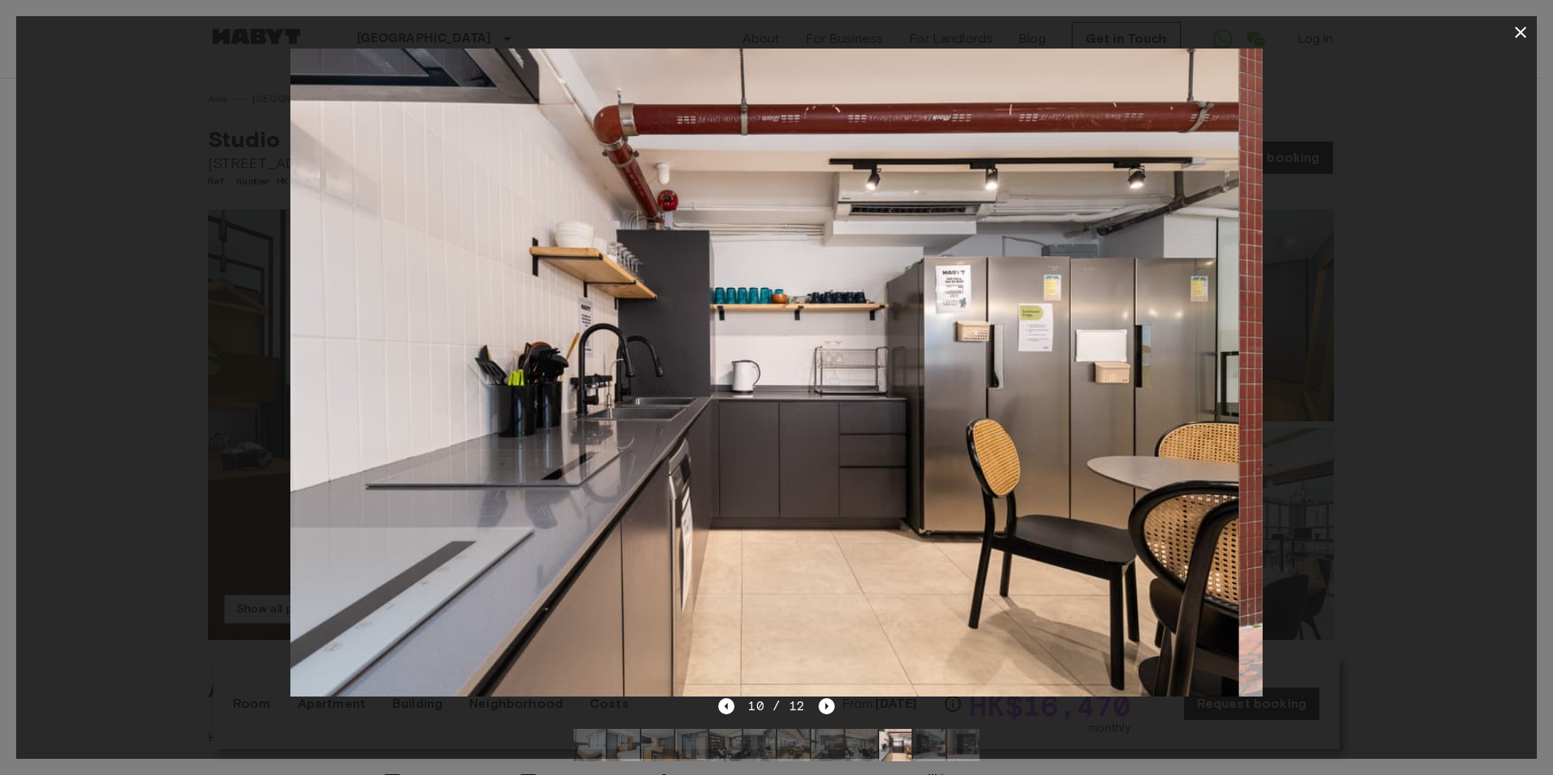
drag, startPoint x: 867, startPoint y: 384, endPoint x: 579, endPoint y: 420, distance: 290.1
click at [561, 420] on img at bounding box center [753, 373] width 971 height 648
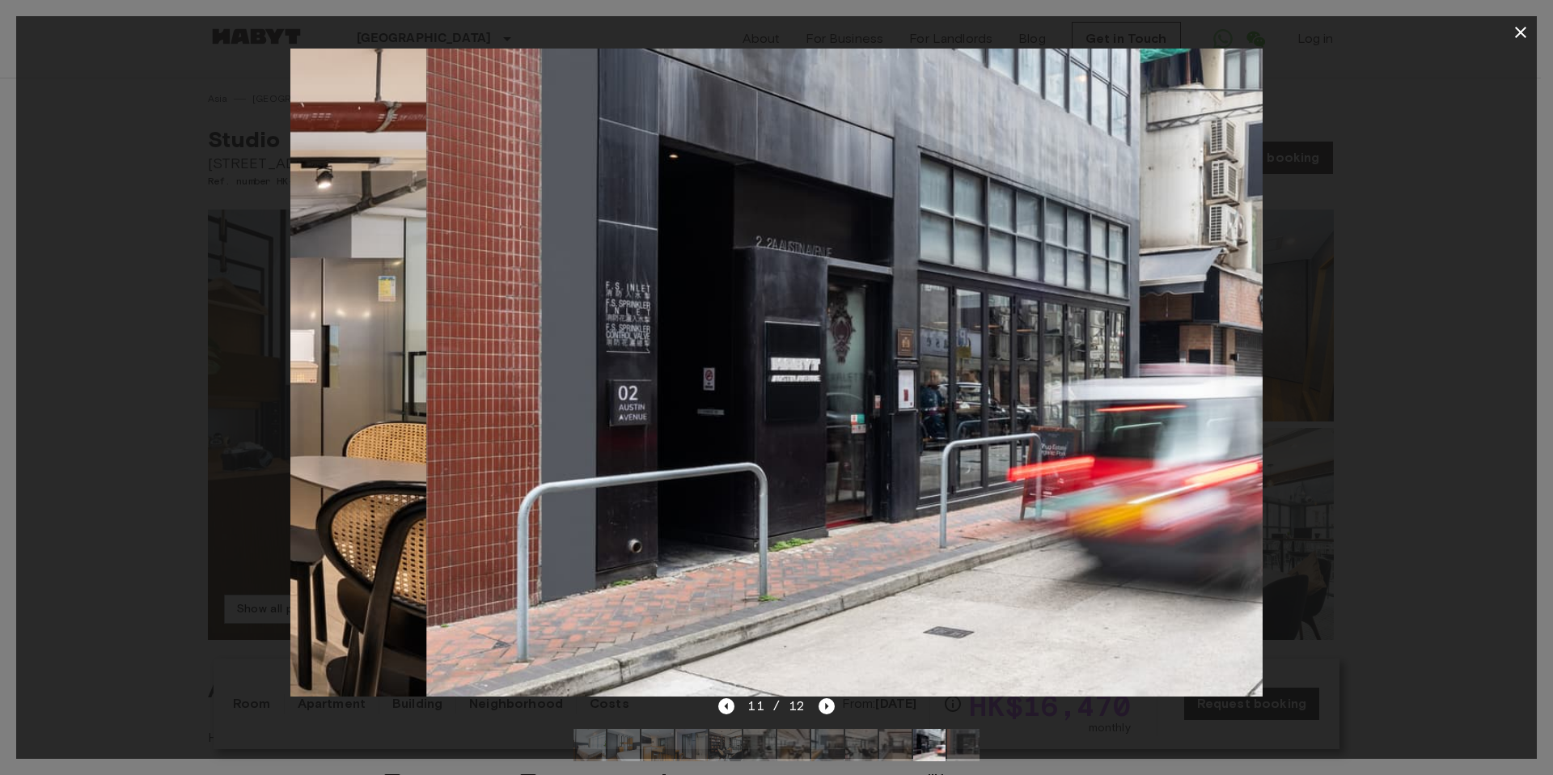
drag, startPoint x: 674, startPoint y: 407, endPoint x: 1078, endPoint y: 366, distance: 405.5
click at [1046, 380] on img at bounding box center [912, 373] width 971 height 648
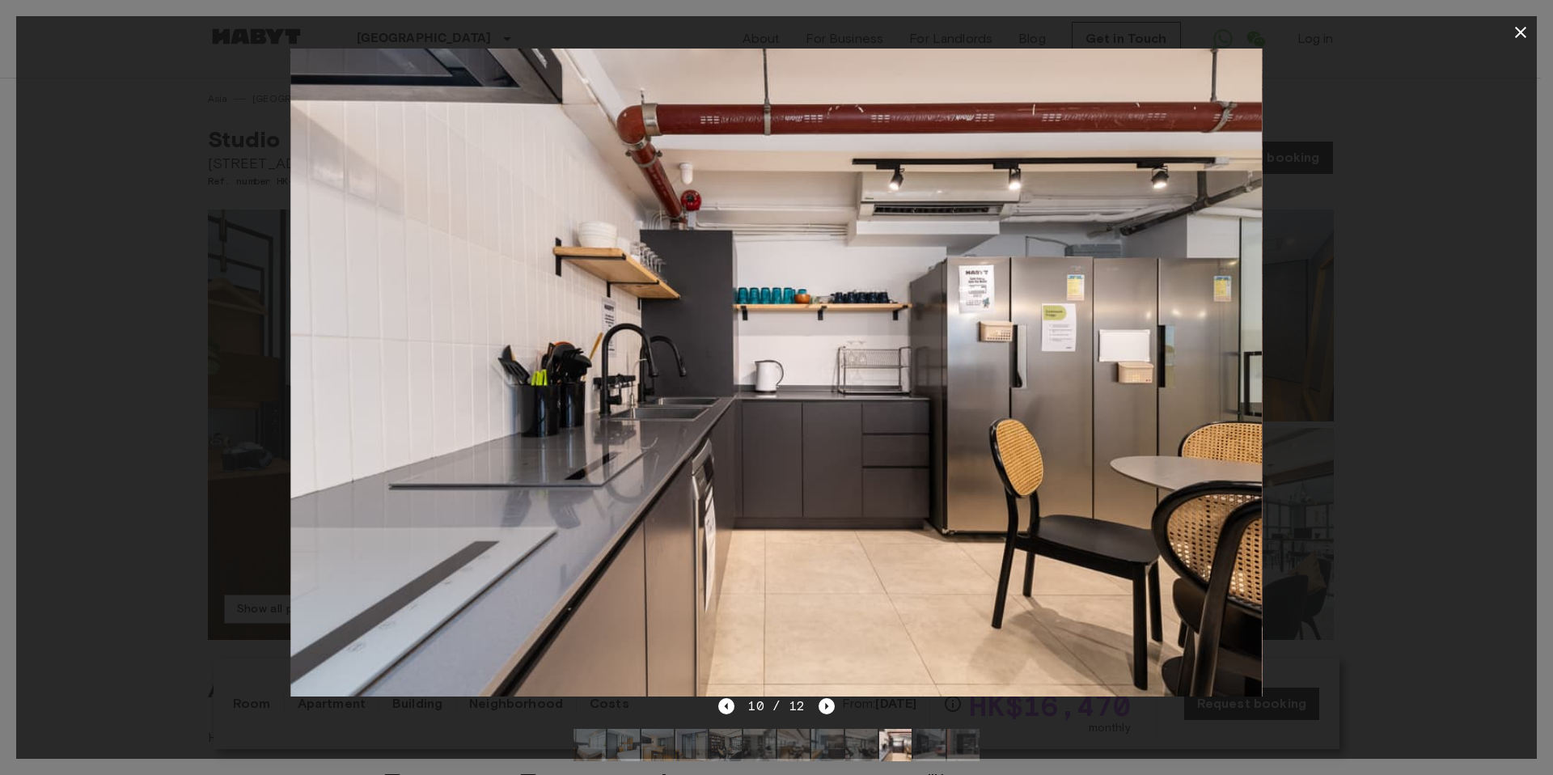
drag, startPoint x: 1063, startPoint y: 367, endPoint x: 581, endPoint y: 389, distance: 482.4
click at [471, 387] on img at bounding box center [775, 373] width 971 height 648
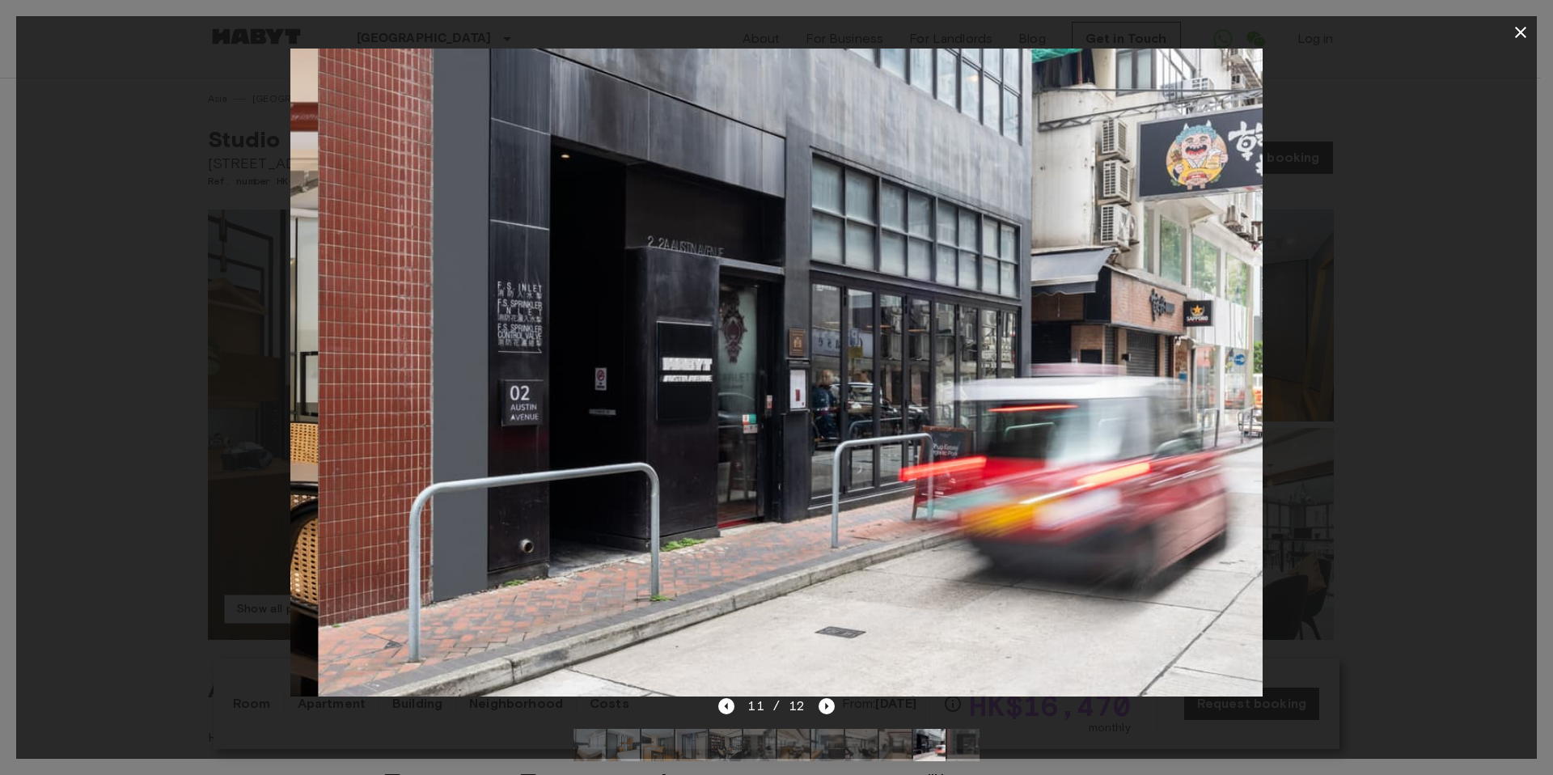
drag, startPoint x: 570, startPoint y: 375, endPoint x: 670, endPoint y: 378, distance: 99.5
click at [560, 375] on img at bounding box center [804, 373] width 971 height 648
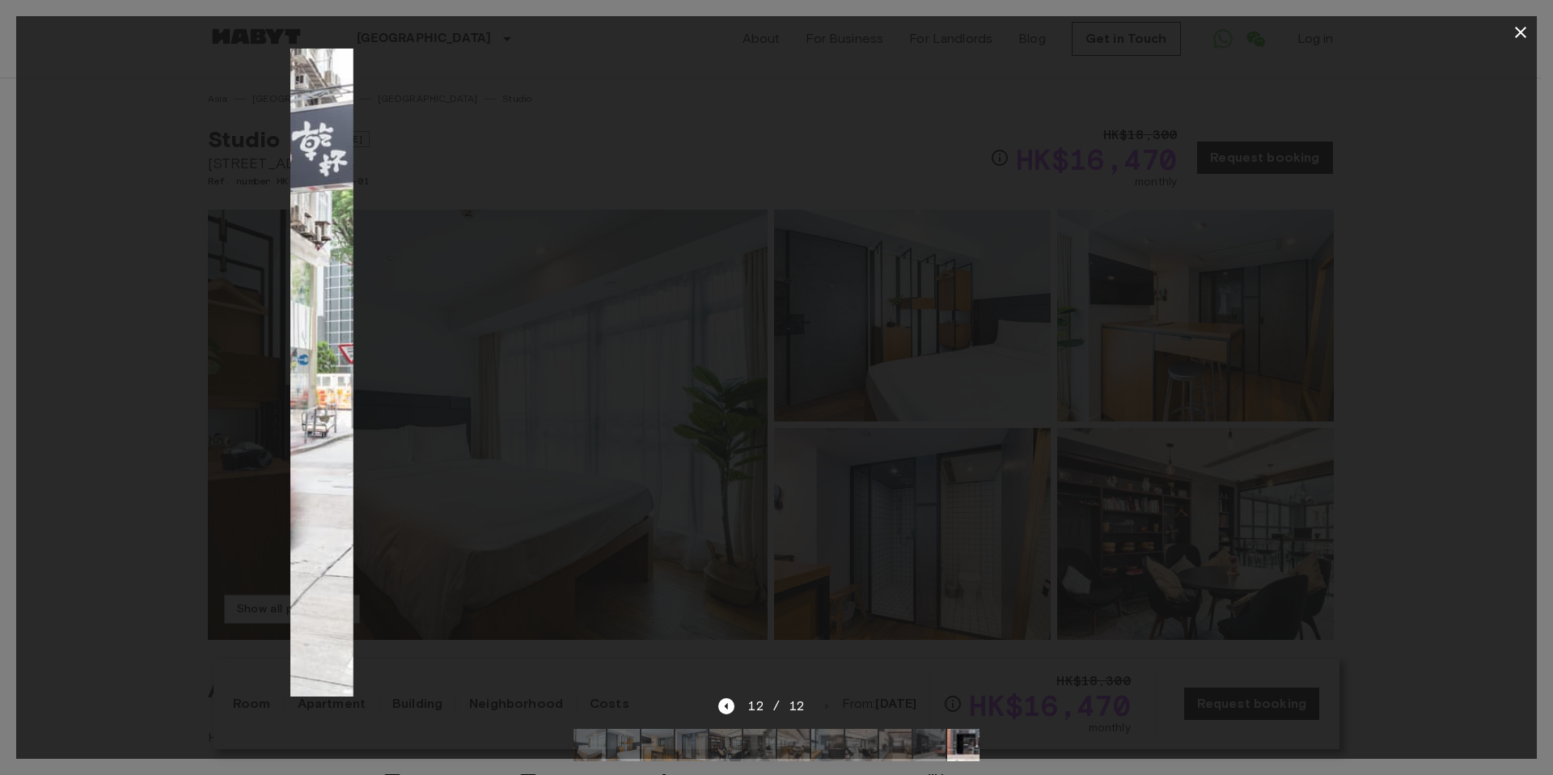
drag, startPoint x: 808, startPoint y: 378, endPoint x: 529, endPoint y: 399, distance: 279.8
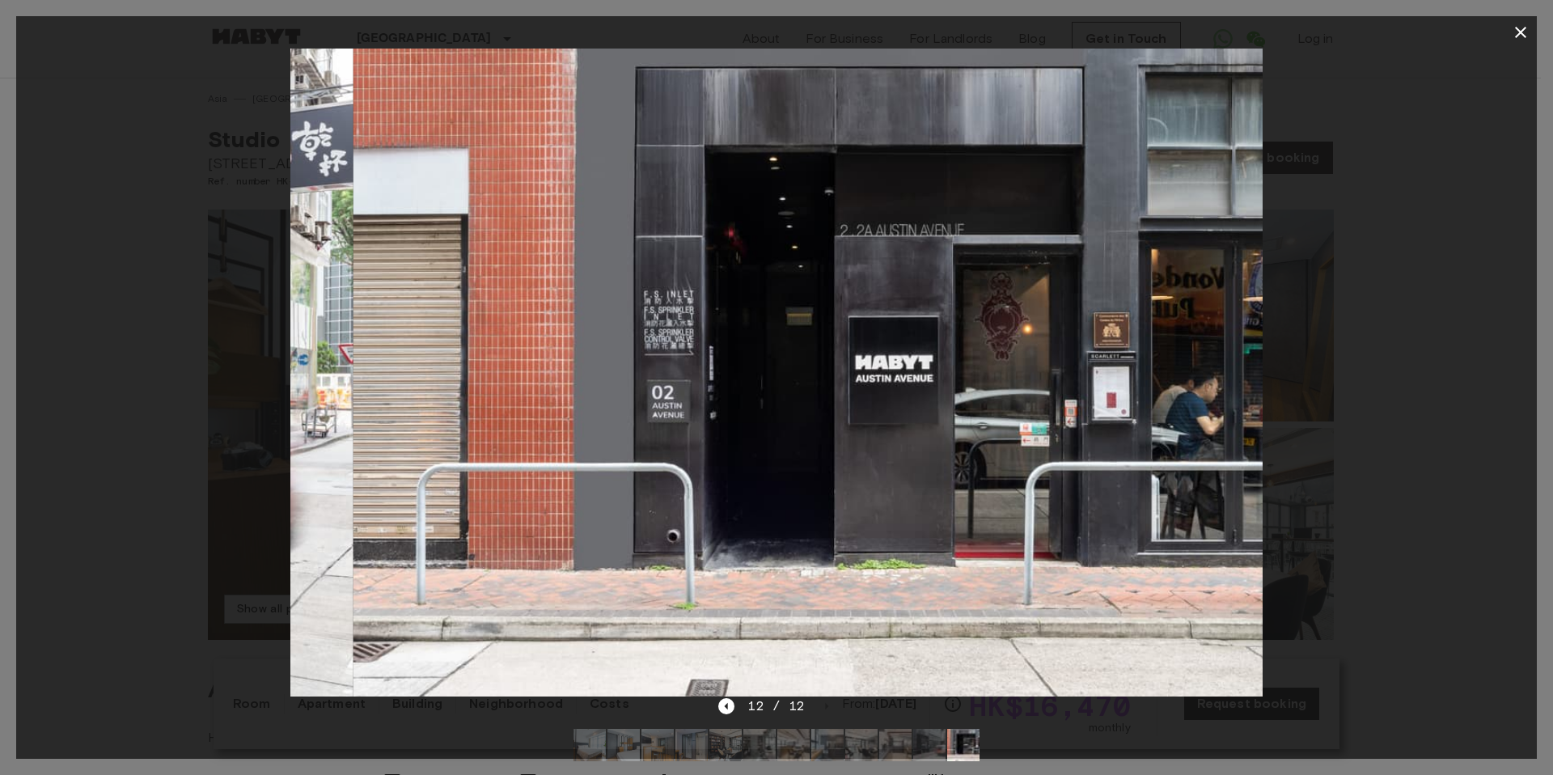
click at [451, 397] on img at bounding box center [838, 373] width 971 height 648
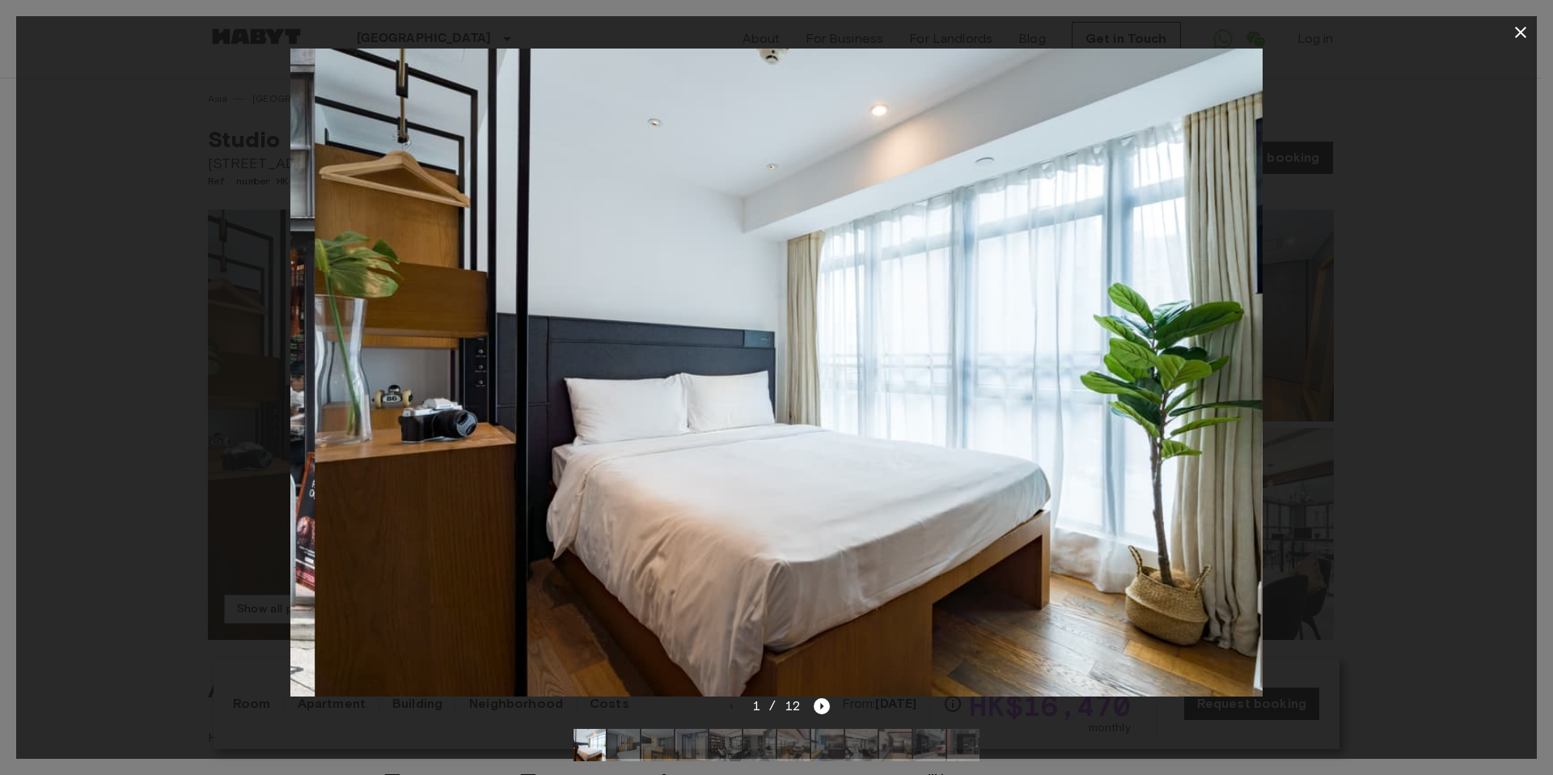
drag, startPoint x: 728, startPoint y: 398, endPoint x: 659, endPoint y: 401, distance: 68.8
click at [461, 406] on img at bounding box center [800, 373] width 971 height 648
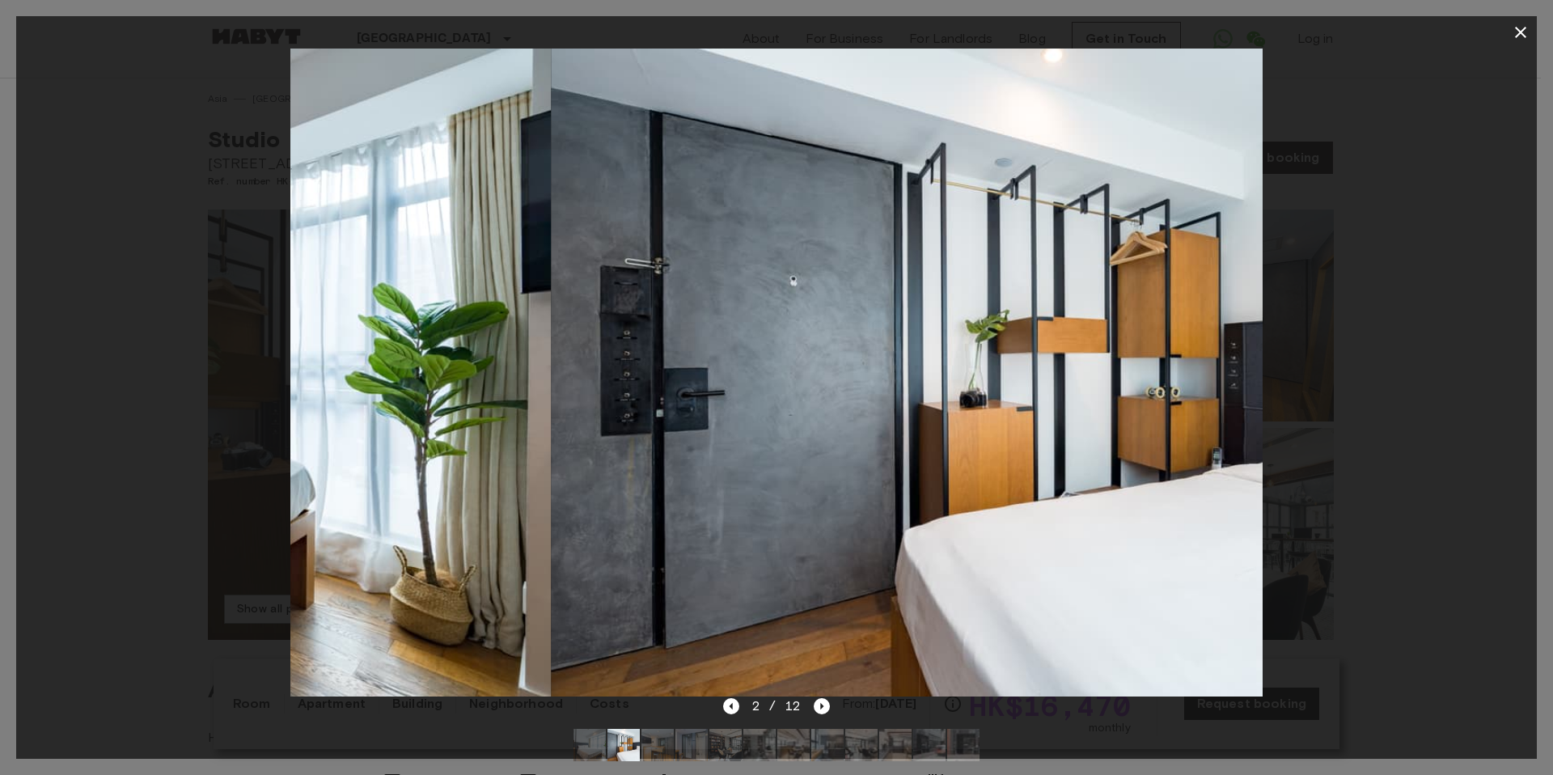
drag, startPoint x: 714, startPoint y: 399, endPoint x: 495, endPoint y: 400, distance: 219.1
click at [551, 400] on img at bounding box center [1036, 373] width 971 height 648
